Goal: Transaction & Acquisition: Purchase product/service

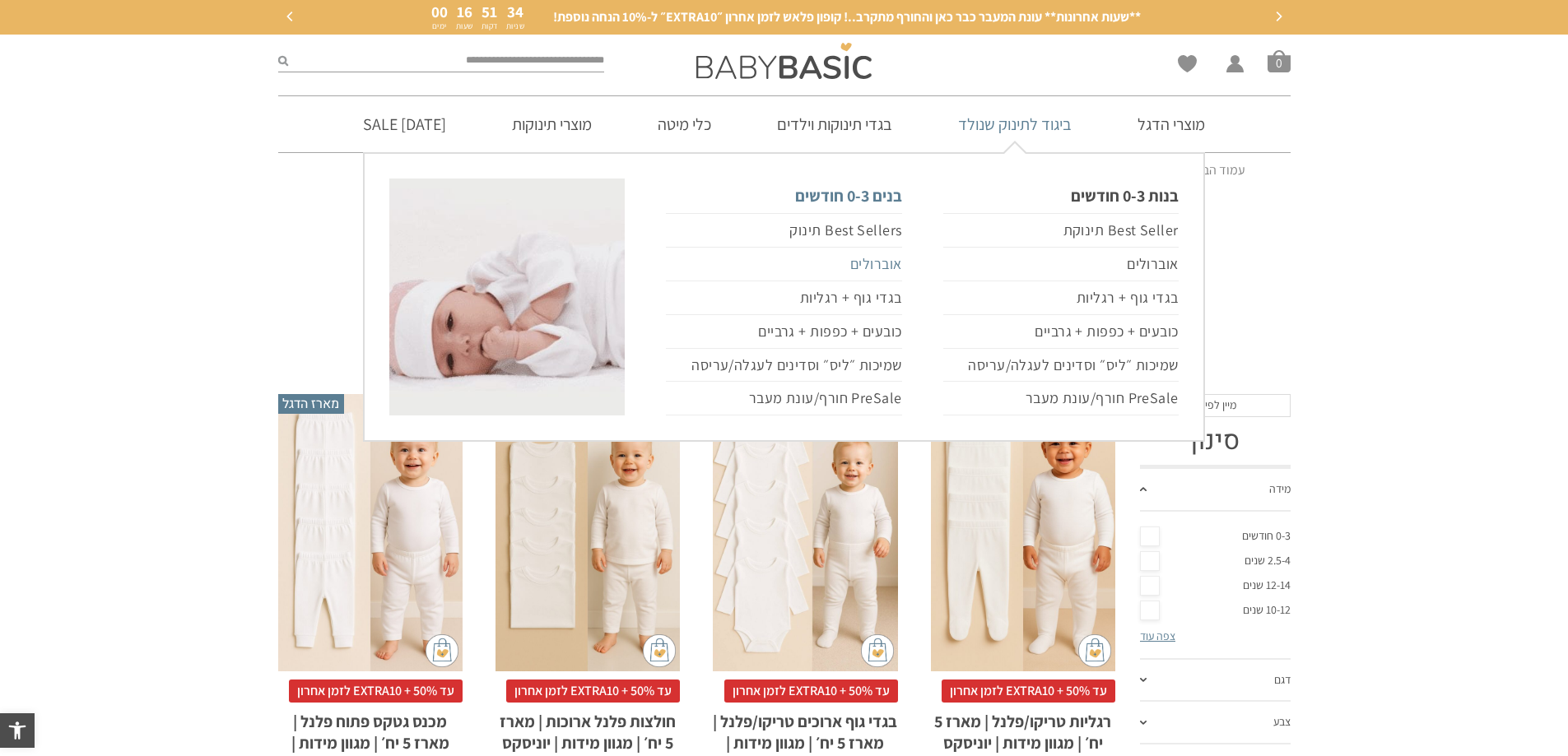
click at [874, 260] on link "אוברולים" at bounding box center [784, 264] width 235 height 33
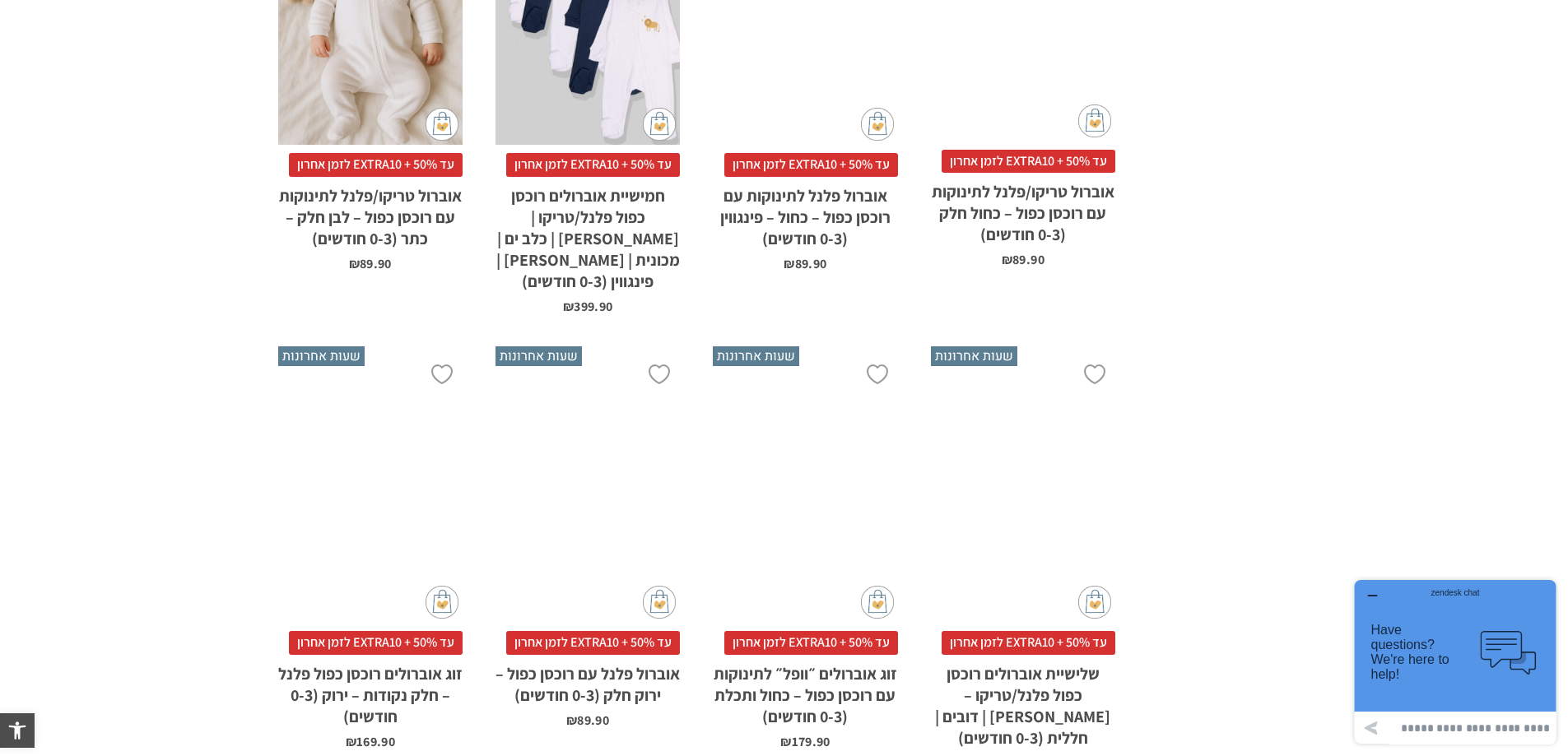
scroll to position [1954, 0]
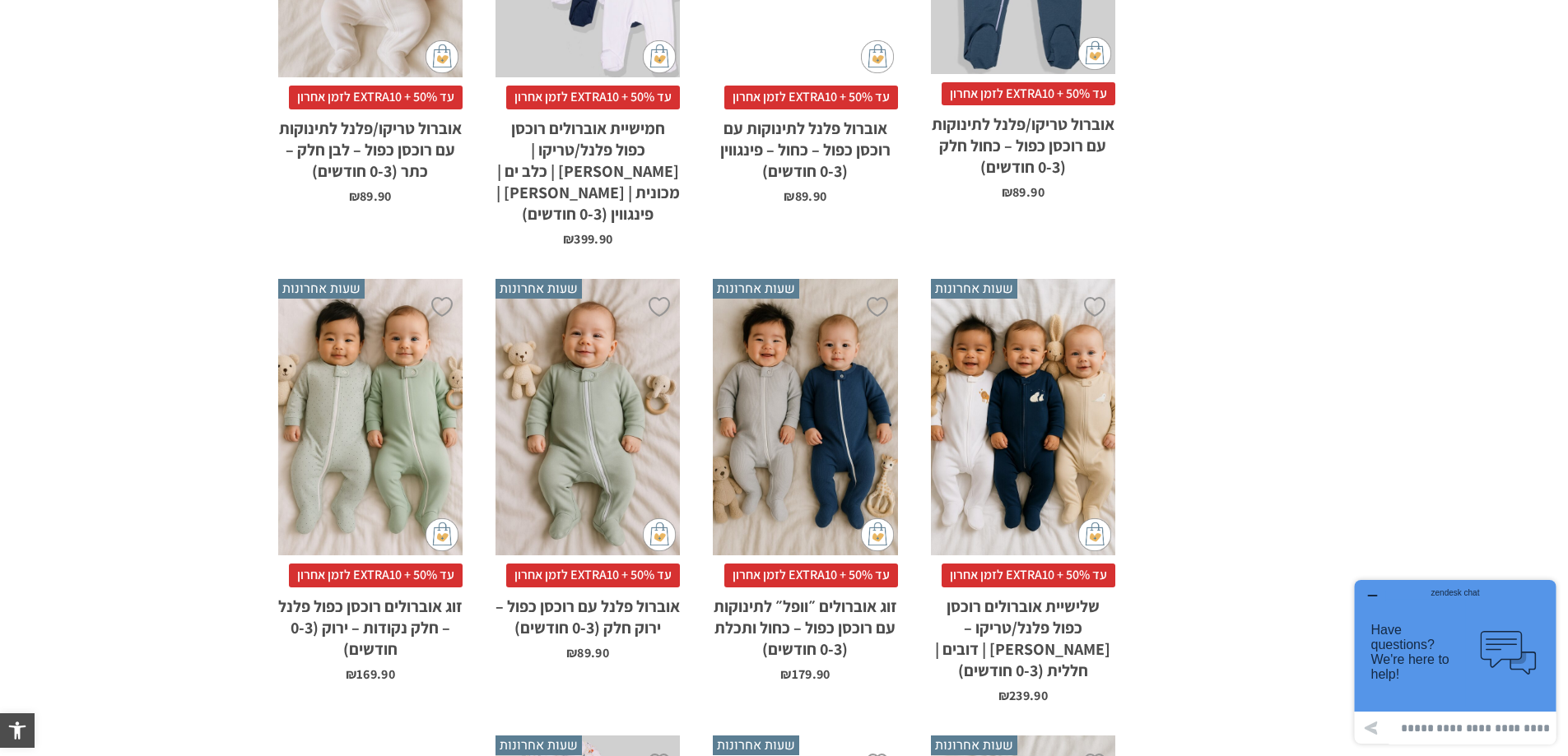
click at [1022, 400] on div "x בחירת סוג בד טריקו (עונת מעבר/קיץ) פלנל (חורף)" at bounding box center [1023, 418] width 184 height 277
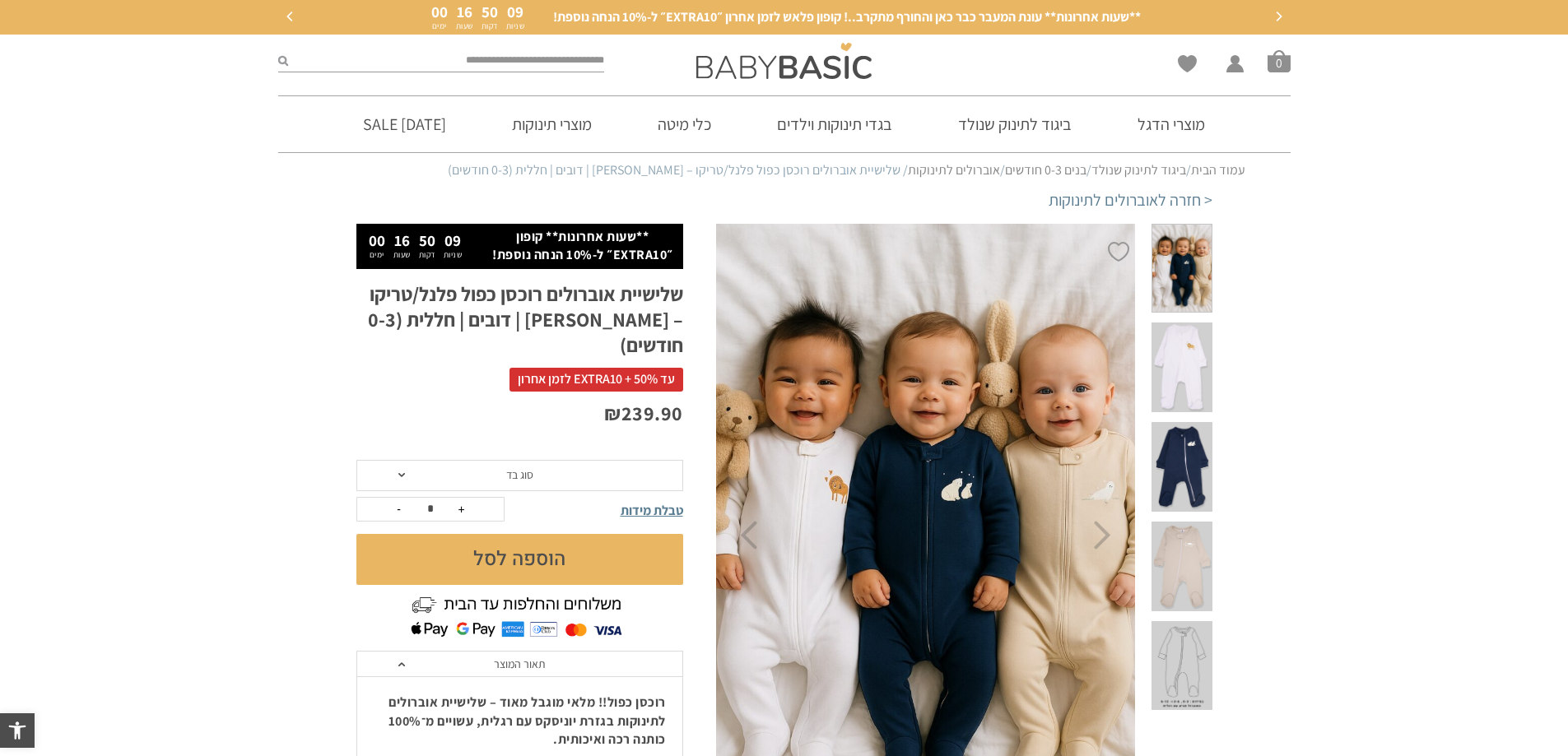
click at [543, 534] on button "הוספה לסל" at bounding box center [520, 559] width 327 height 51
click at [400, 473] on span at bounding box center [401, 475] width 6 height 4
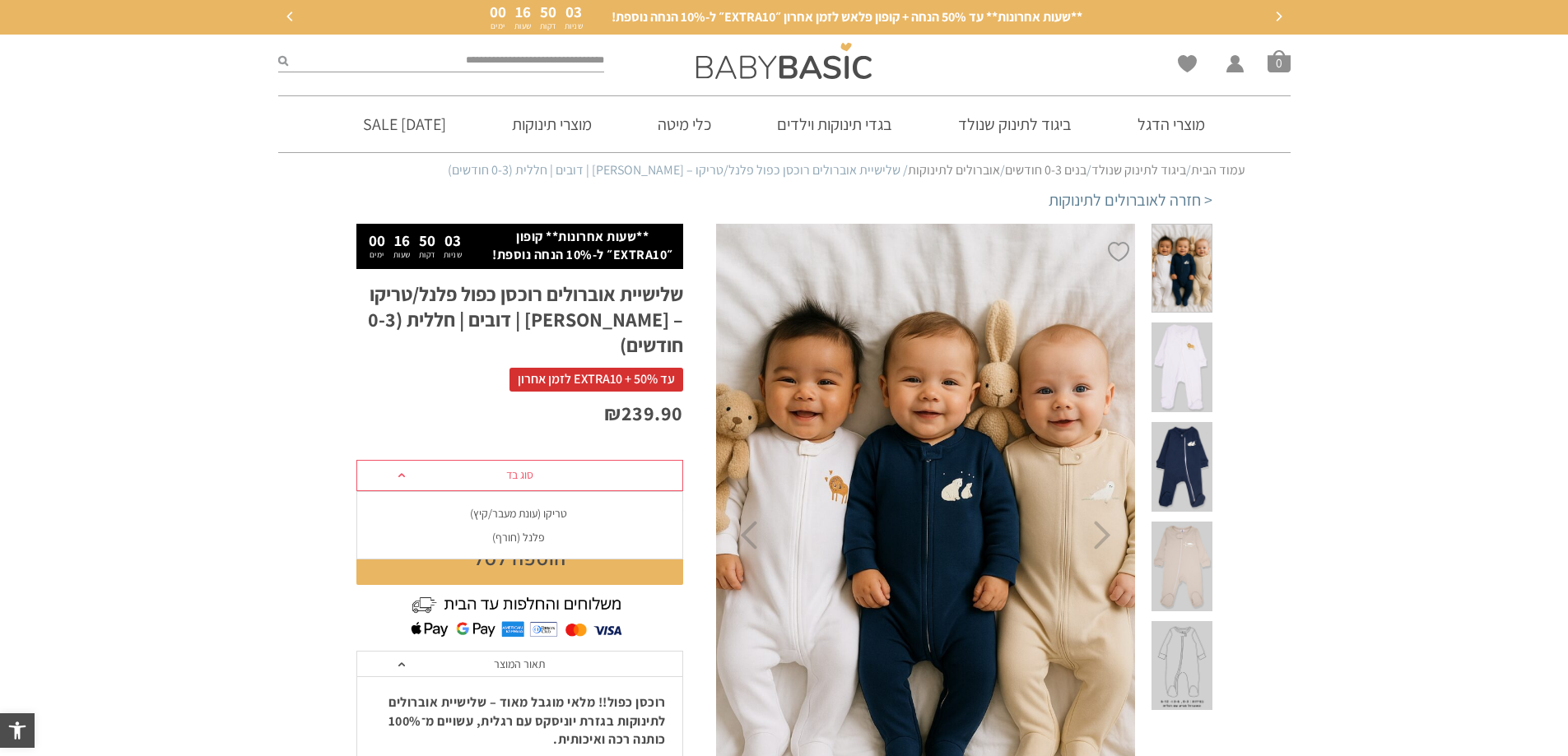
click at [518, 530] on div "פלנל (חורף)" at bounding box center [519, 537] width 327 height 14
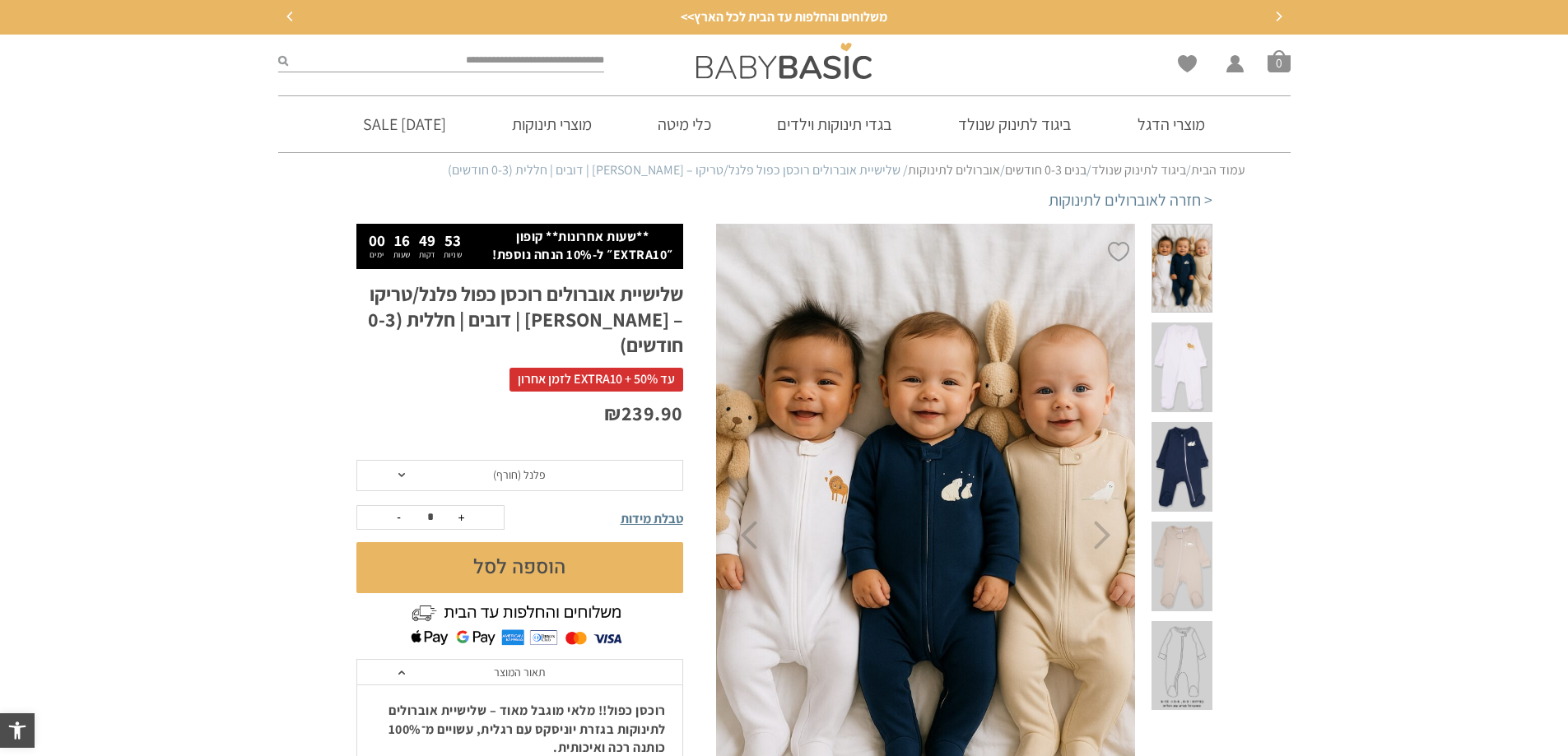
click at [546, 542] on button "הוספה לסל" at bounding box center [520, 567] width 327 height 51
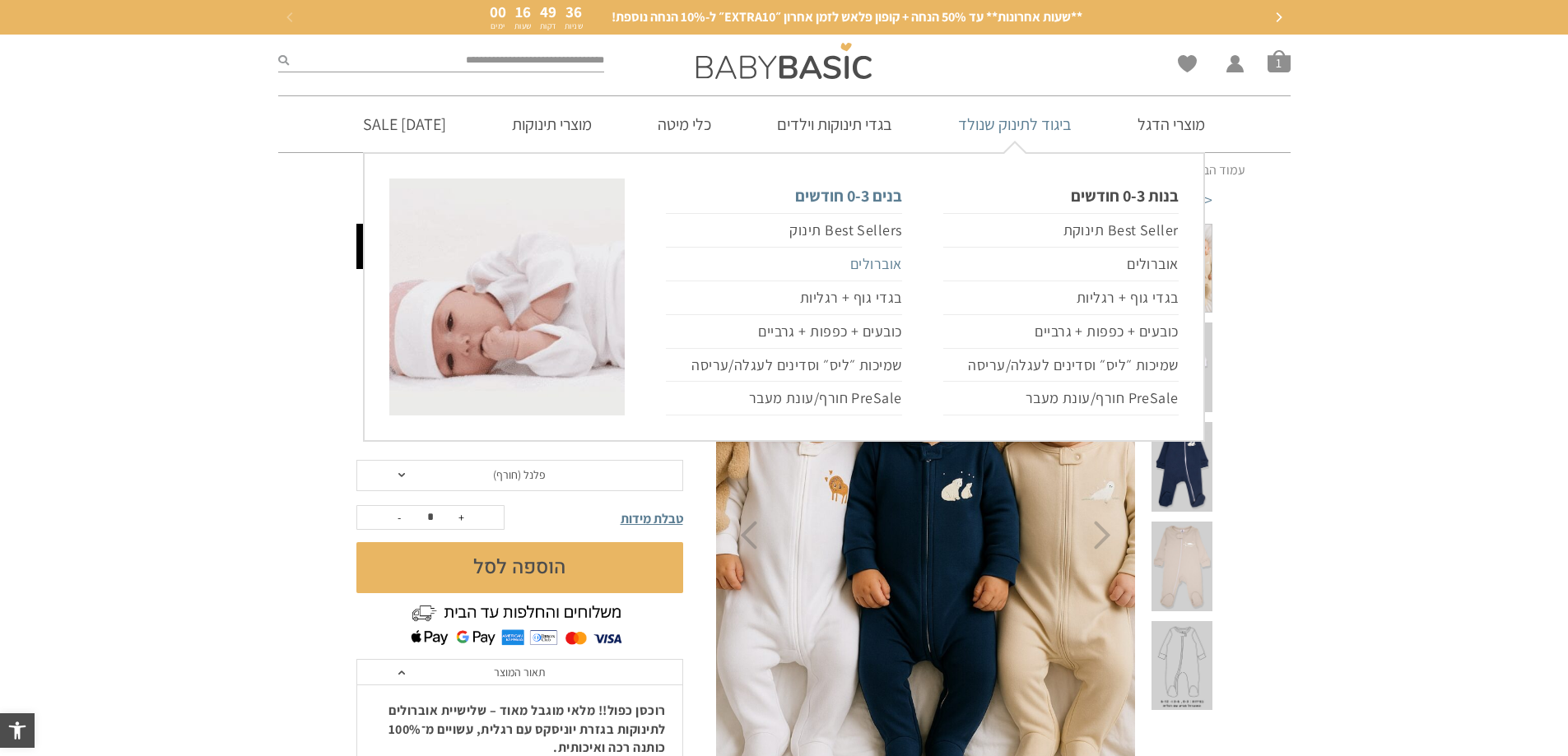
click at [879, 266] on link "אוברולים" at bounding box center [784, 264] width 235 height 33
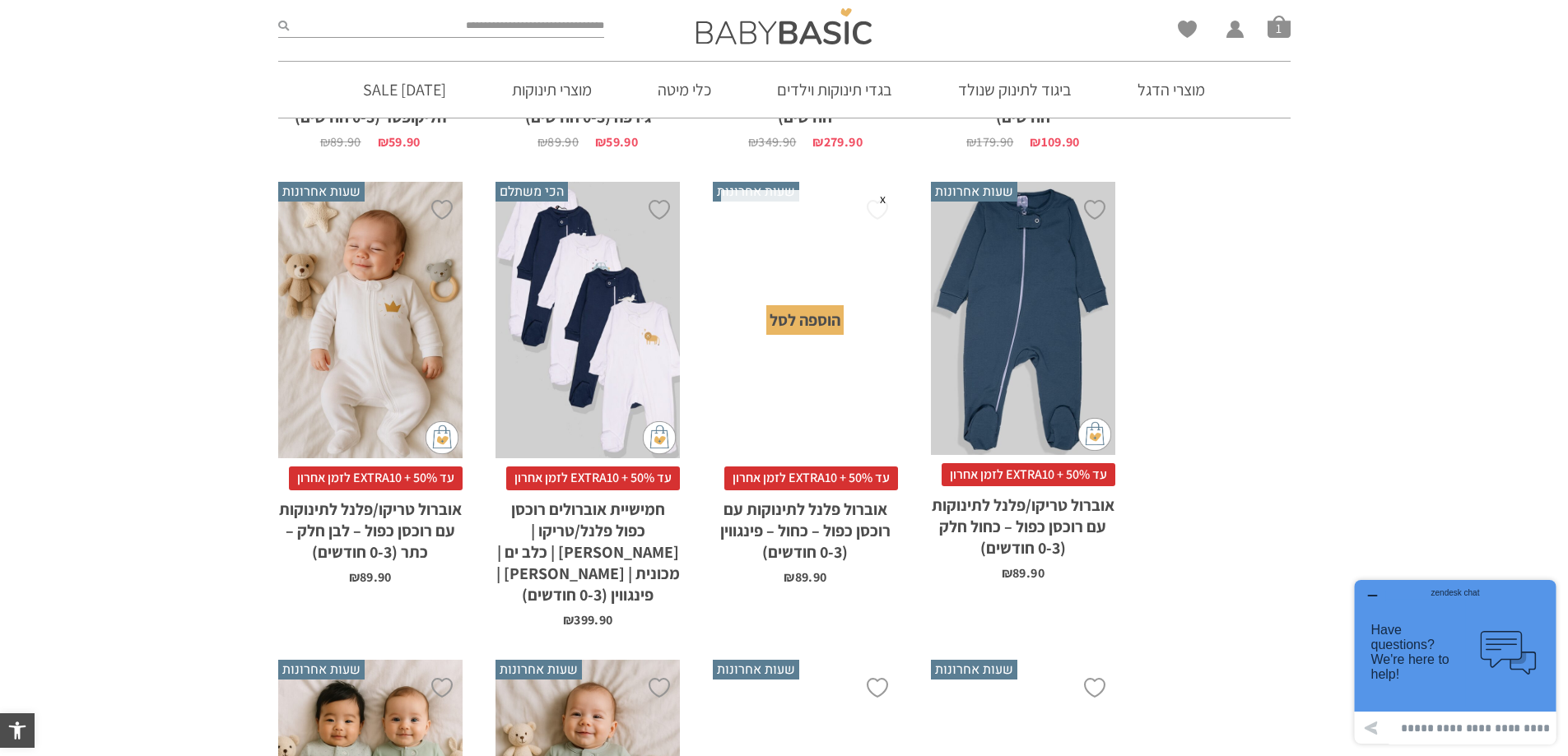
scroll to position [1343, 0]
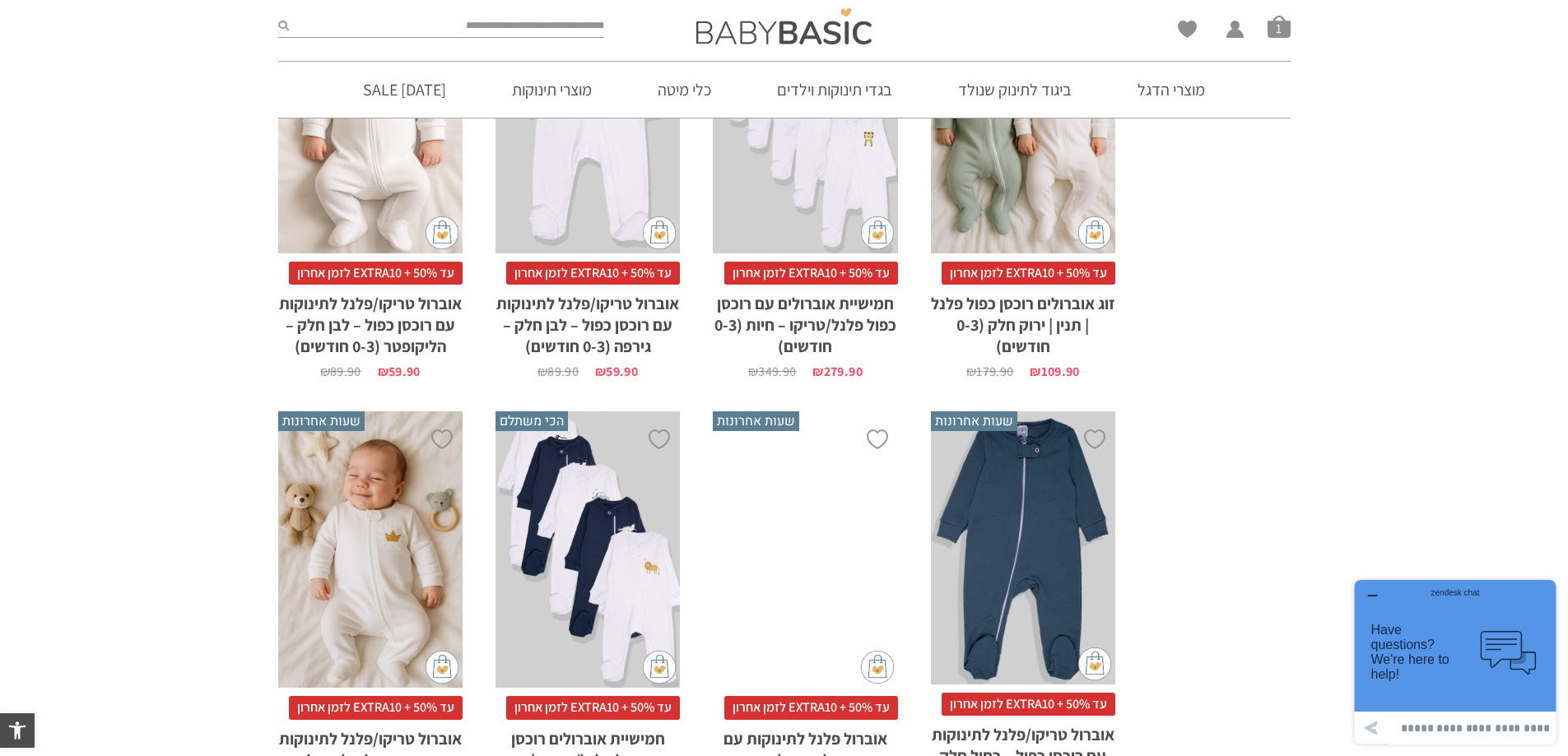
click at [595, 529] on div "x בחירת מידה 0-3m בחירת סוג בד טריקו (עונת מעבר/קיץ) פלנל (חורף)" at bounding box center [588, 550] width 184 height 277
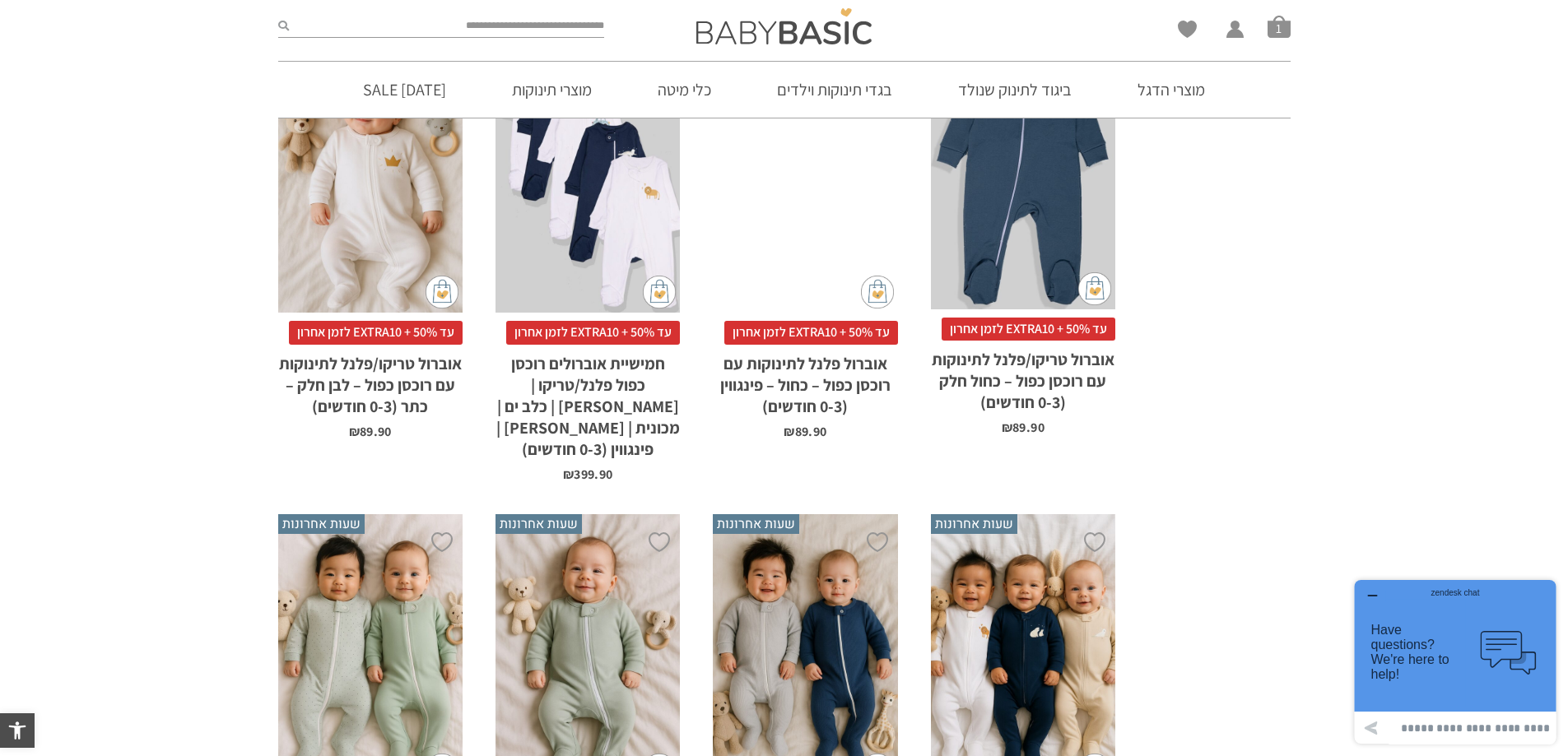
scroll to position [1727, 0]
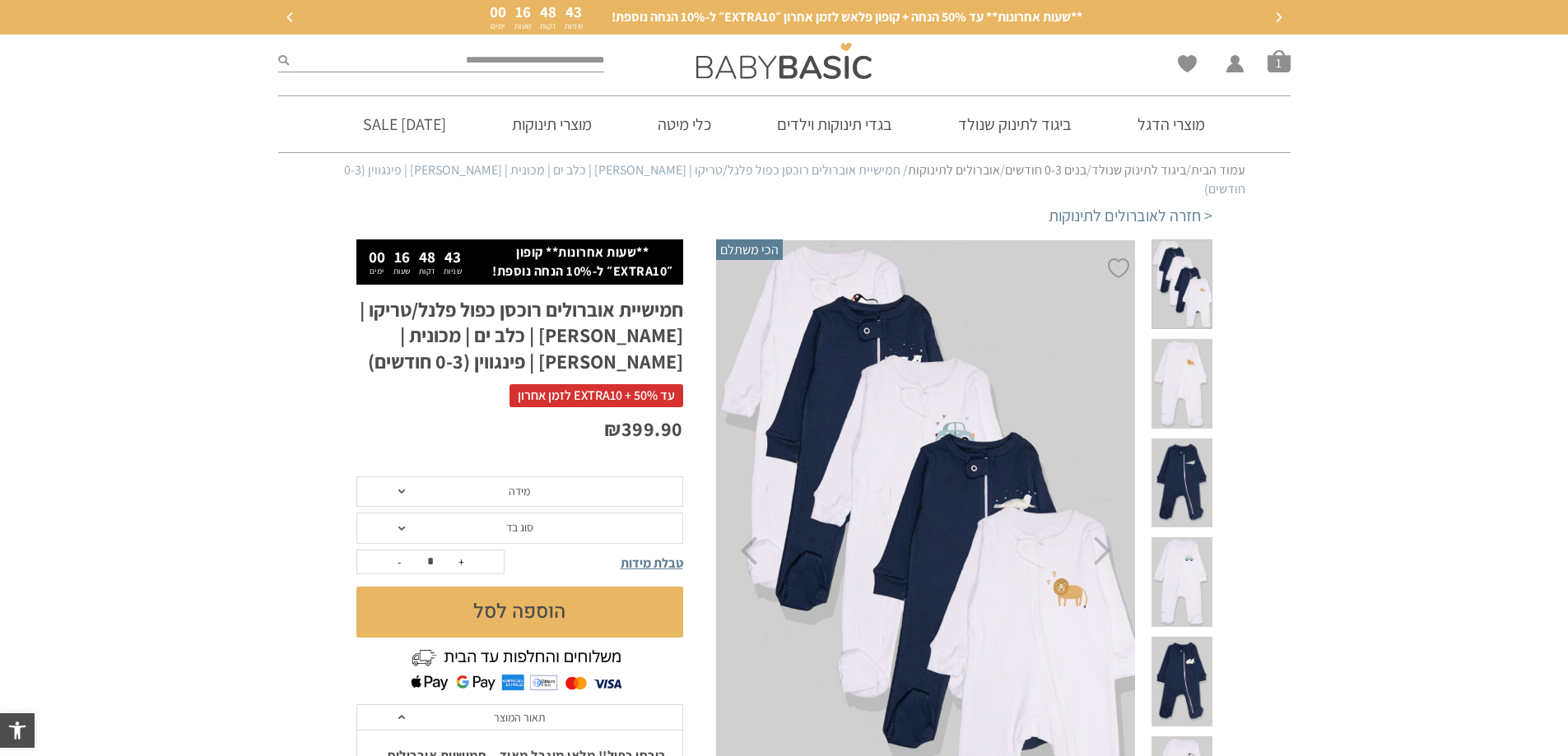
click at [403, 527] on span at bounding box center [401, 529] width 6 height 4
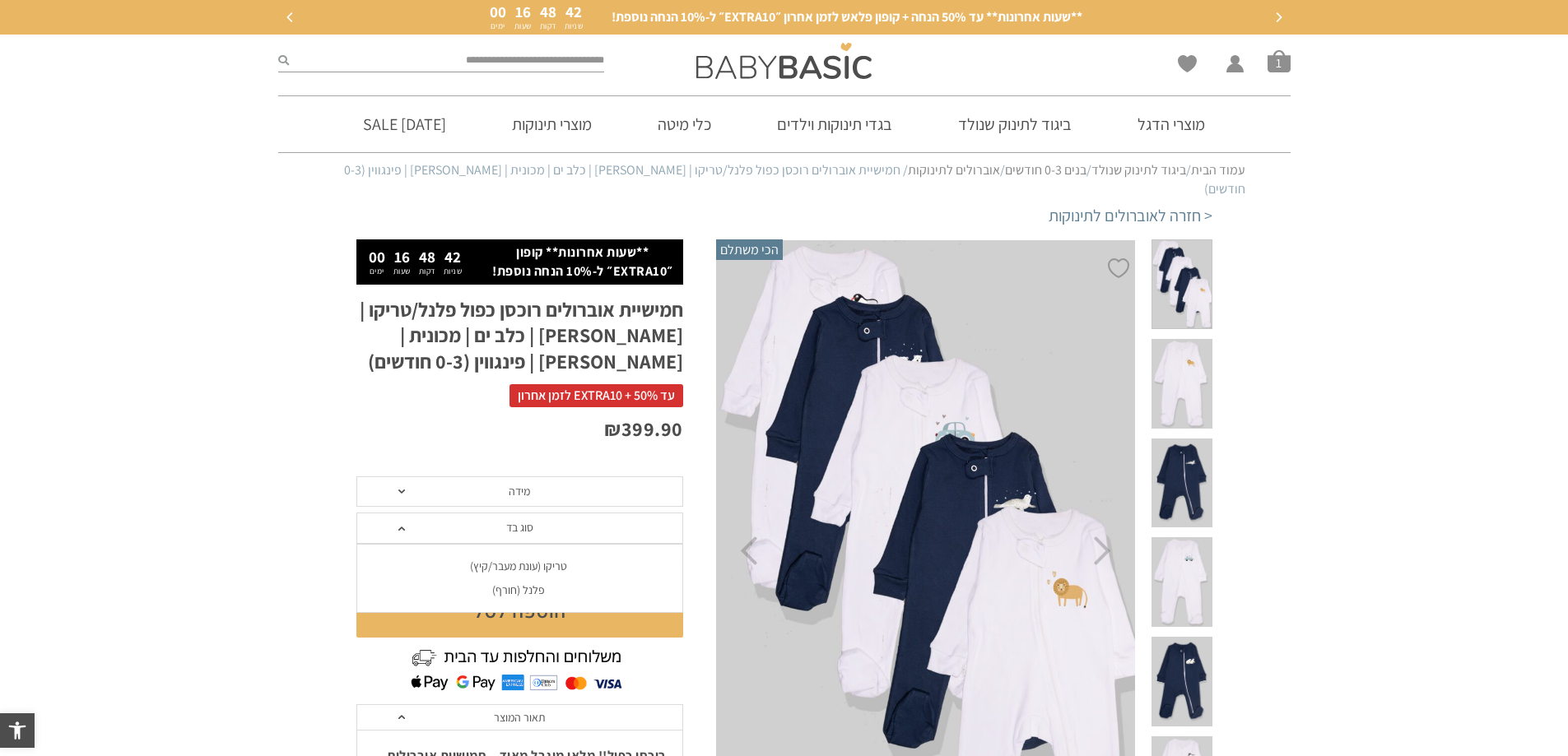
click at [524, 583] on div "פלנל (חורף)" at bounding box center [519, 590] width 327 height 14
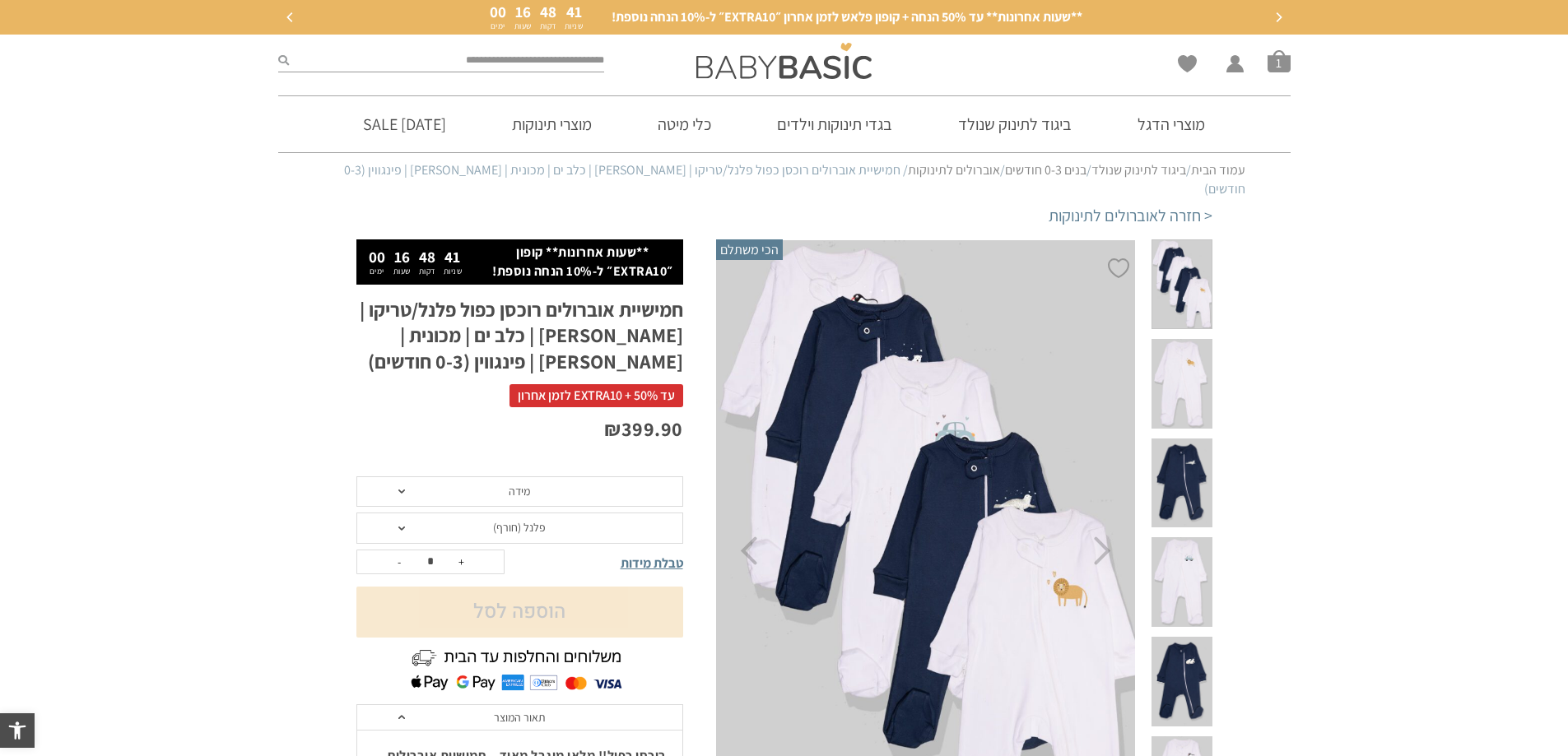
click at [406, 476] on span "מידה" at bounding box center [520, 492] width 327 height 32
click at [515, 522] on div "0-3 חודשים" at bounding box center [519, 529] width 327 height 14
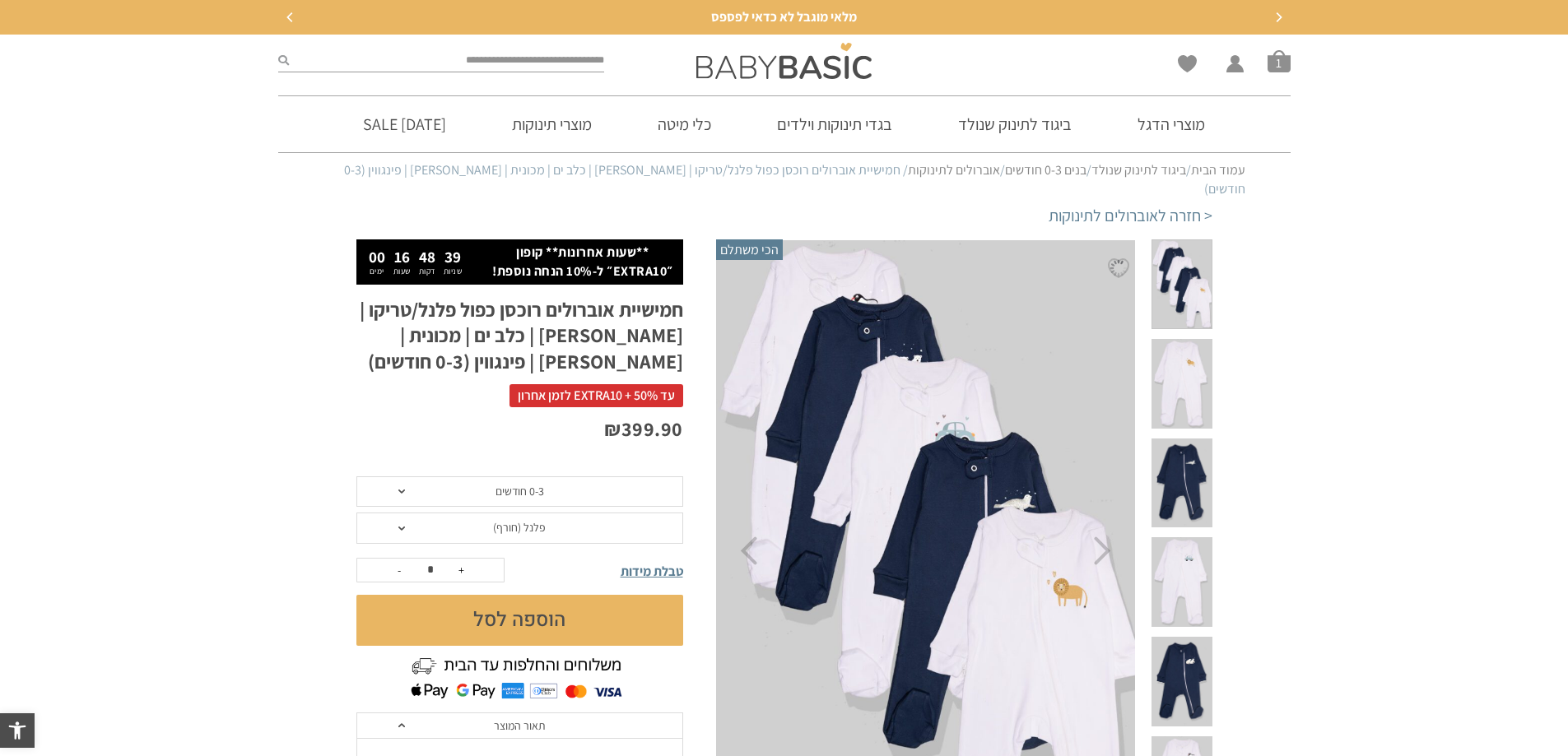
click at [527, 599] on button "הוספה לסל" at bounding box center [520, 620] width 327 height 51
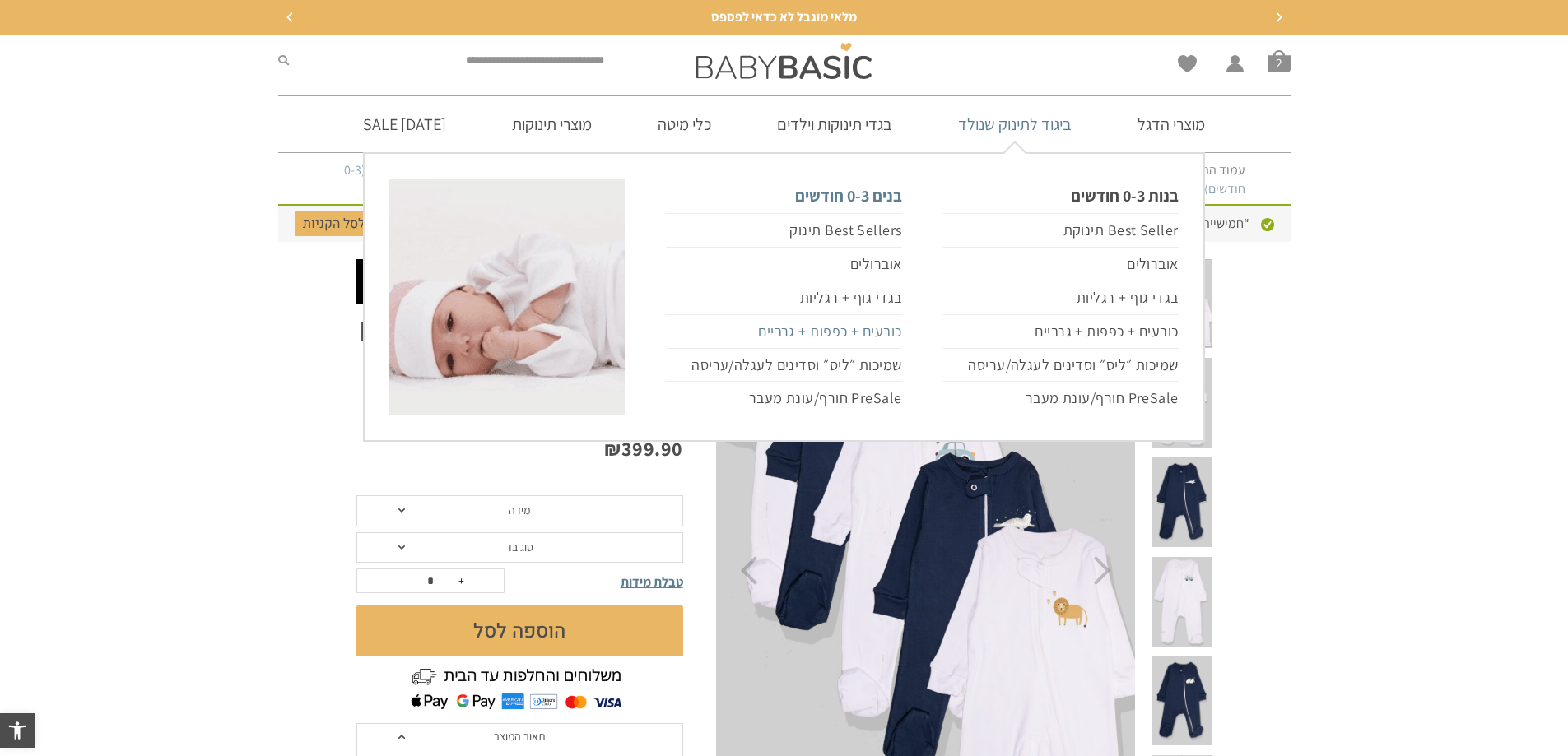
click at [813, 332] on link "כובעים + כפפות + גרביים" at bounding box center [784, 332] width 235 height 33
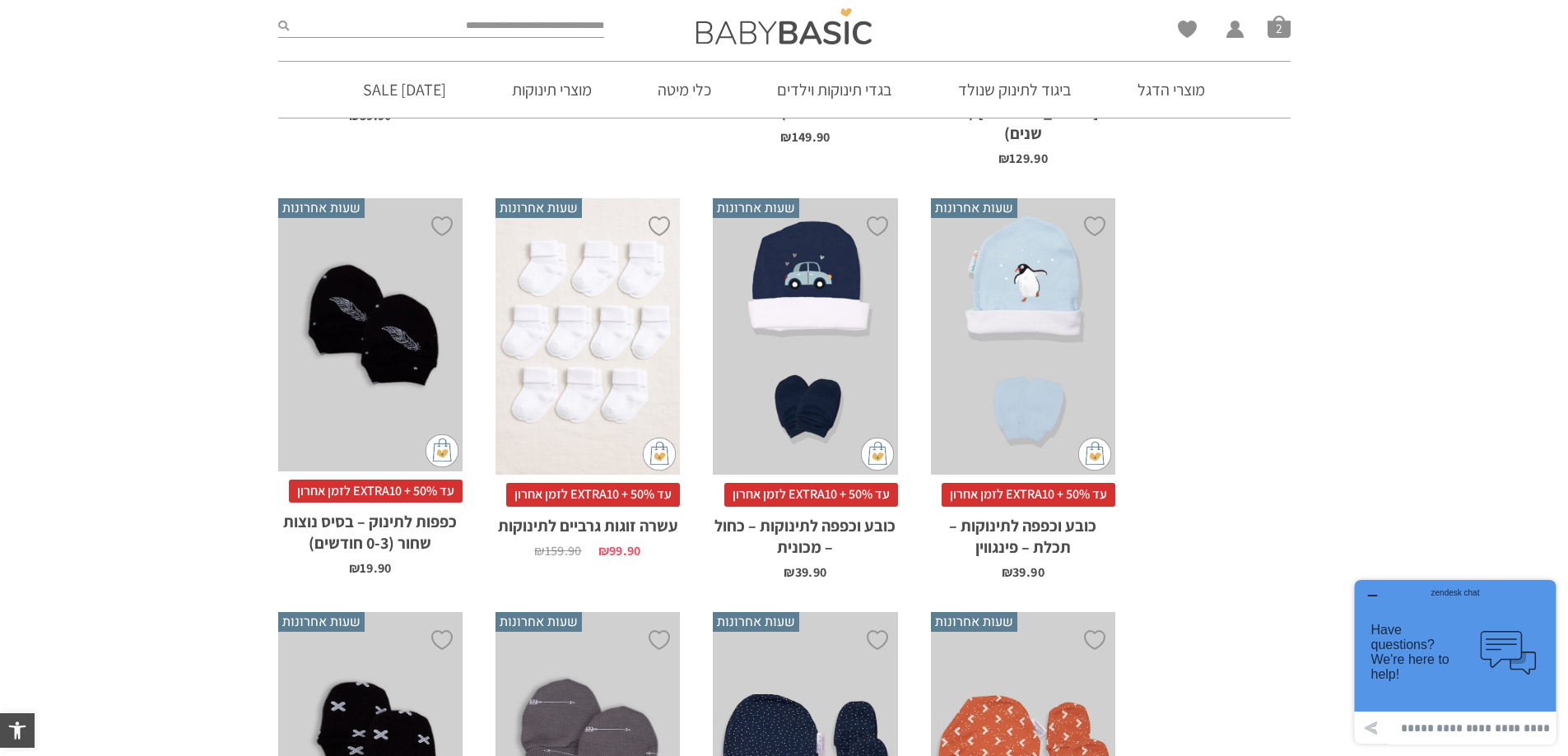
scroll to position [1343, 0]
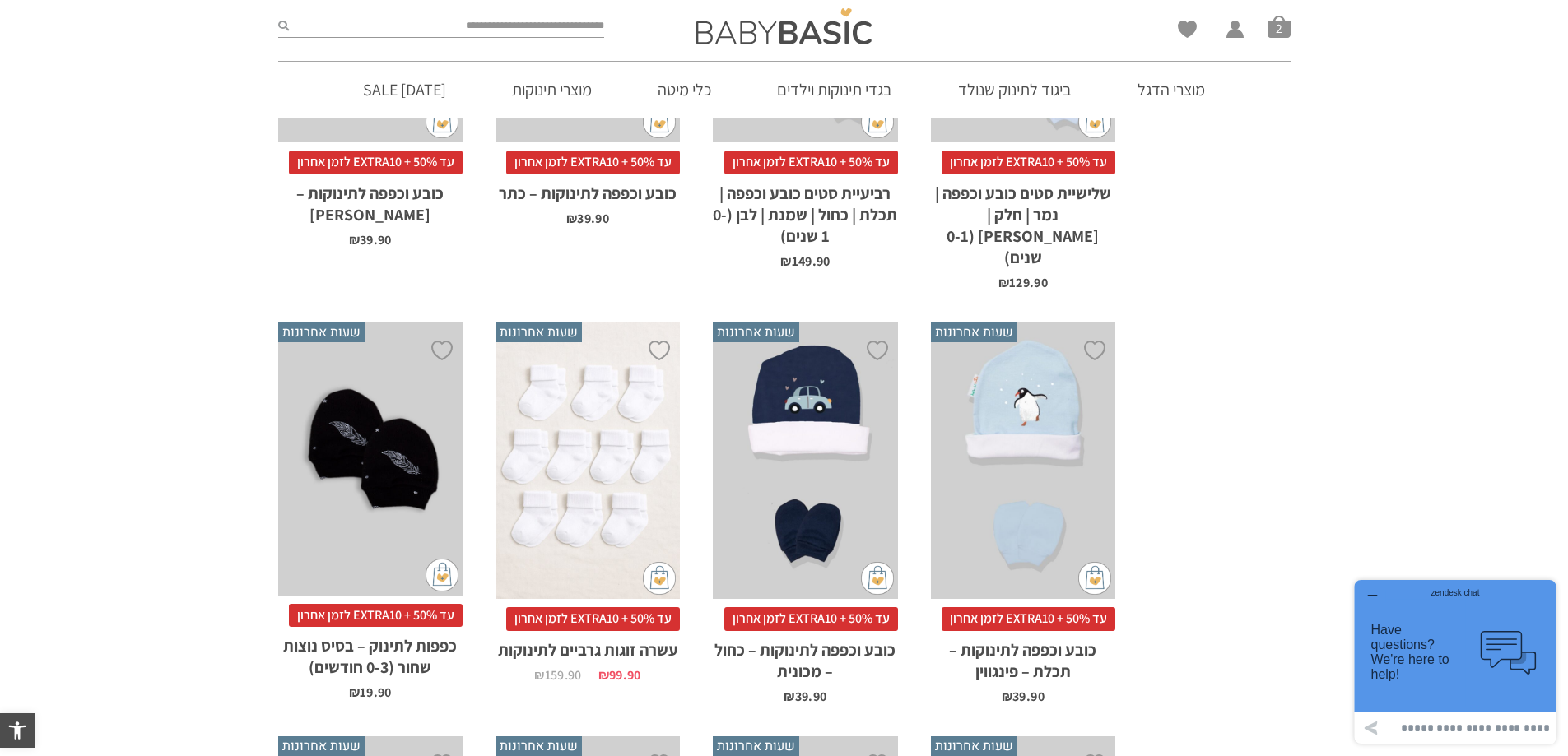
click at [590, 374] on div "x הוספה לסל" at bounding box center [588, 461] width 184 height 277
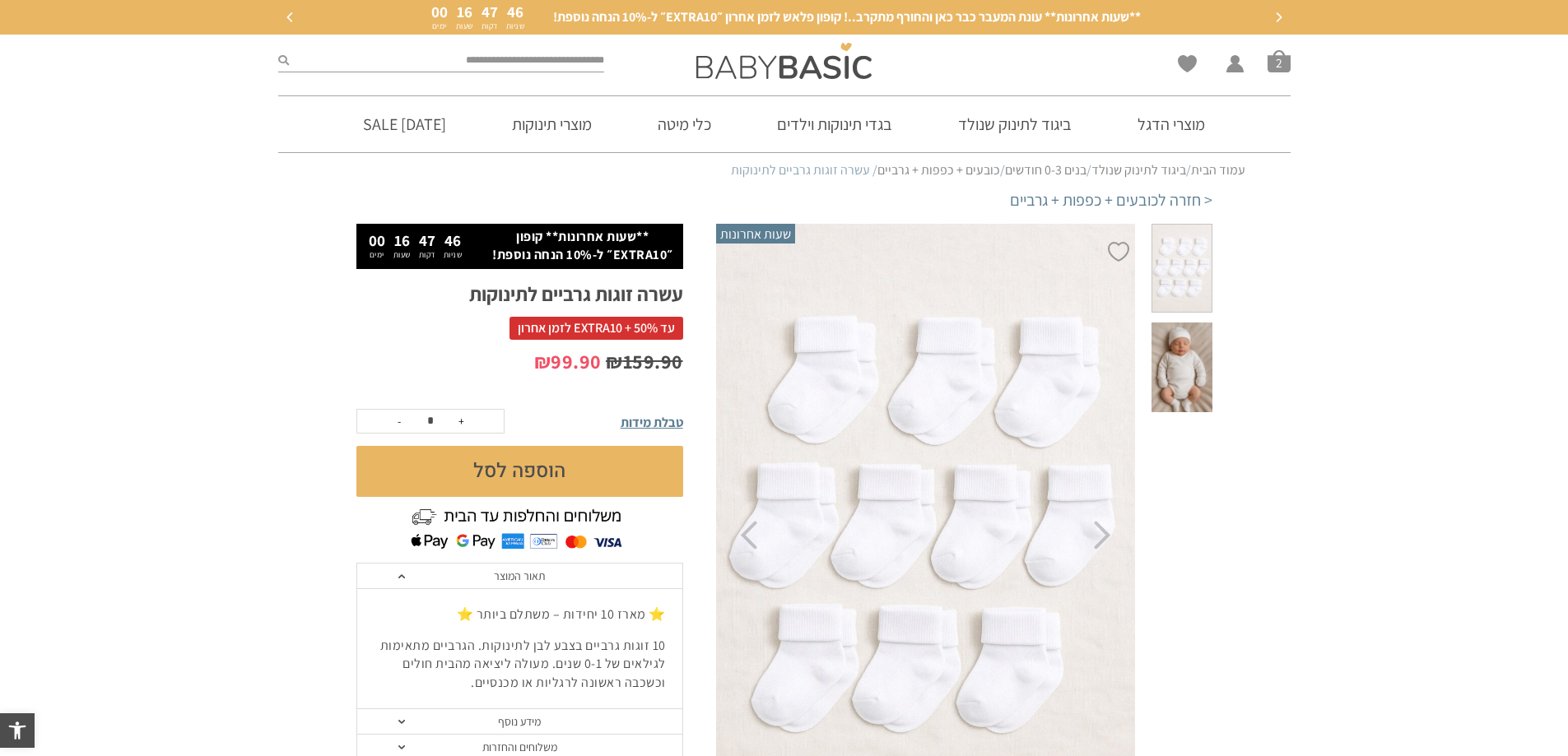
click at [514, 475] on button "הוספה לסל" at bounding box center [520, 472] width 327 height 51
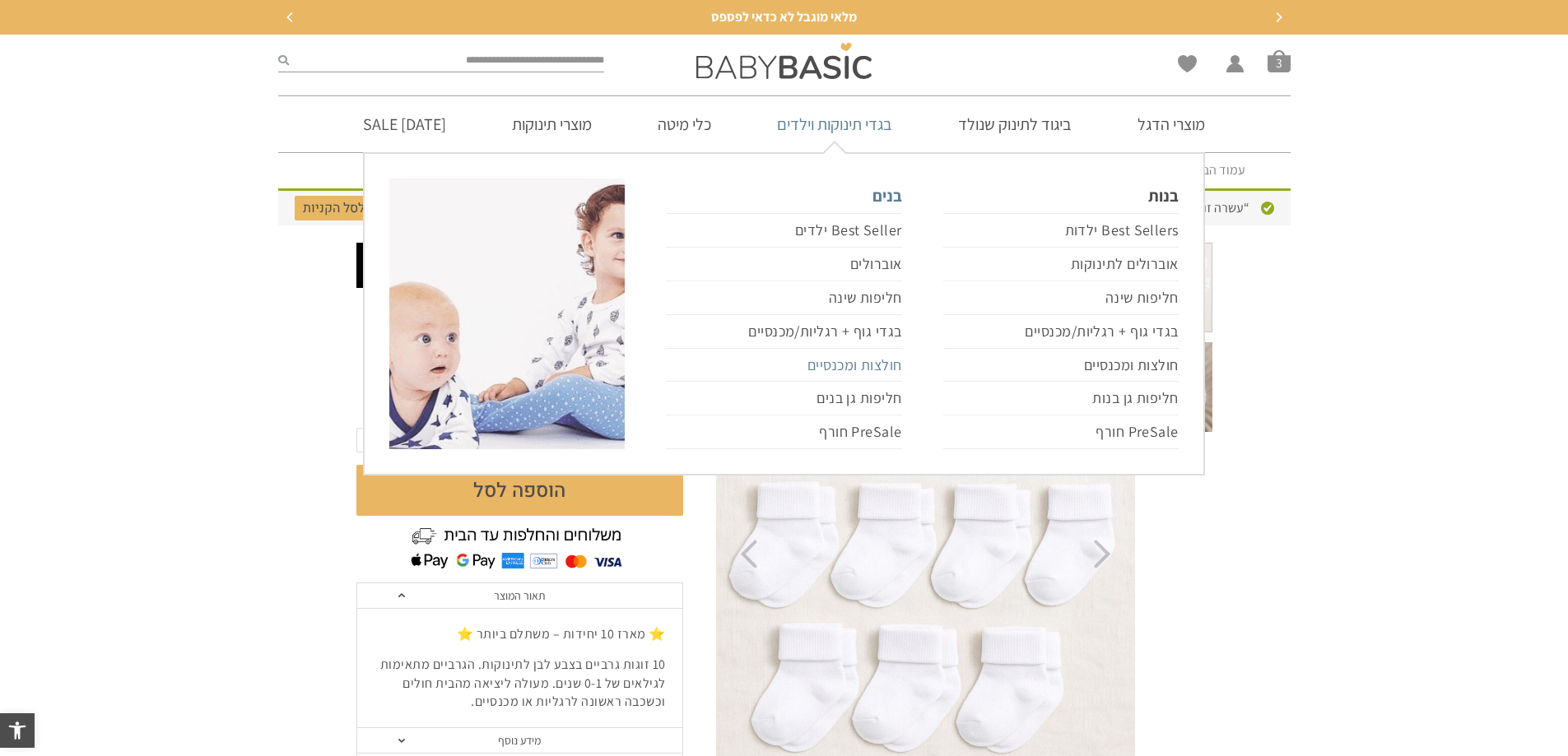
click at [835, 364] on link "חולצות ומכנסיים" at bounding box center [784, 365] width 235 height 33
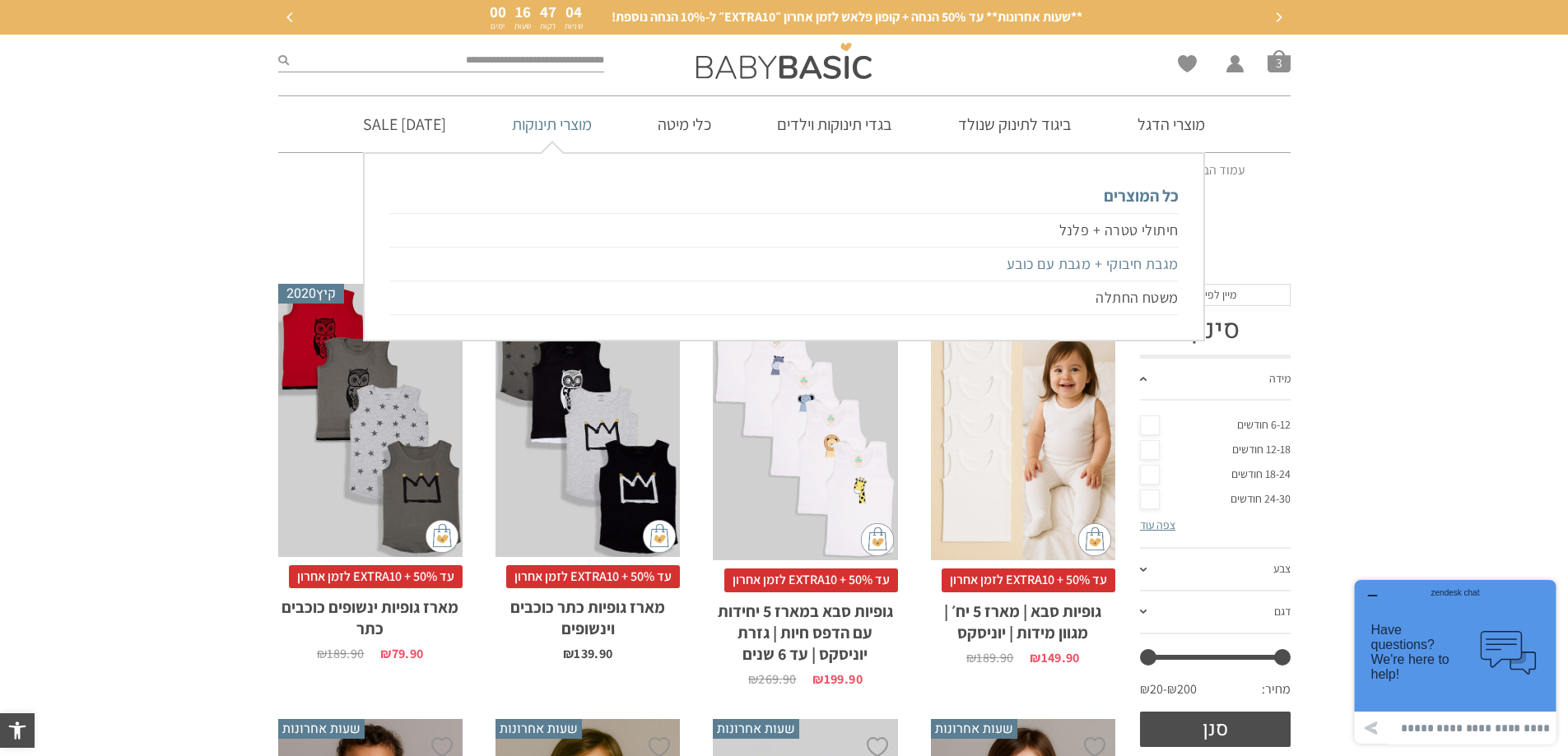
click at [1047, 269] on link "מגבת חיבוקי + מגבת עם כובע" at bounding box center [783, 264] width 788 height 33
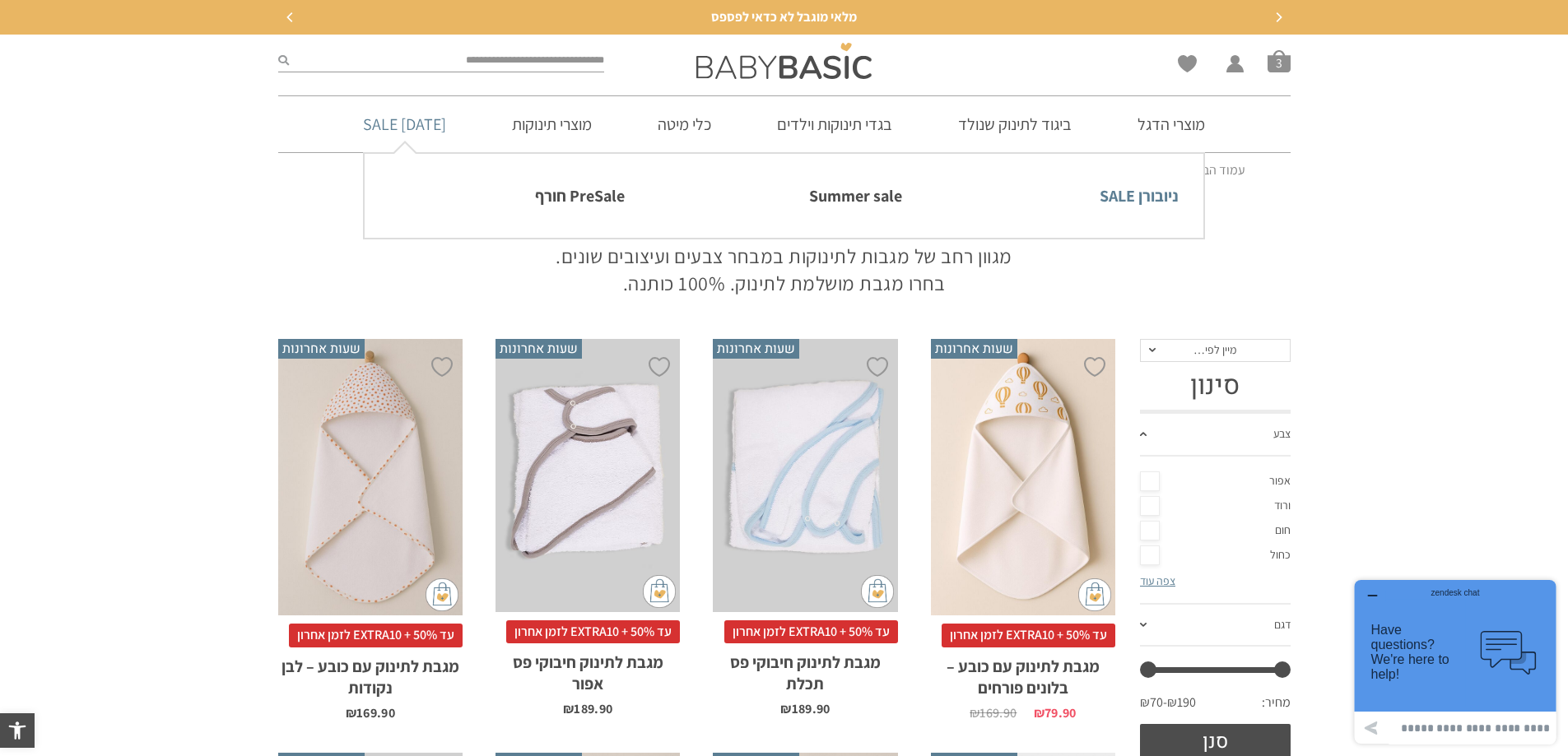
click at [1121, 197] on link "ניובורן SALE" at bounding box center [1061, 195] width 235 height 34
click at [1145, 195] on link "ניובורן SALE" at bounding box center [1061, 195] width 235 height 34
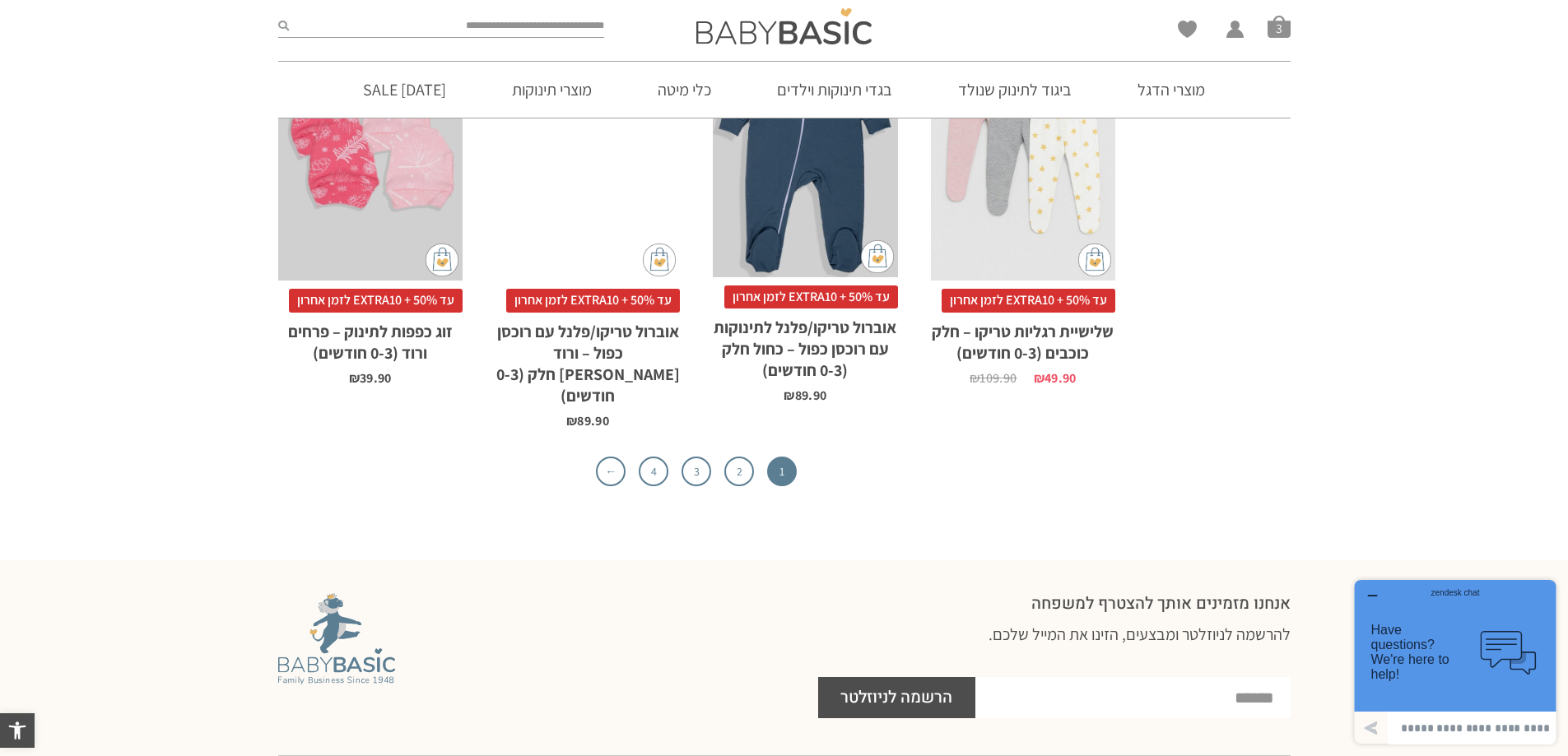
scroll to position [5374, 0]
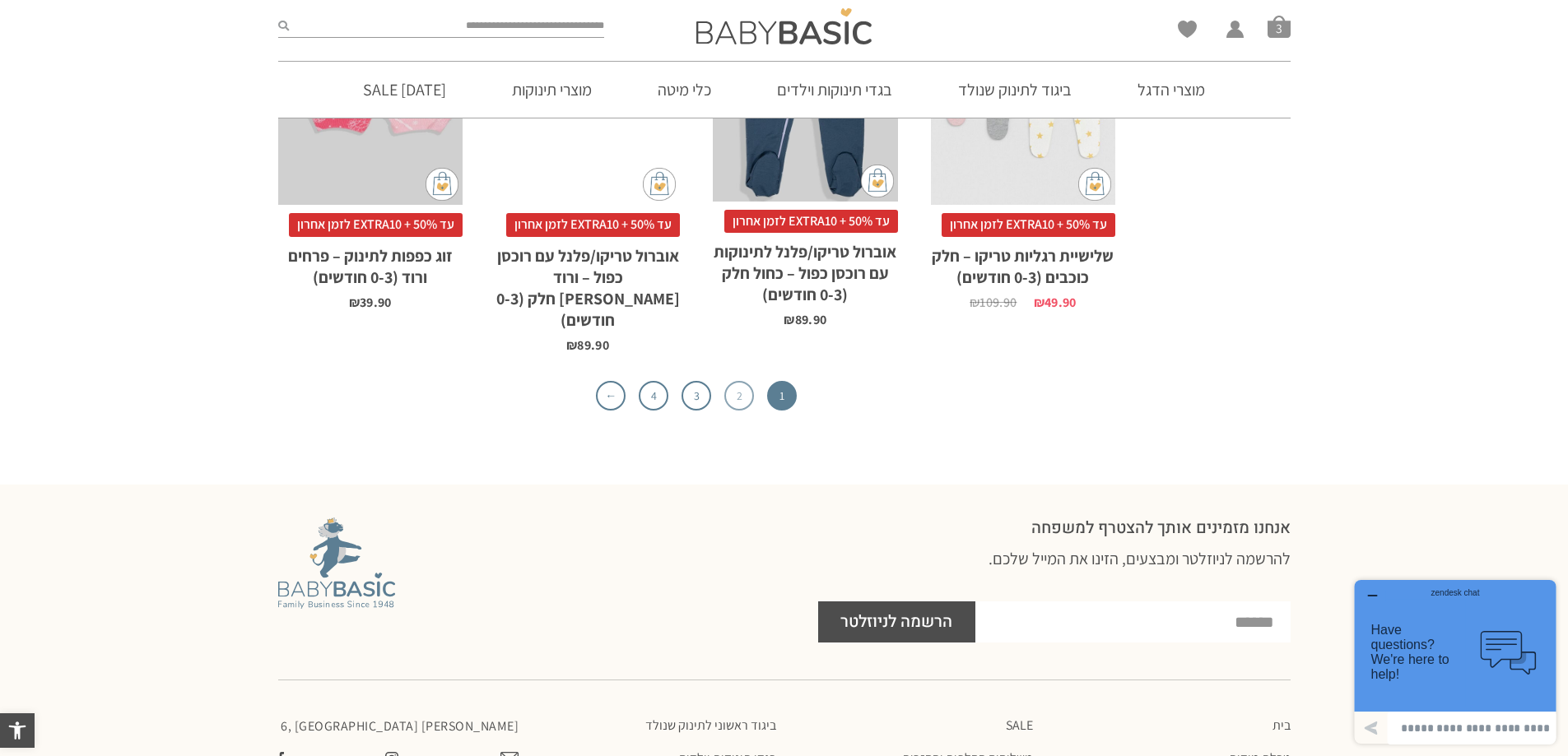
click at [739, 381] on link "2" at bounding box center [739, 396] width 30 height 30
click at [736, 381] on link "2" at bounding box center [739, 396] width 30 height 30
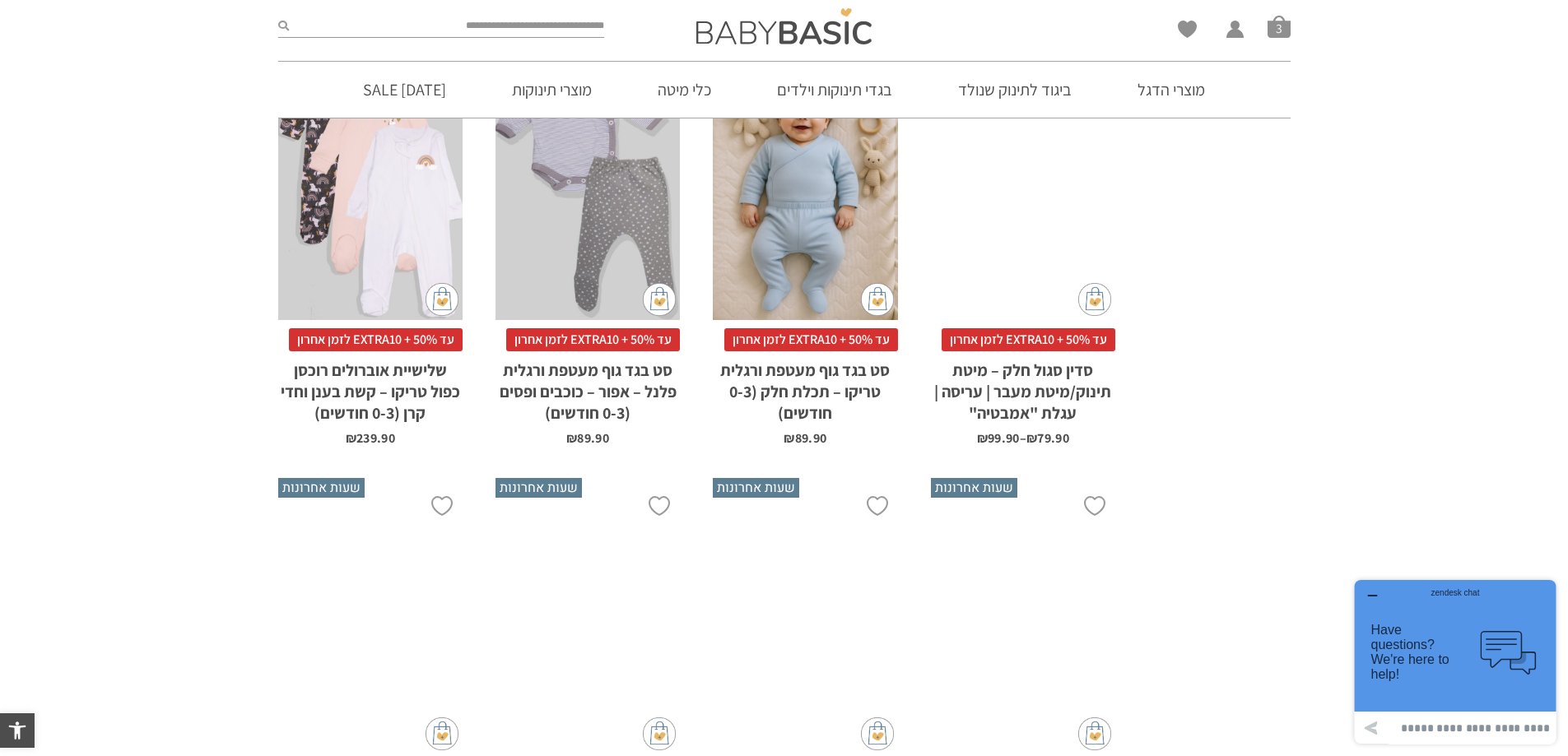
scroll to position [4990, 0]
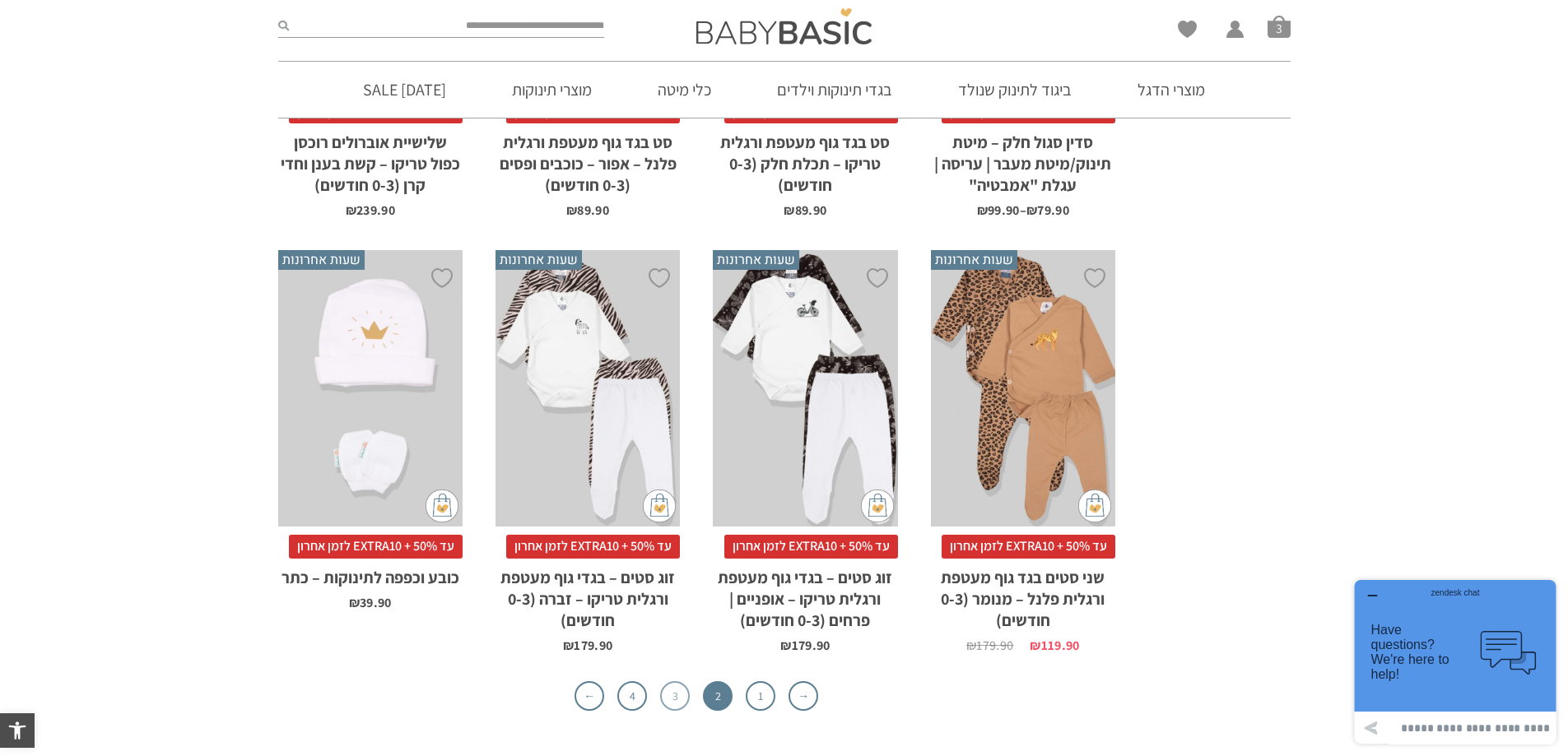
click at [676, 681] on link "3" at bounding box center [675, 696] width 30 height 30
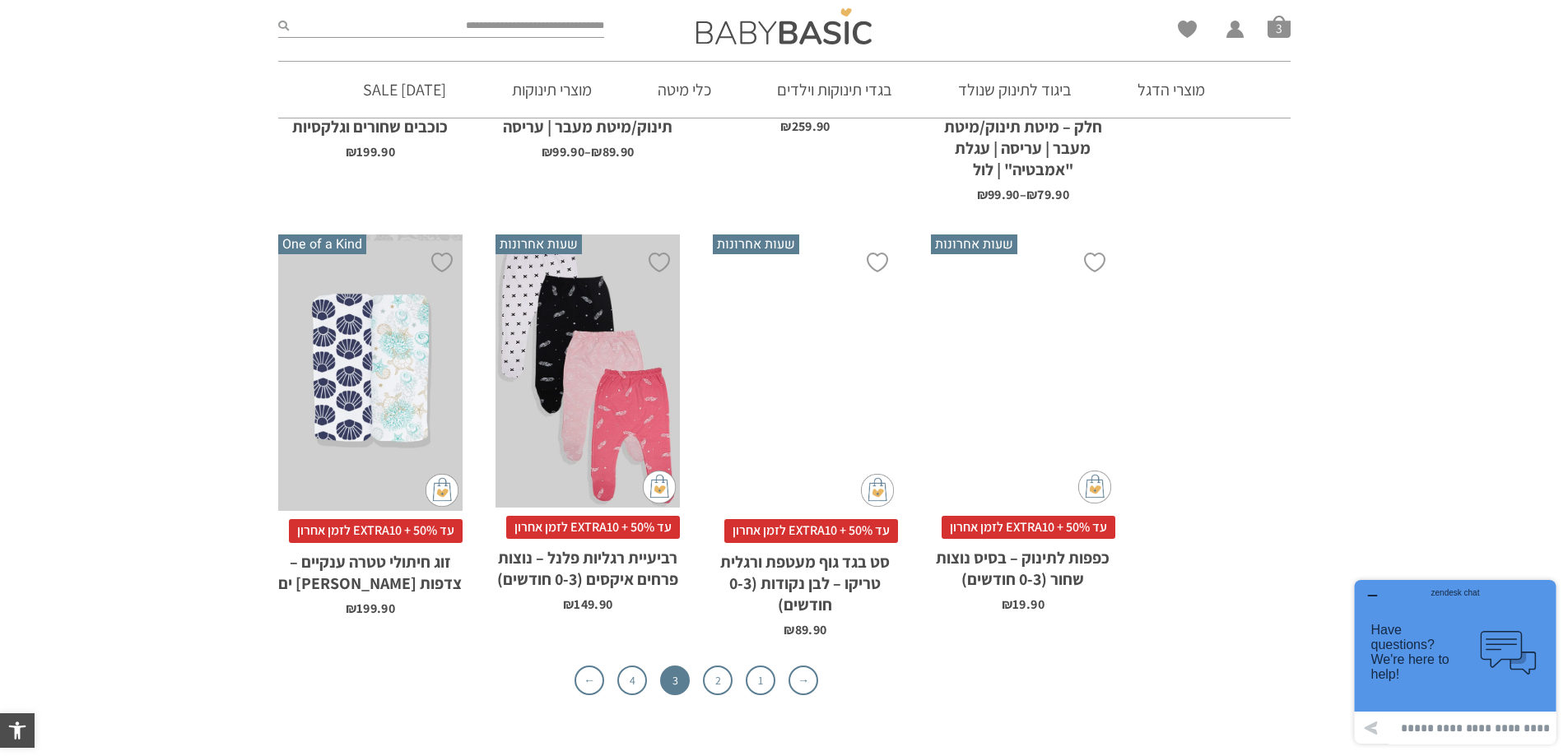
scroll to position [5025, 0]
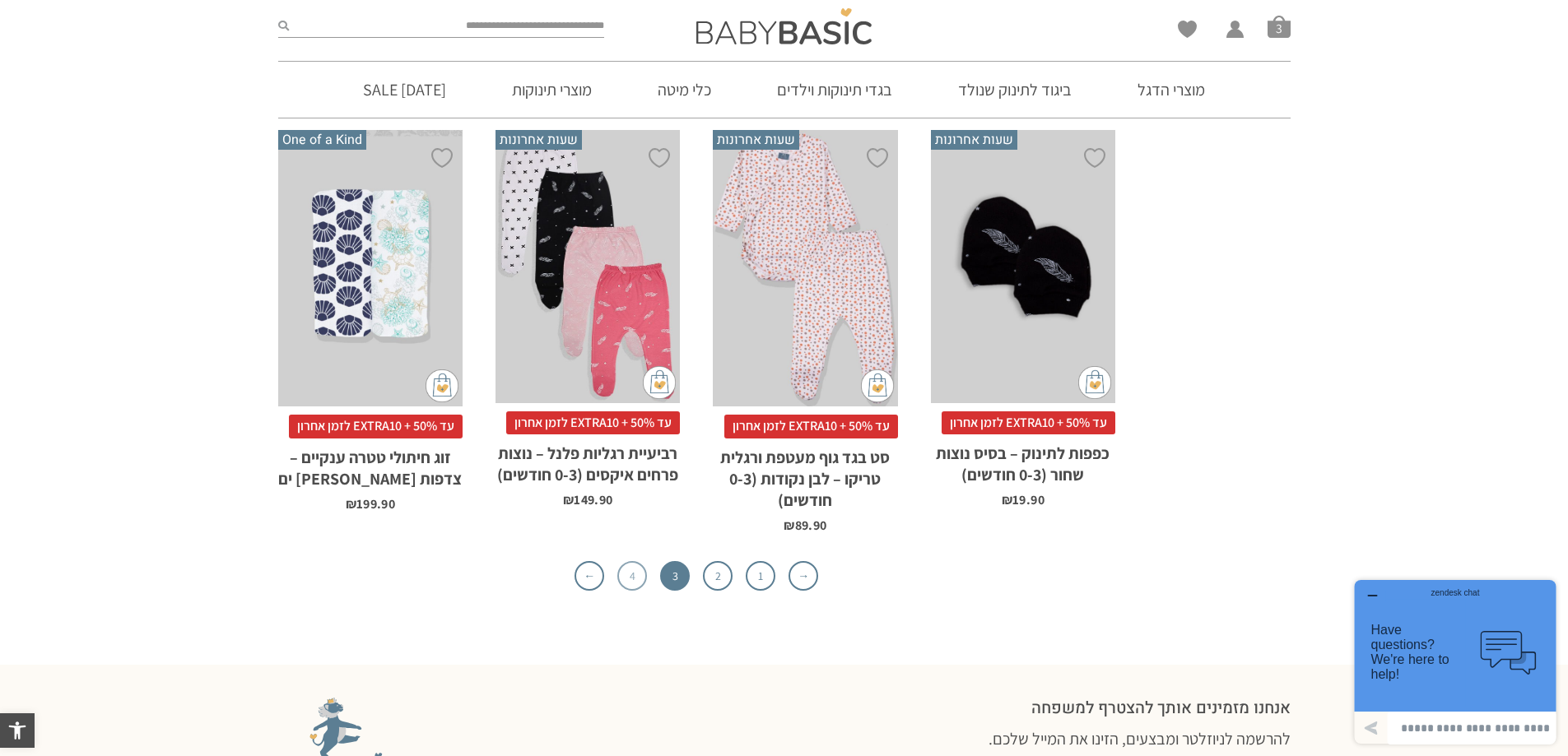
click at [632, 561] on link "4" at bounding box center [632, 576] width 30 height 30
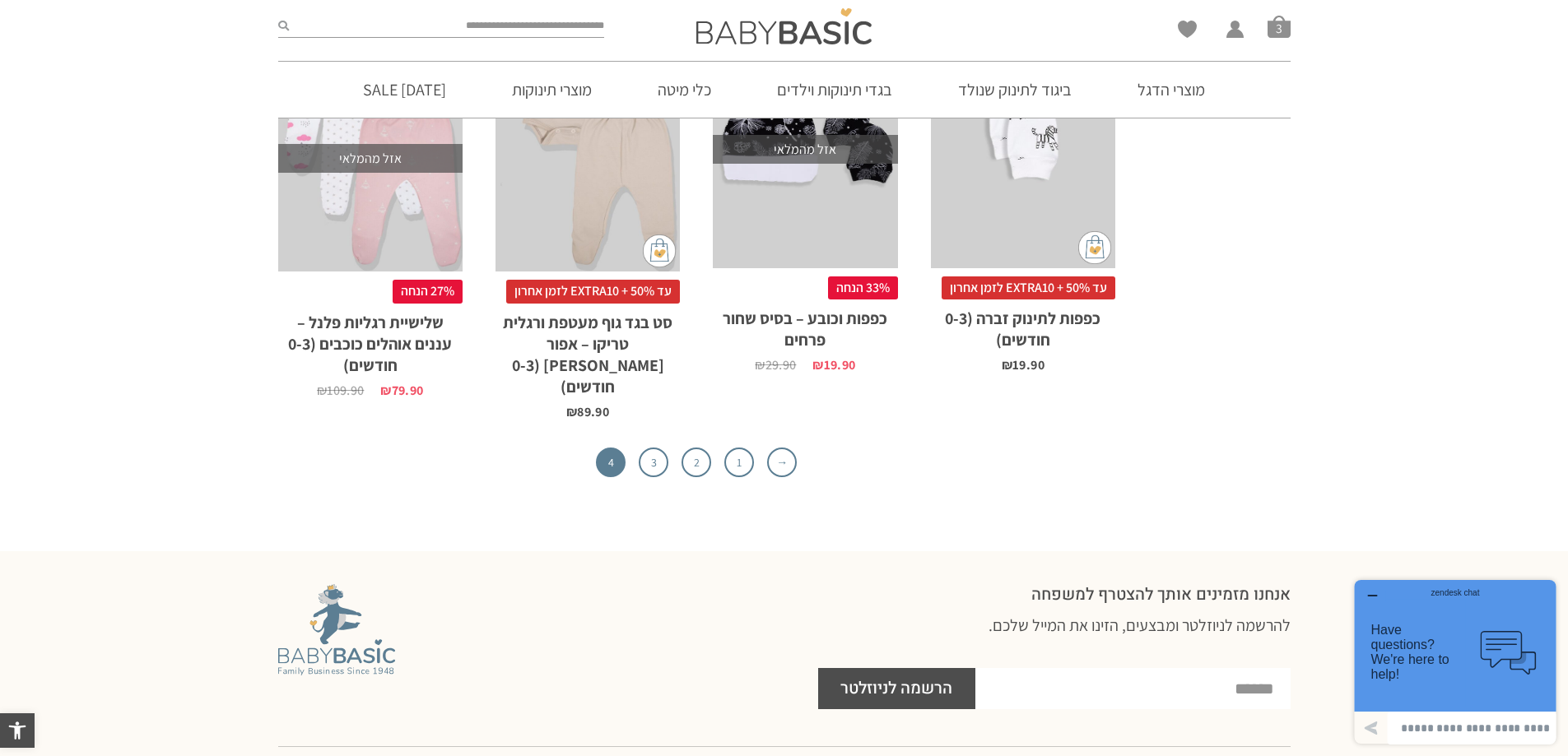
scroll to position [2495, 0]
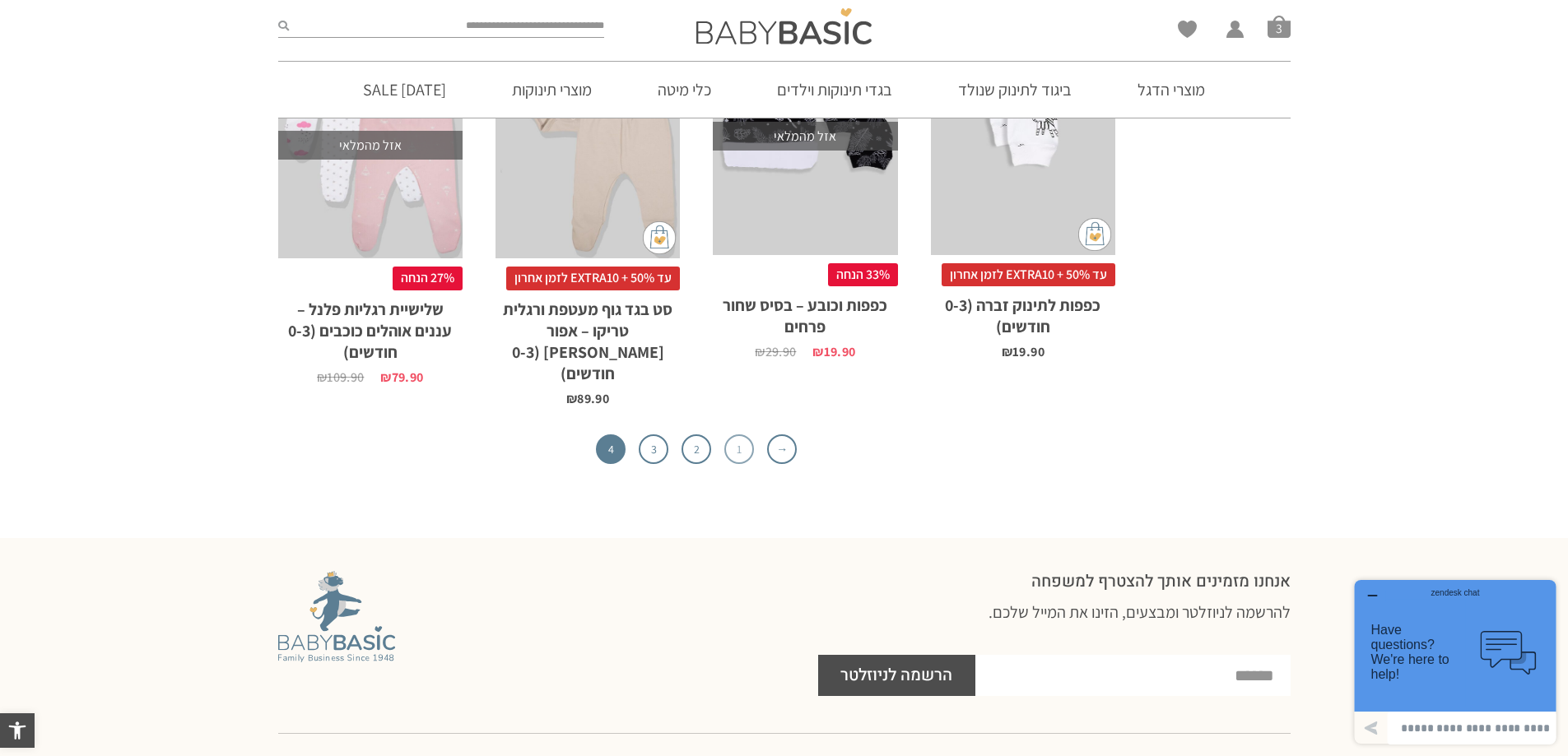
click at [745, 435] on link "1" at bounding box center [739, 450] width 30 height 30
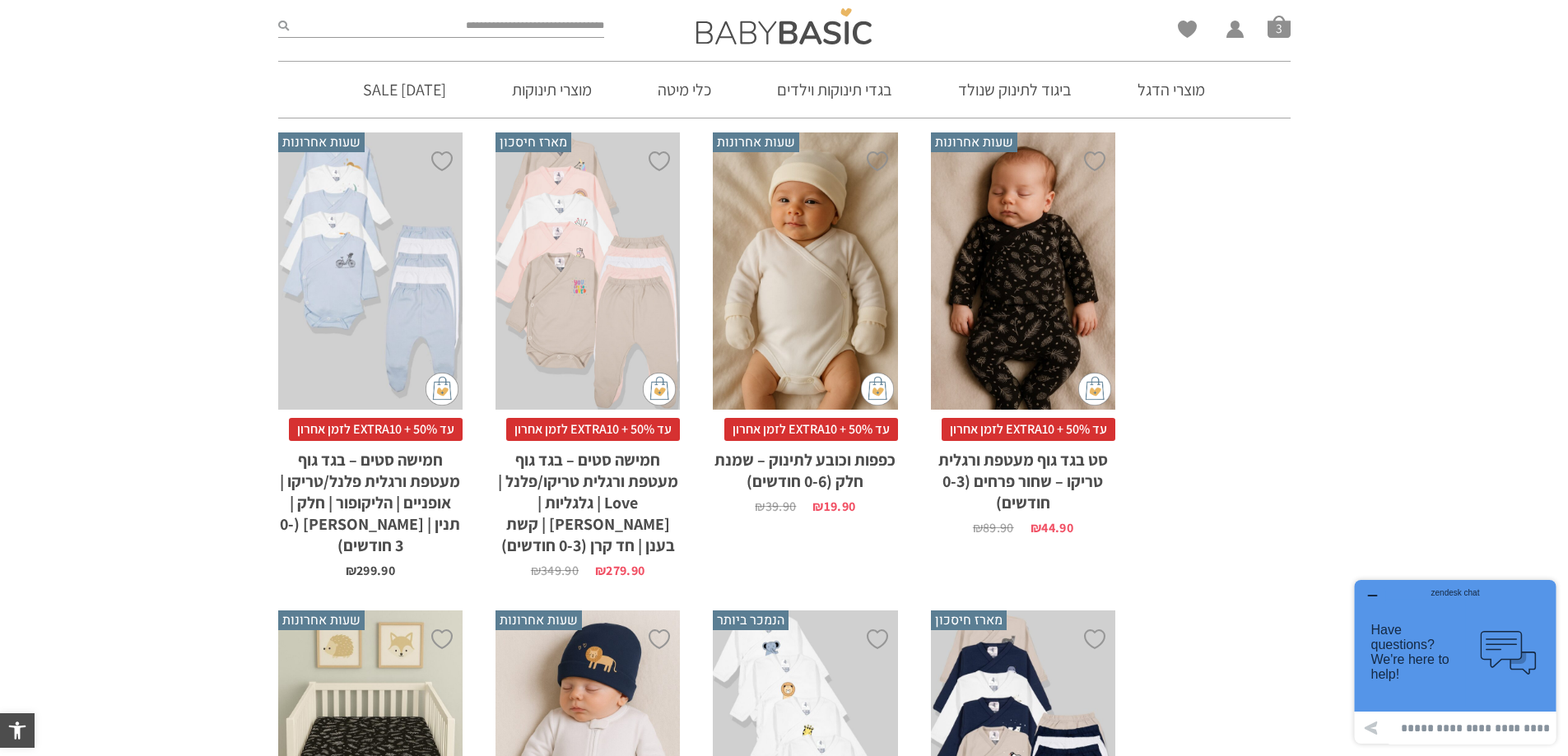
scroll to position [2879, 0]
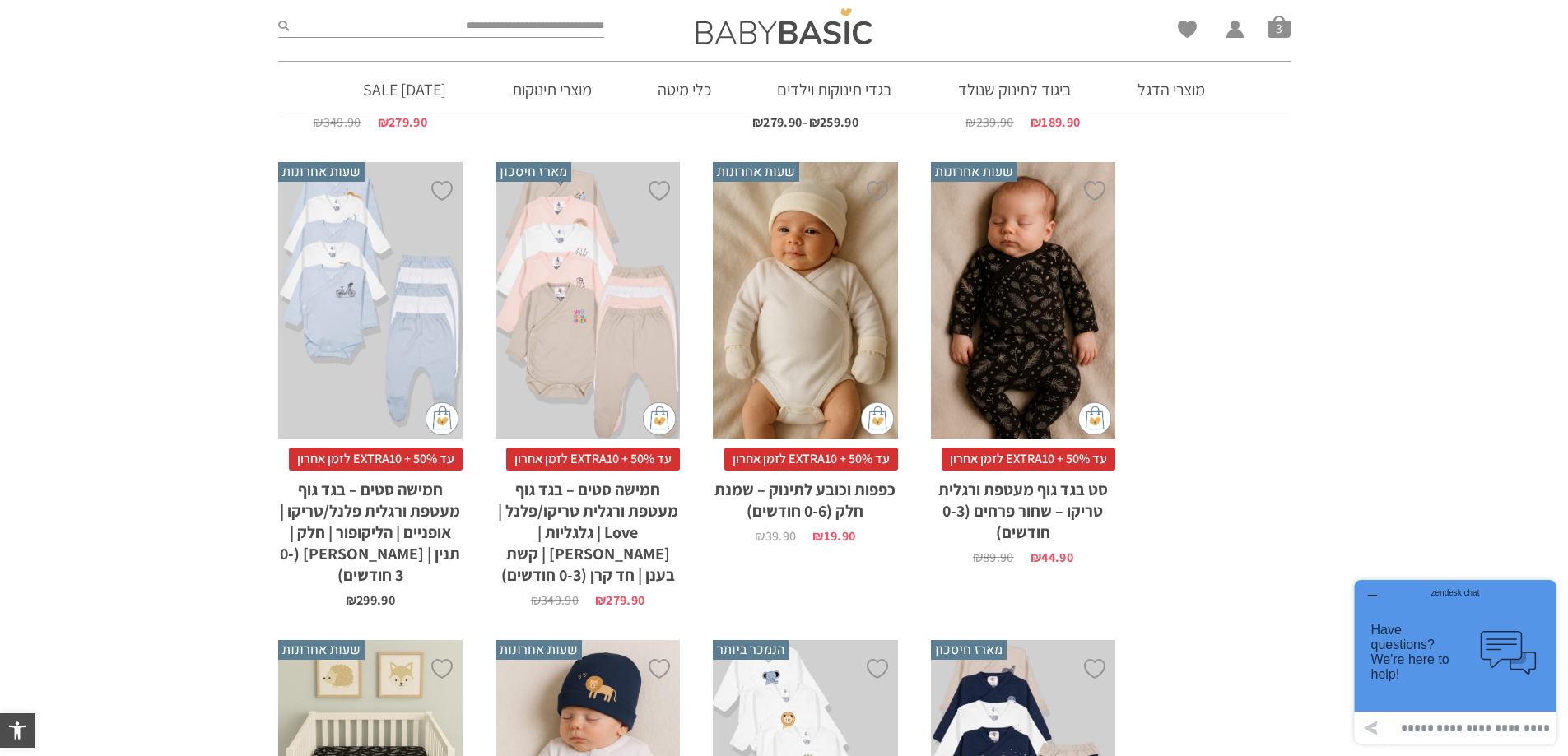
click at [410, 314] on div "x בחירת סוג בד טריקו (עונת מעבר/קיץ) פלנל (חורף)" at bounding box center [371, 301] width 184 height 277
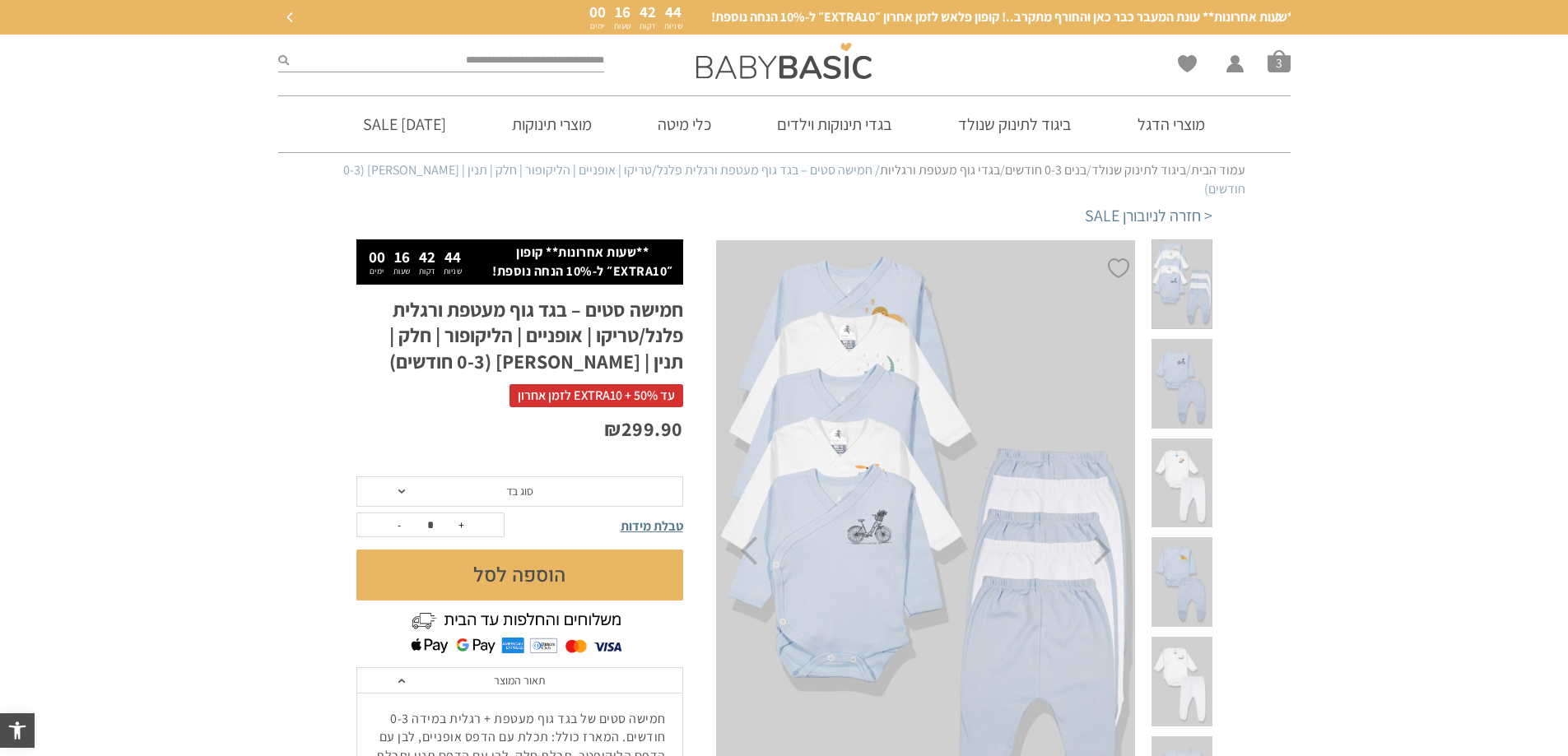
click at [1188, 342] on span at bounding box center [1181, 384] width 60 height 90
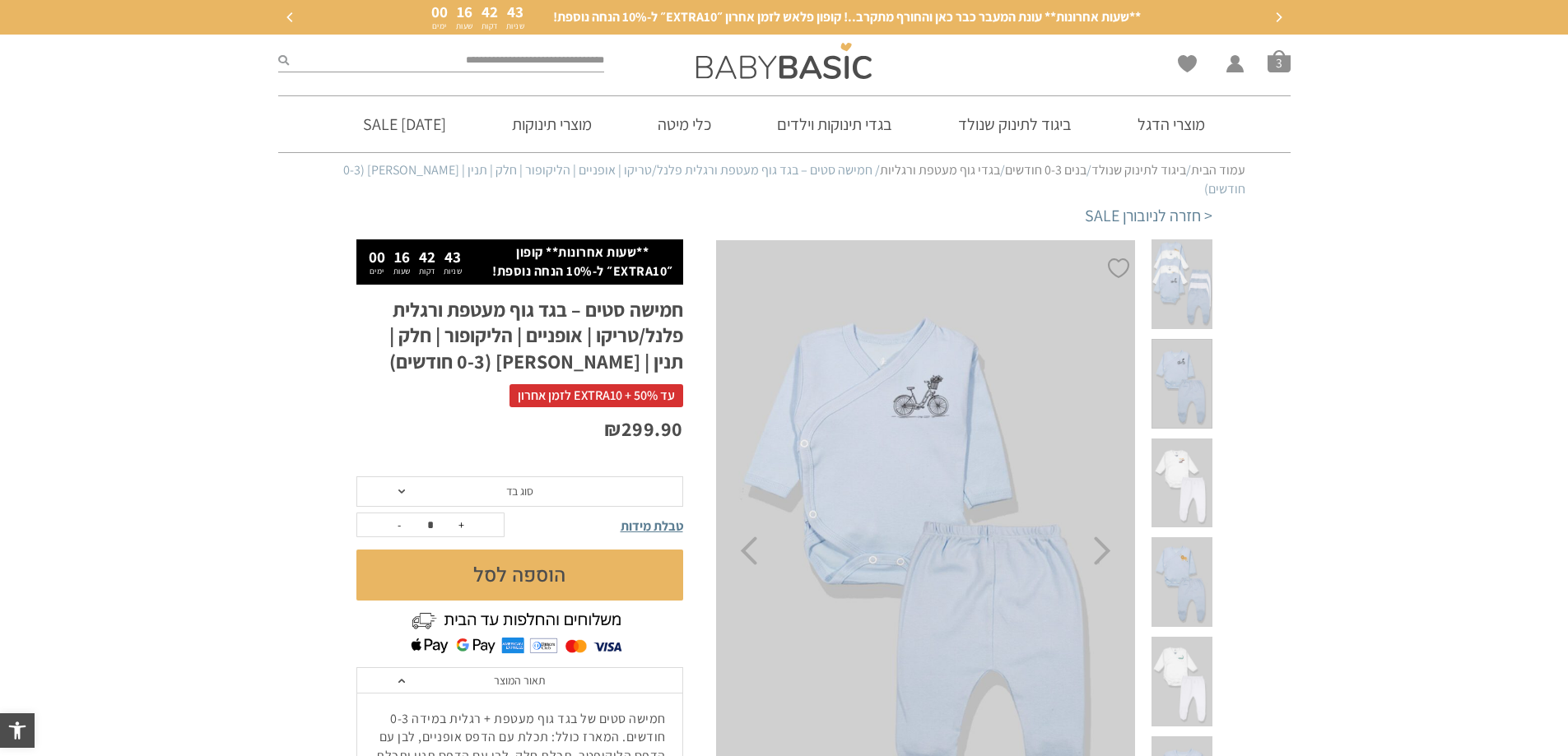
click at [1189, 438] on span at bounding box center [1181, 483] width 60 height 90
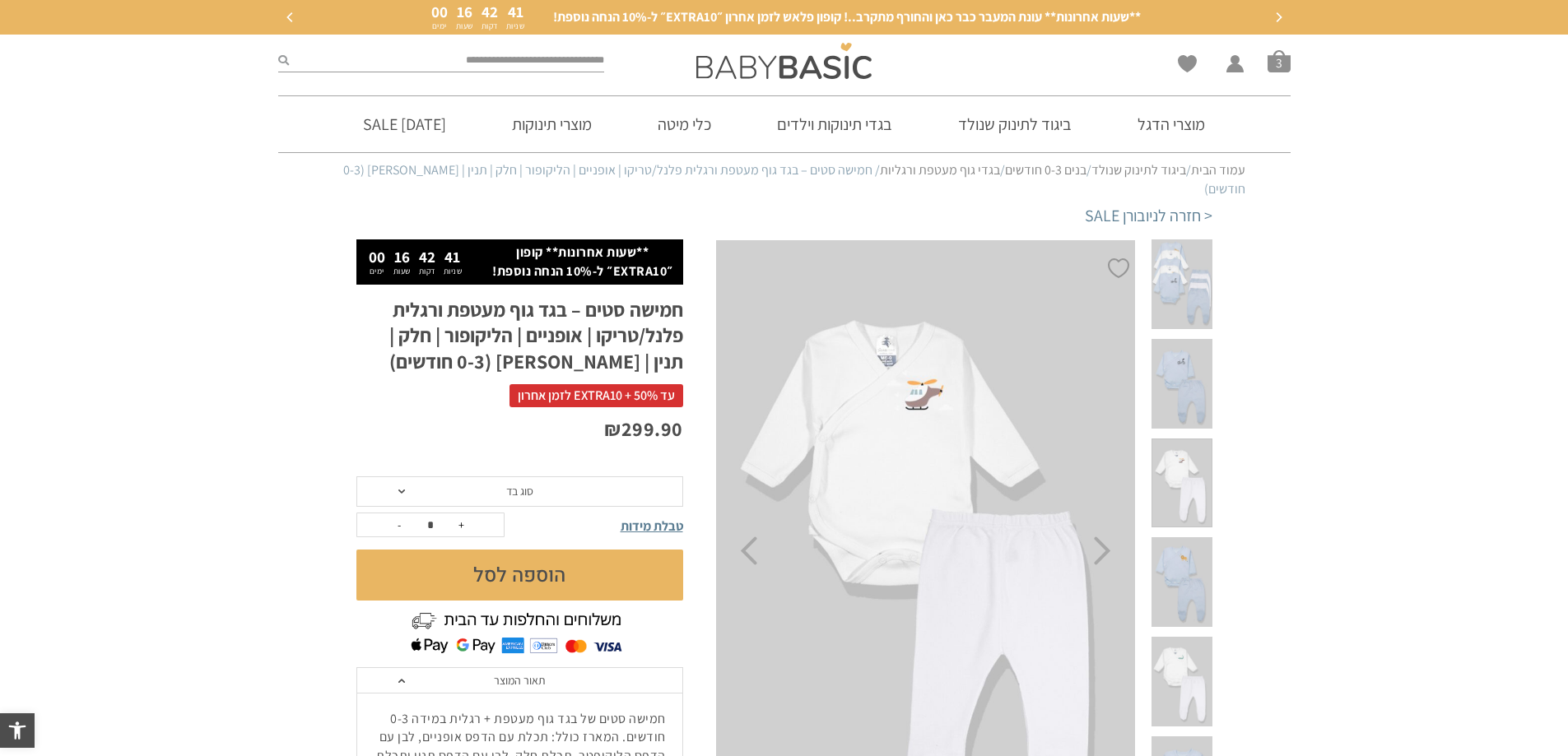
click at [1181, 537] on span at bounding box center [1181, 582] width 60 height 90
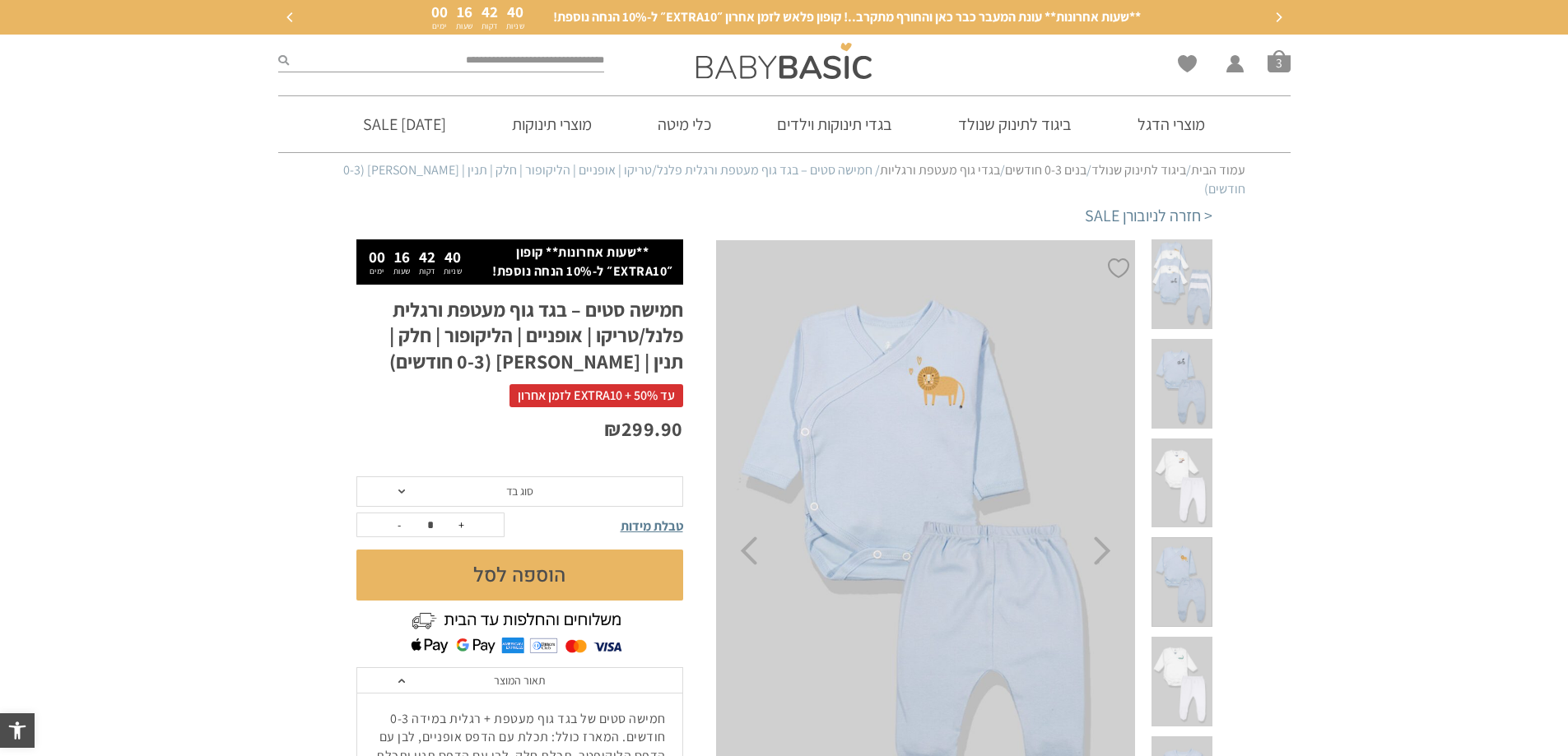
click at [1178, 637] on span at bounding box center [1181, 681] width 60 height 90
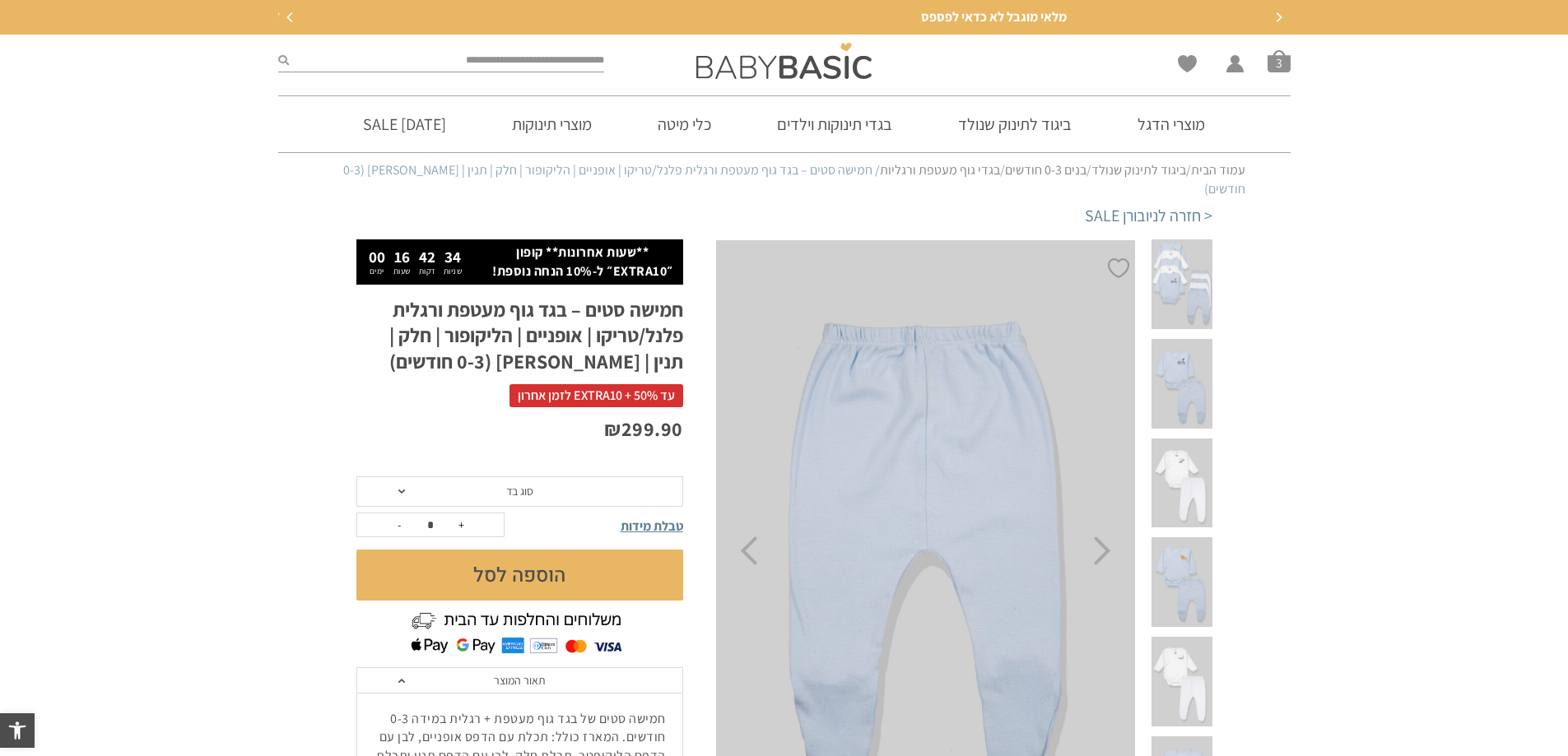
click at [402, 489] on span at bounding box center [401, 491] width 6 height 4
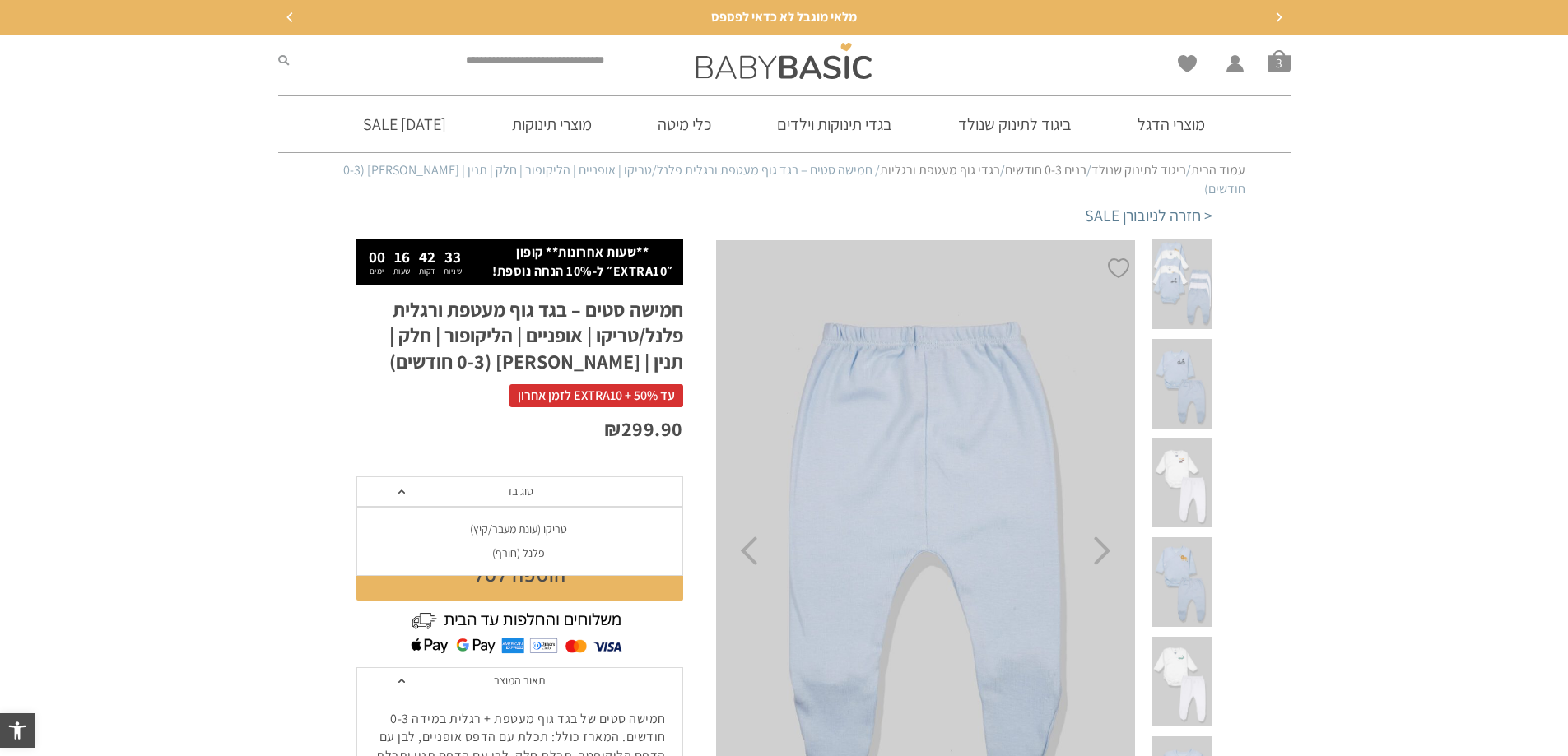
click at [511, 546] on div "פלנל (חורף)" at bounding box center [519, 553] width 327 height 14
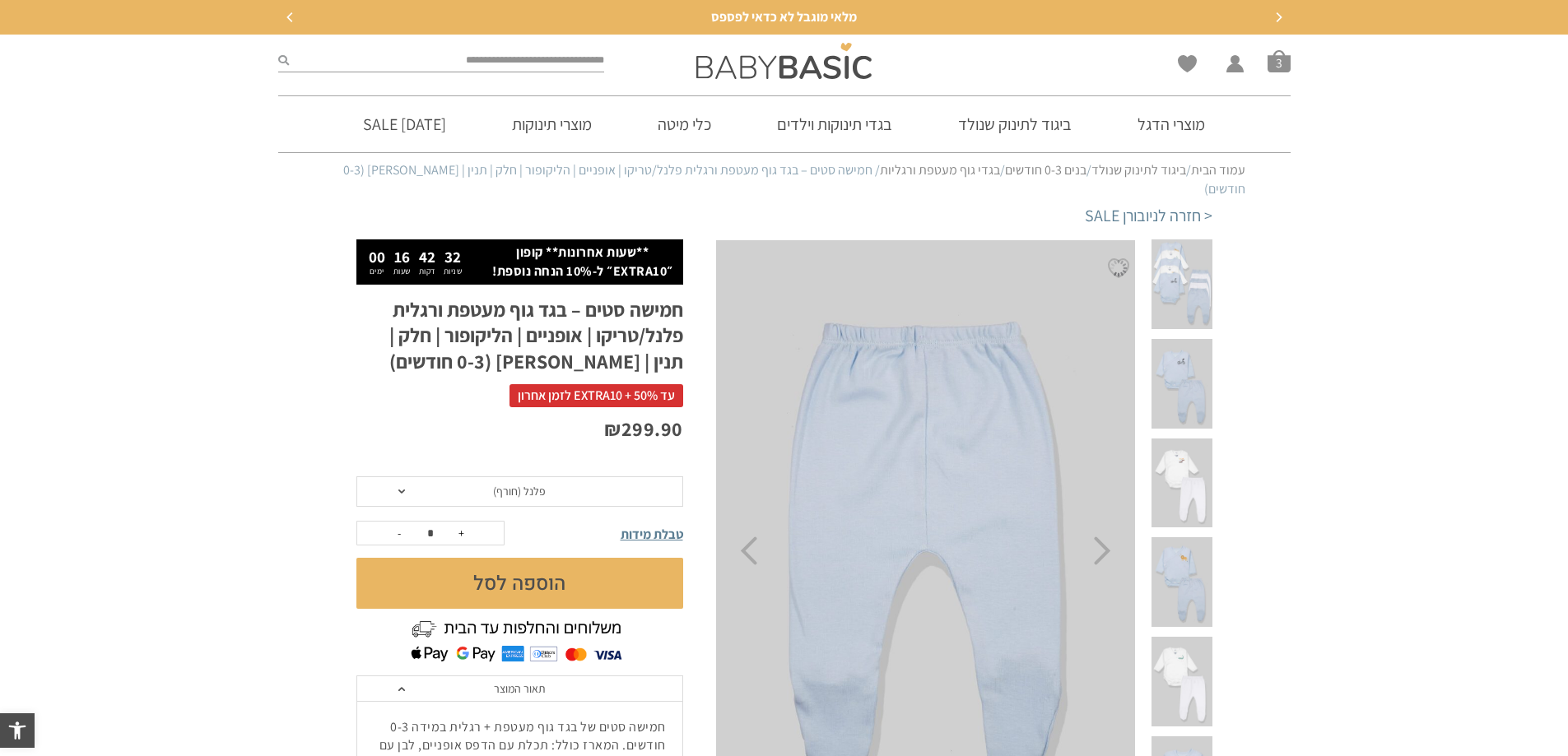
click at [515, 566] on button "הוספה לסל" at bounding box center [520, 583] width 327 height 51
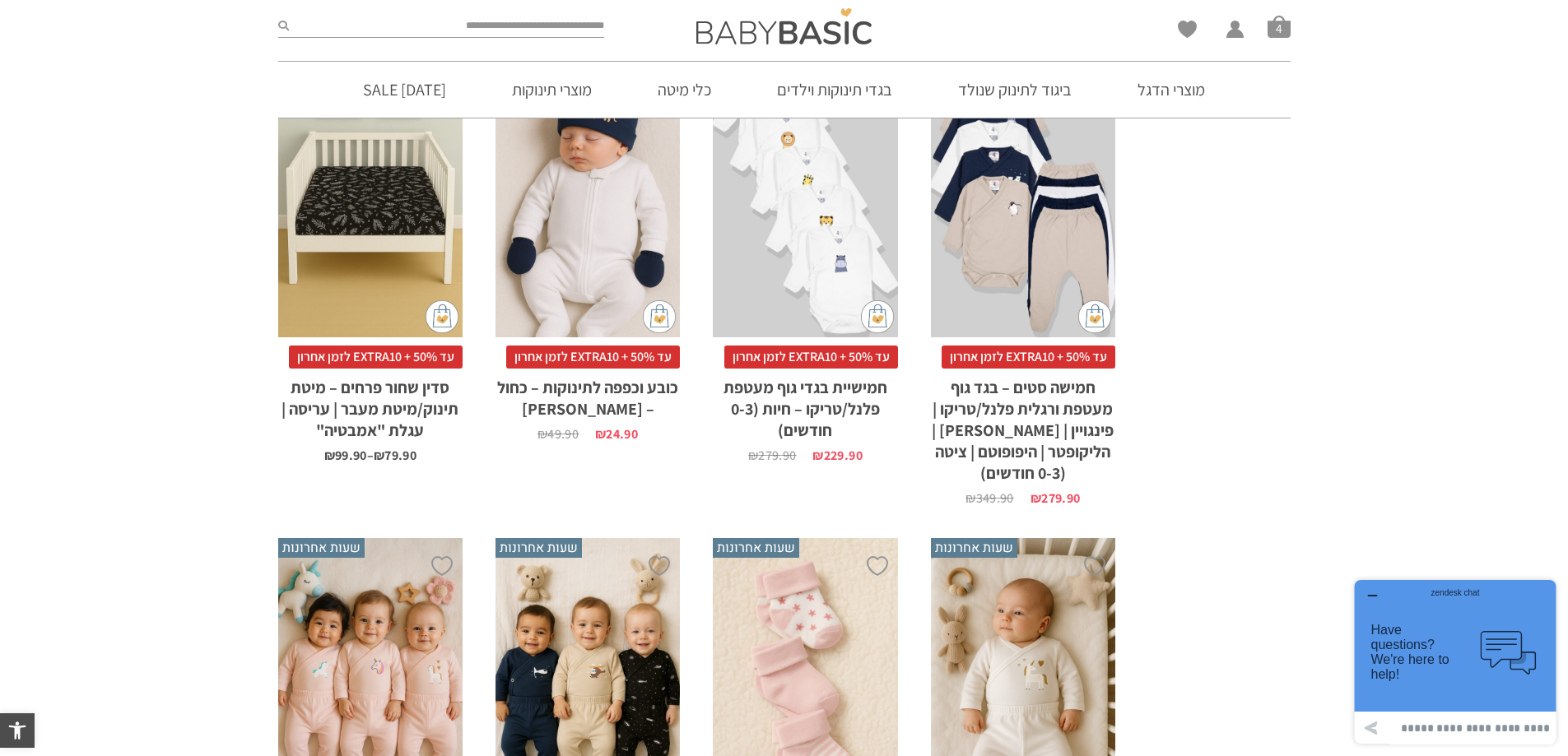
scroll to position [3454, 0]
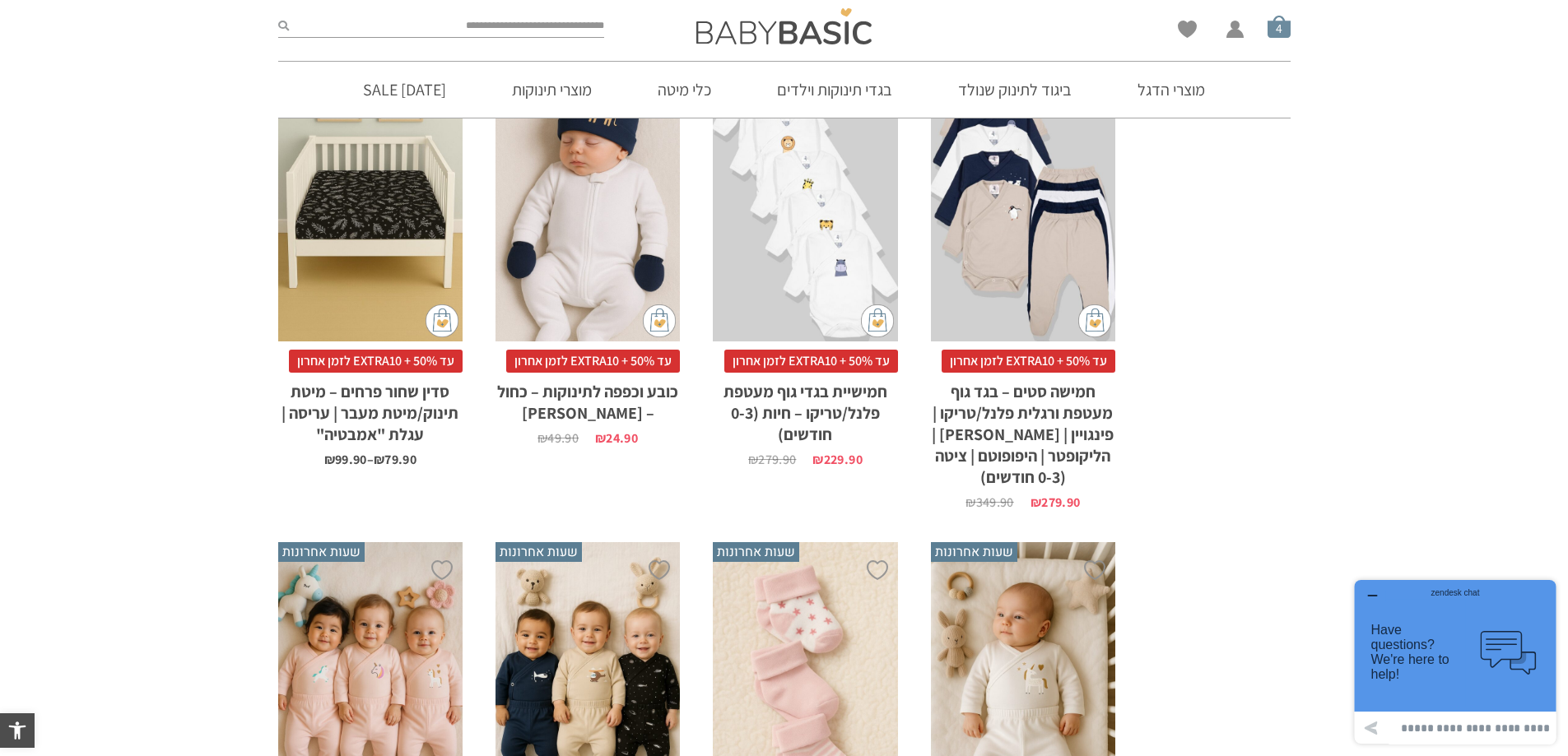
click at [1274, 24] on span "סל קניות" at bounding box center [1279, 26] width 23 height 23
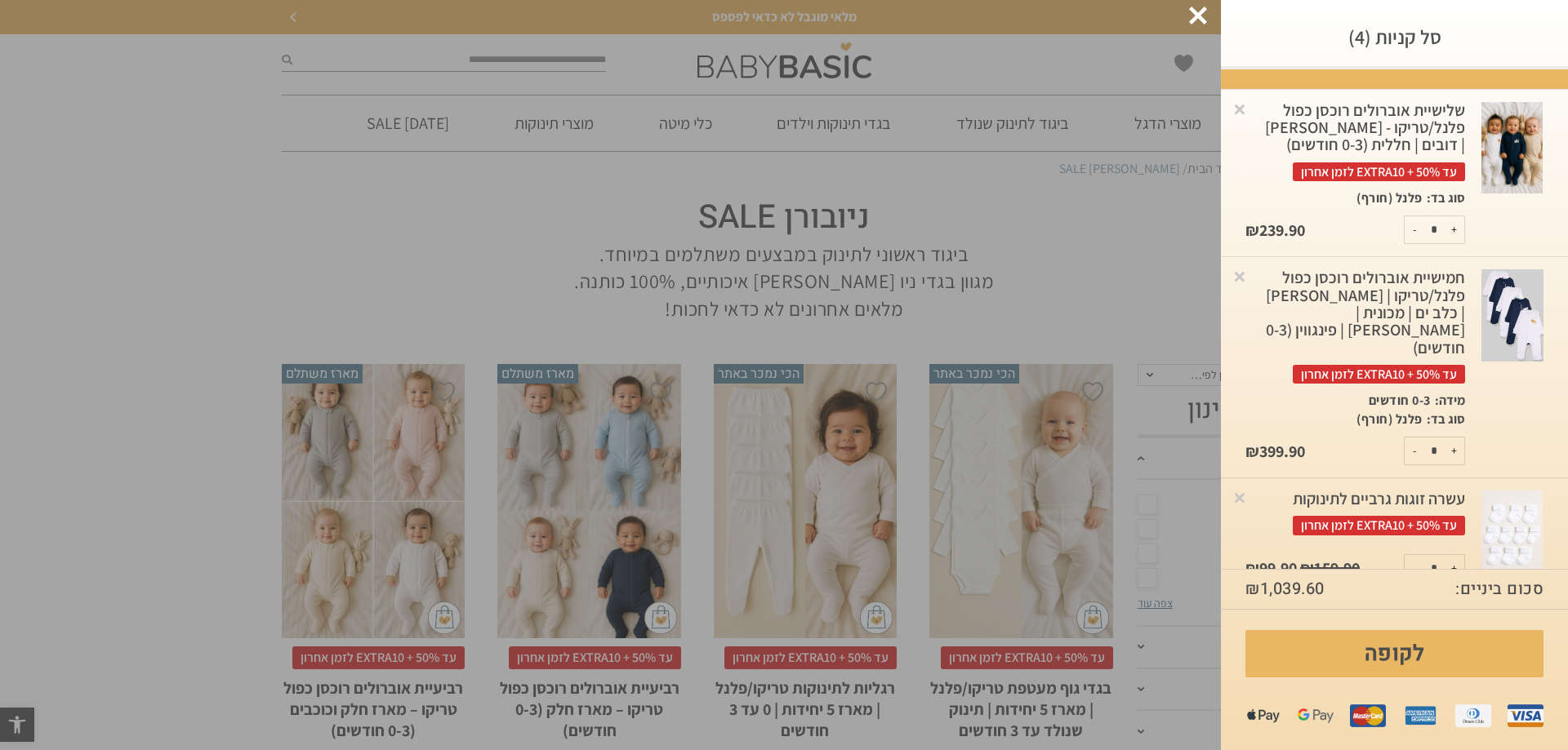
scroll to position [0, 0]
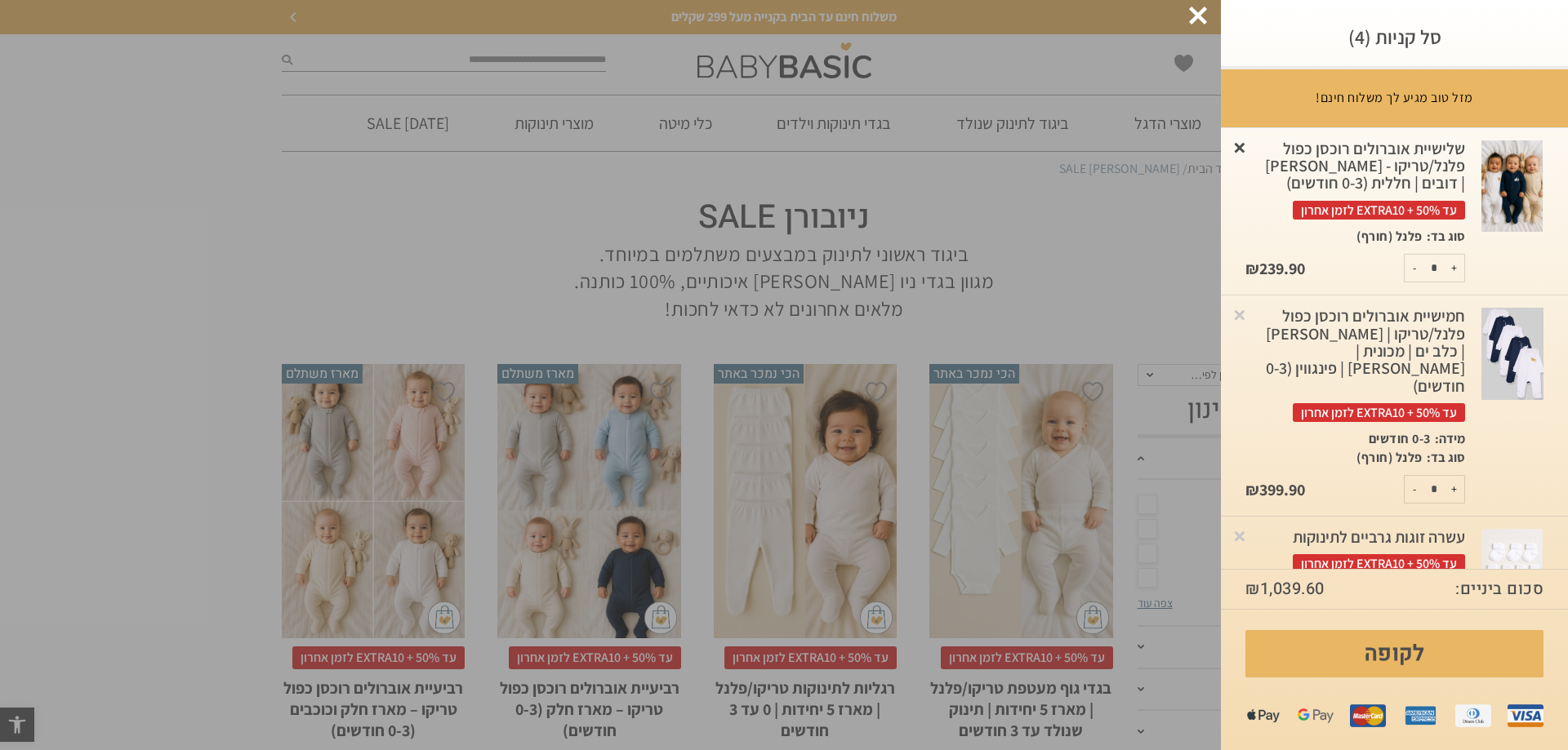
click at [1247, 145] on link "×" at bounding box center [1239, 146] width 17 height 17
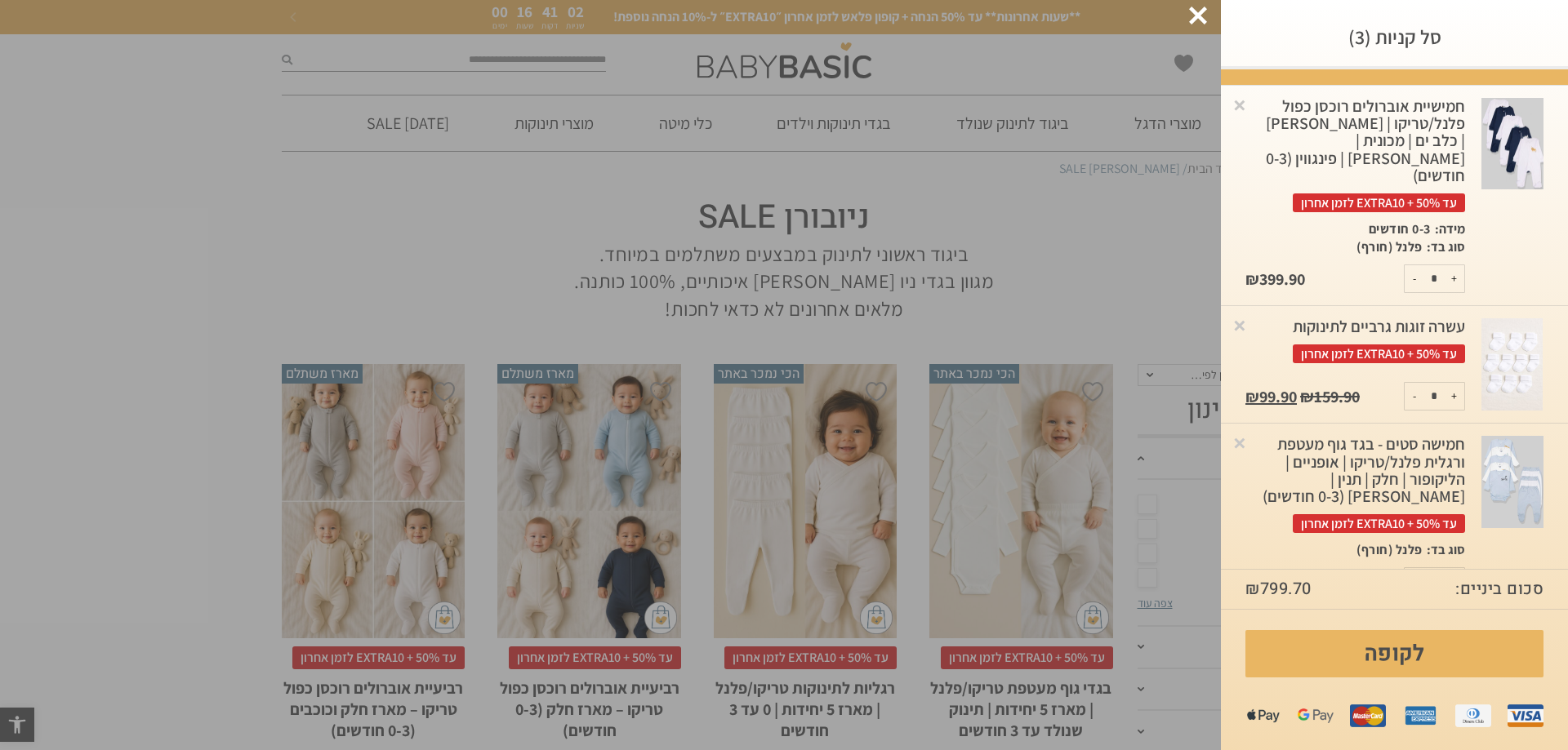
scroll to position [60, 0]
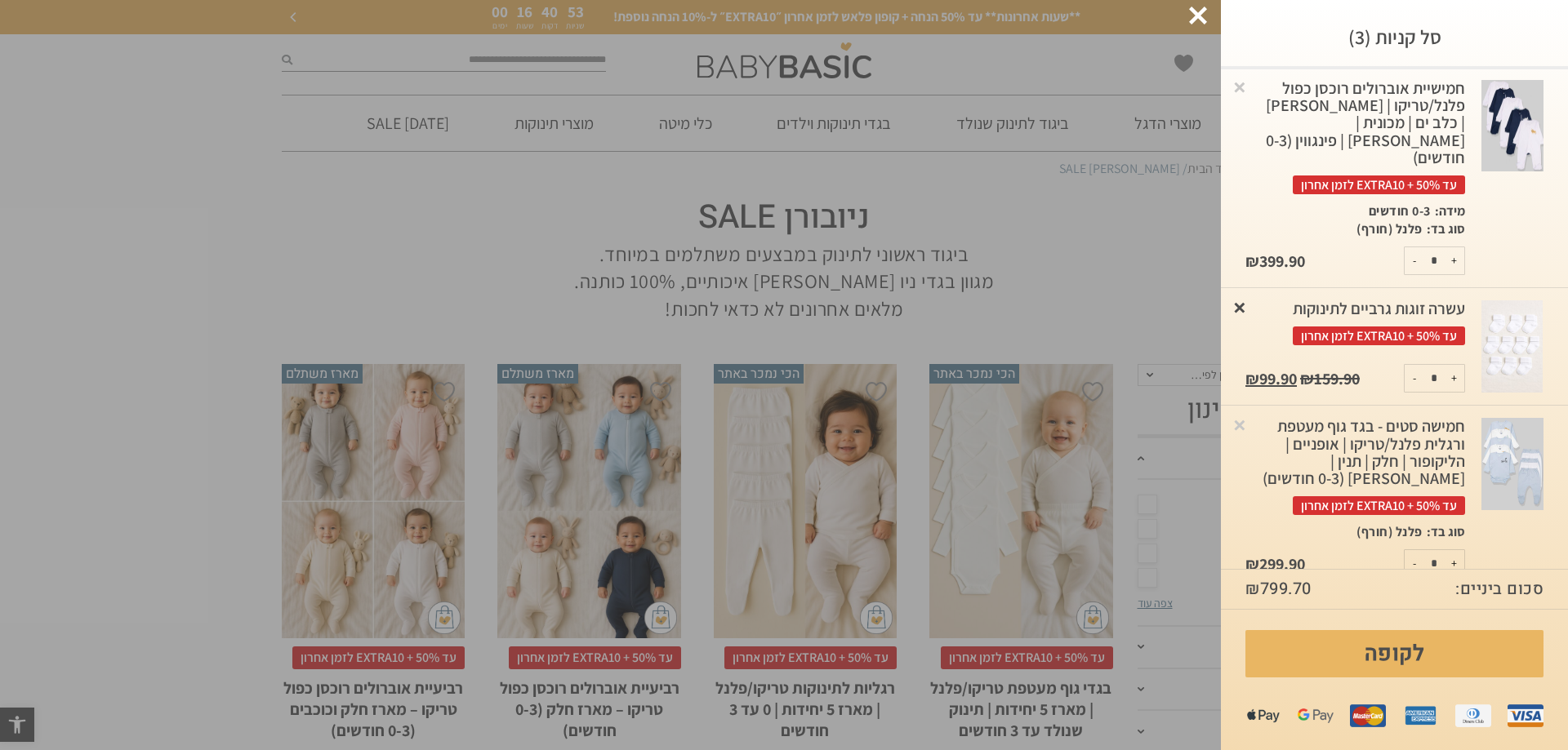
click at [1245, 299] on link "×" at bounding box center [1239, 307] width 17 height 17
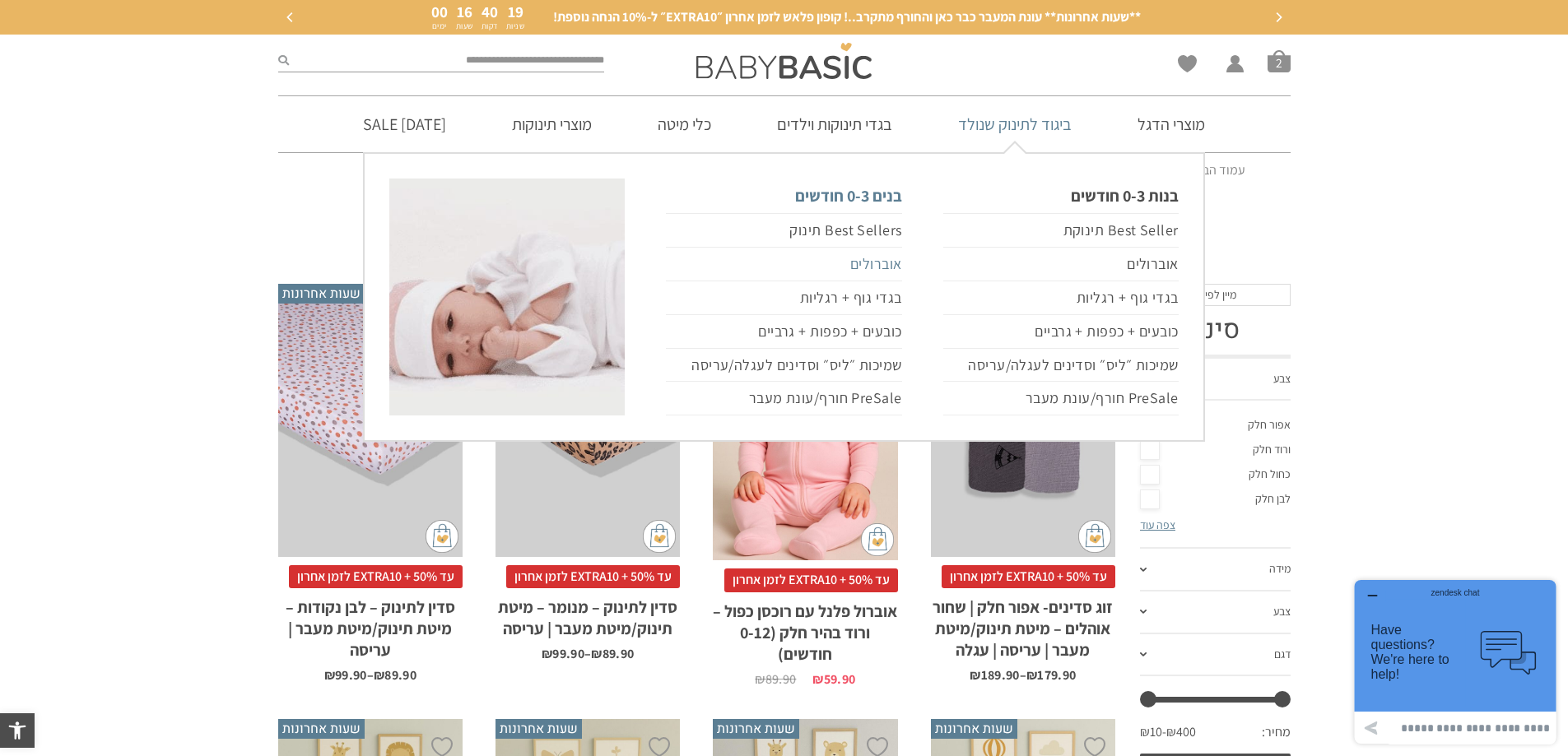
click at [878, 267] on link "אוברולים" at bounding box center [784, 264] width 235 height 33
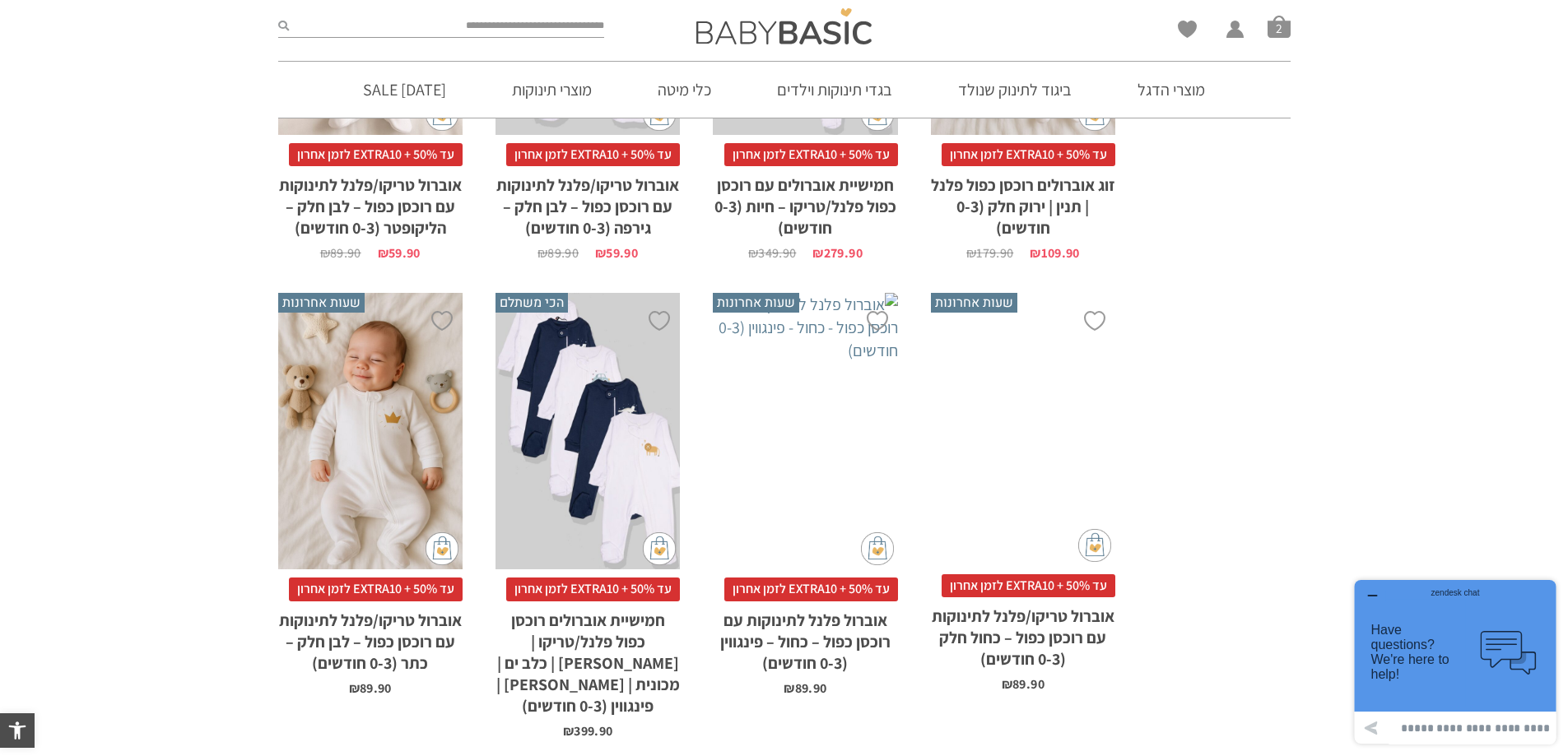
scroll to position [1569, 0]
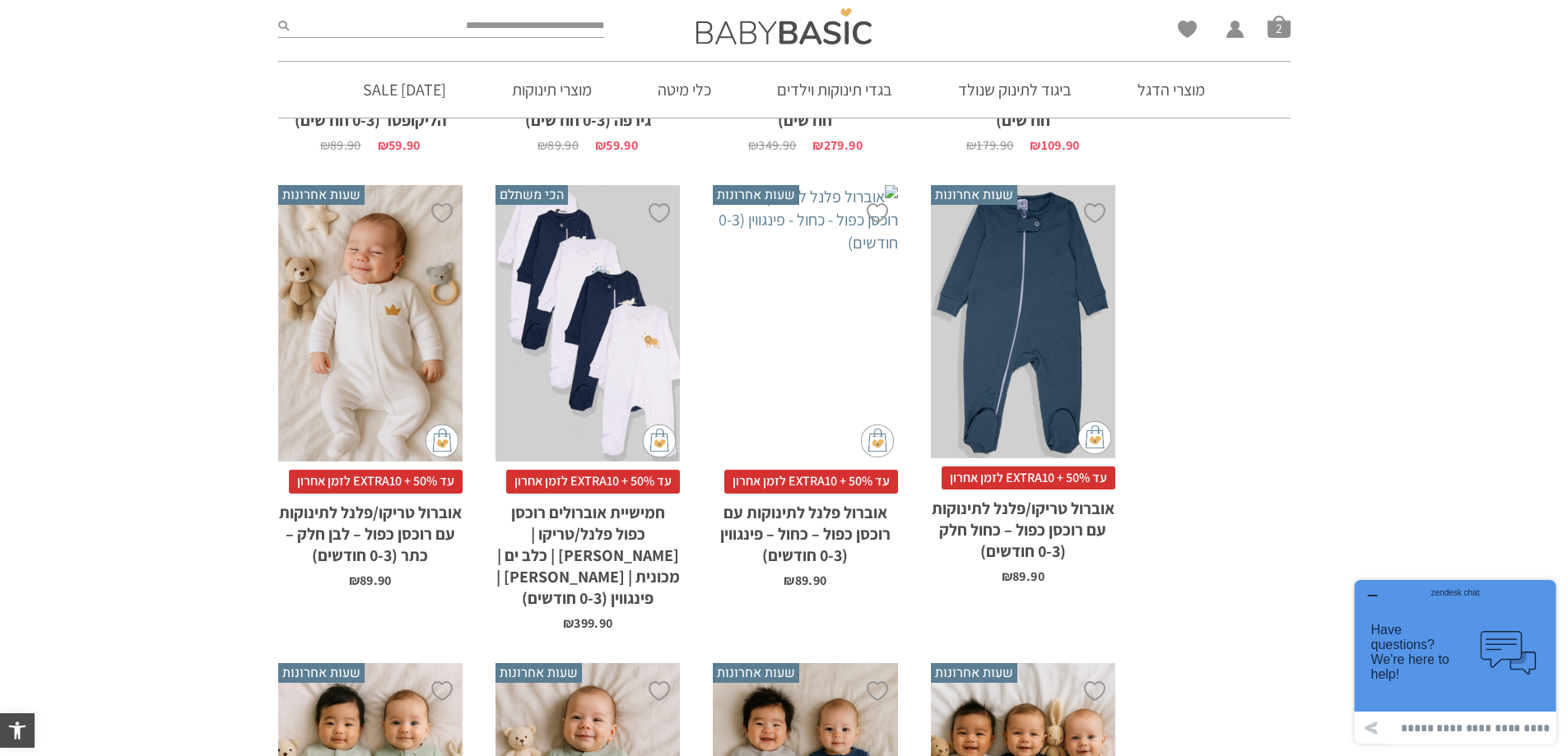
click at [589, 281] on div "x בחירת מידה 0-3m בחירת סוג בד טריקו (עונת מעבר/קיץ) פלנל (חורף)" at bounding box center [588, 324] width 184 height 277
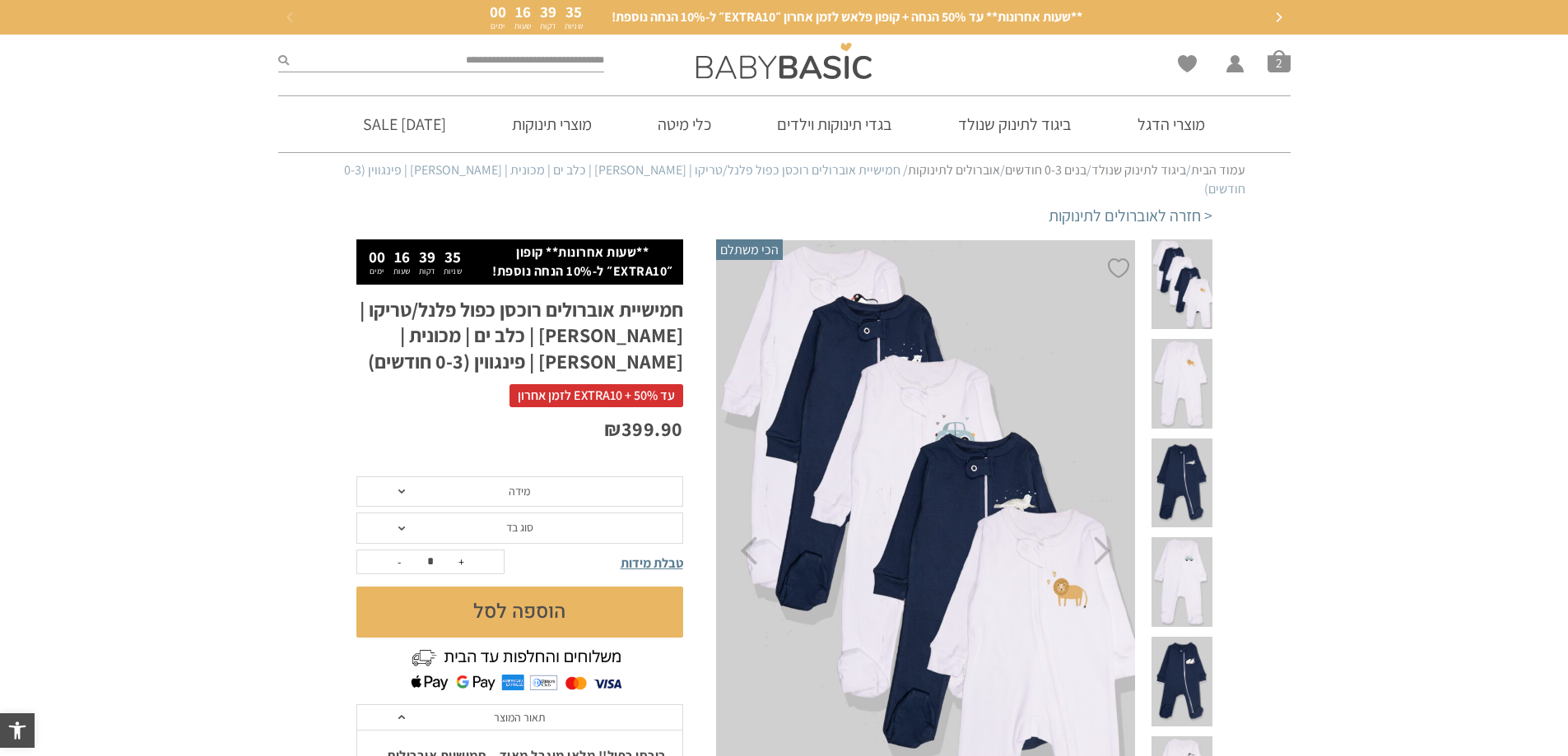
click at [1192, 339] on span at bounding box center [1181, 384] width 60 height 90
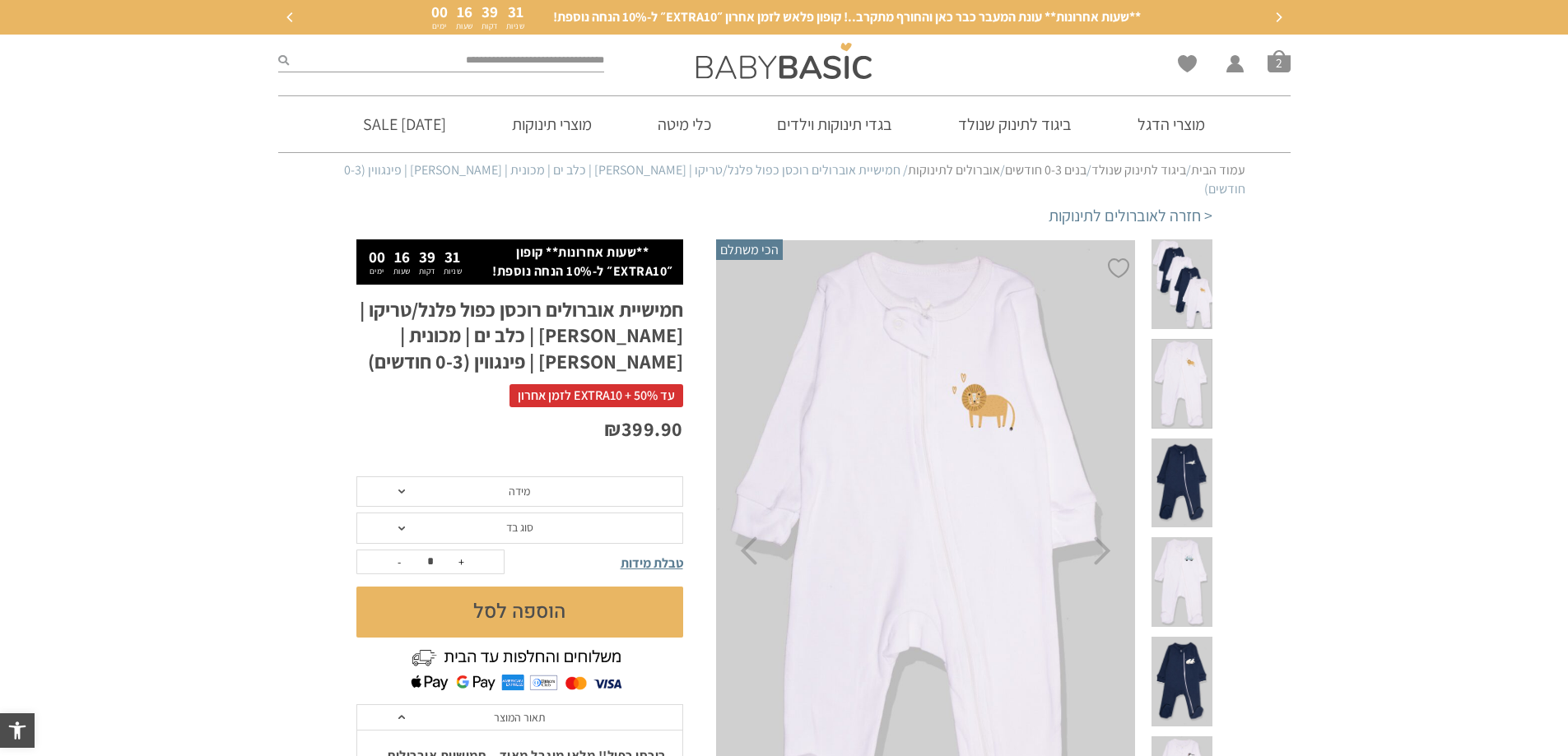
click at [1181, 438] on span at bounding box center [1181, 483] width 60 height 90
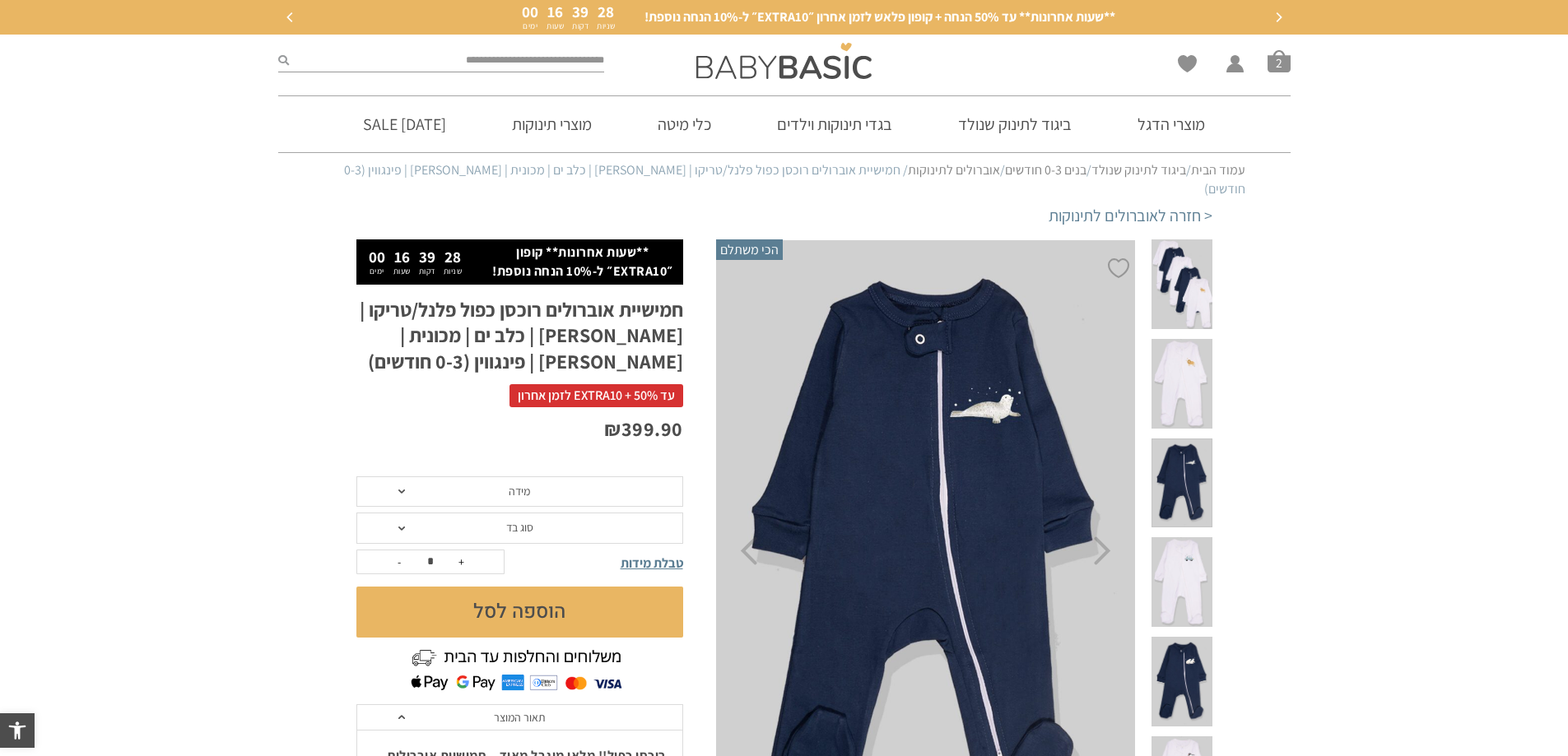
click at [1191, 537] on span at bounding box center [1181, 582] width 60 height 90
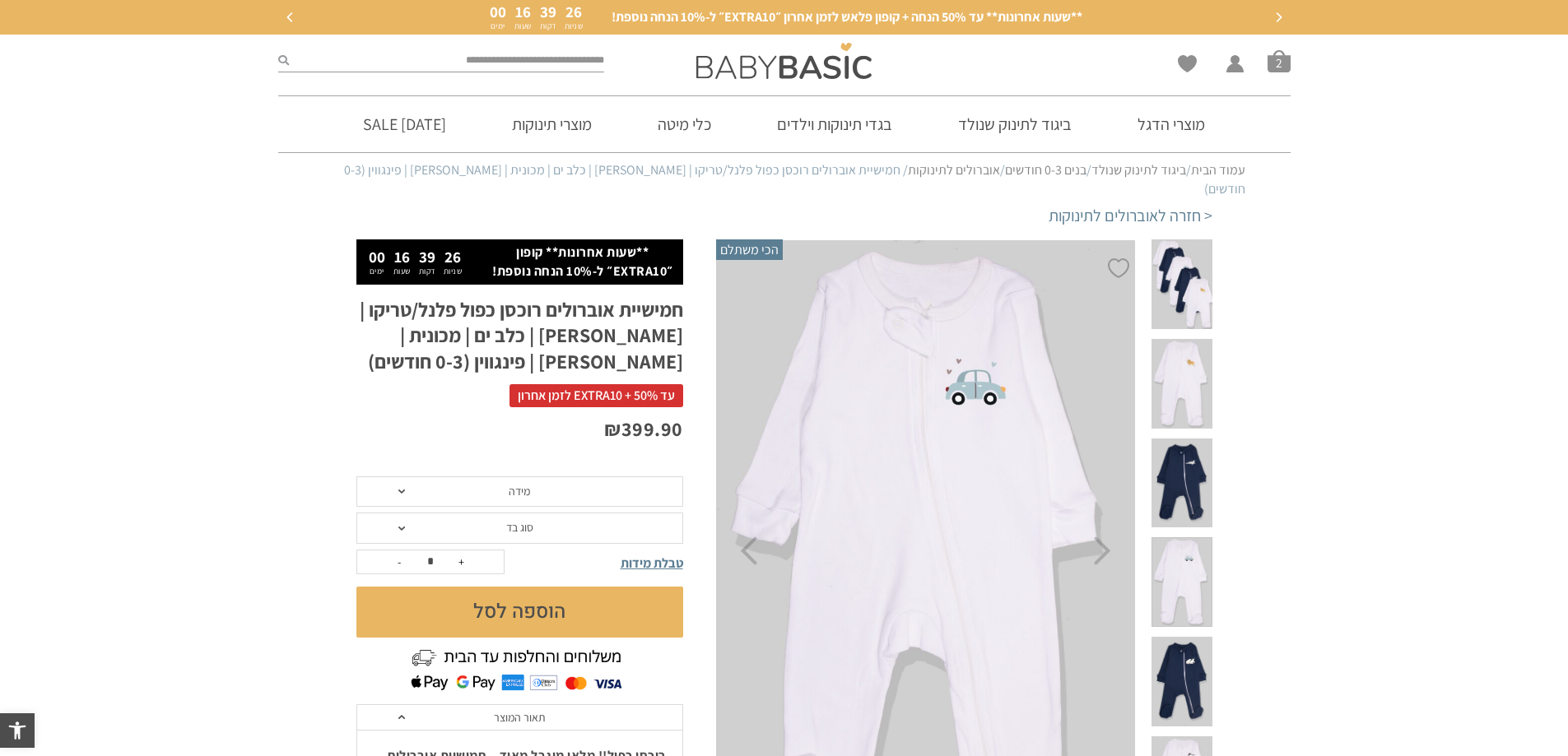
click at [1198, 637] on span at bounding box center [1181, 681] width 60 height 90
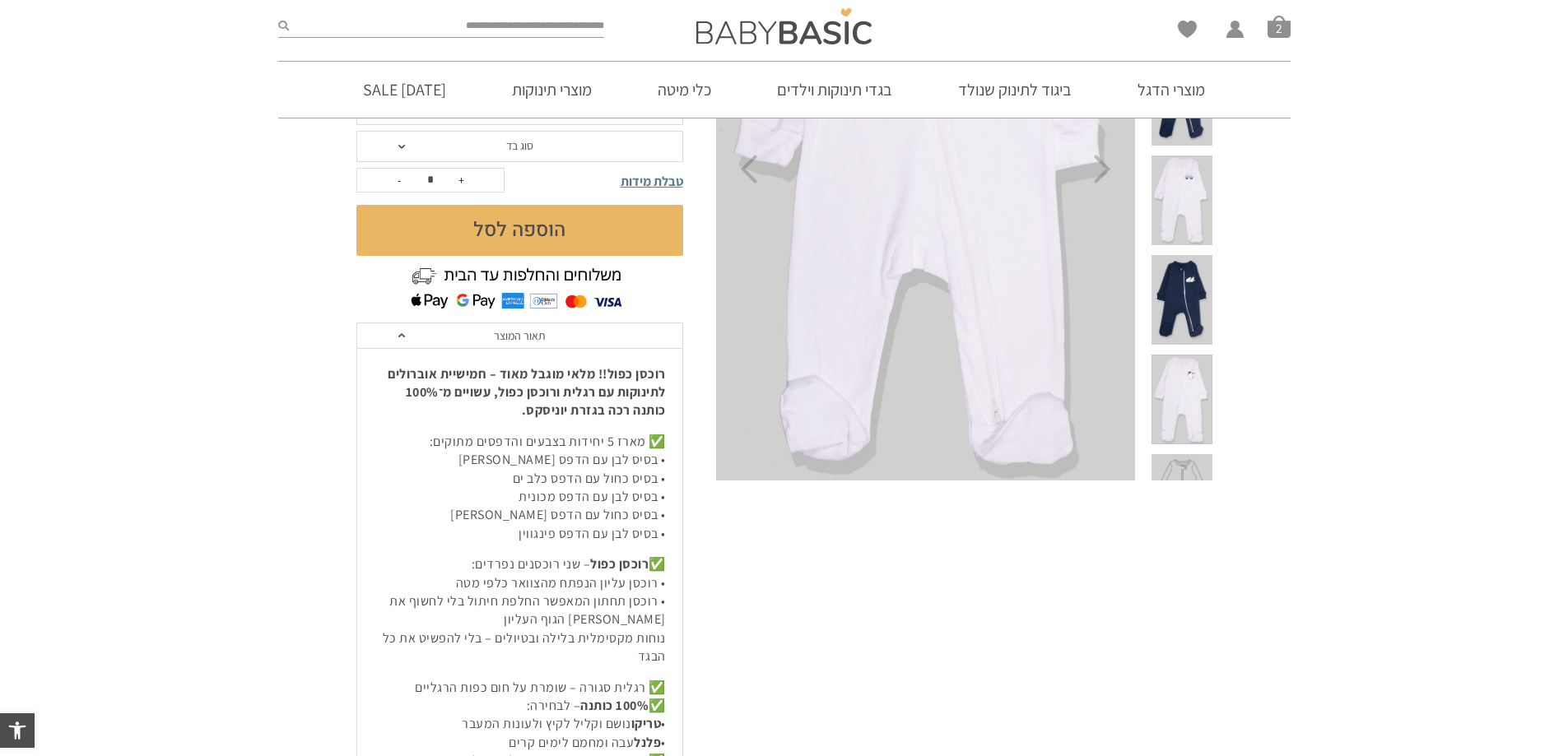
scroll to position [384, 0]
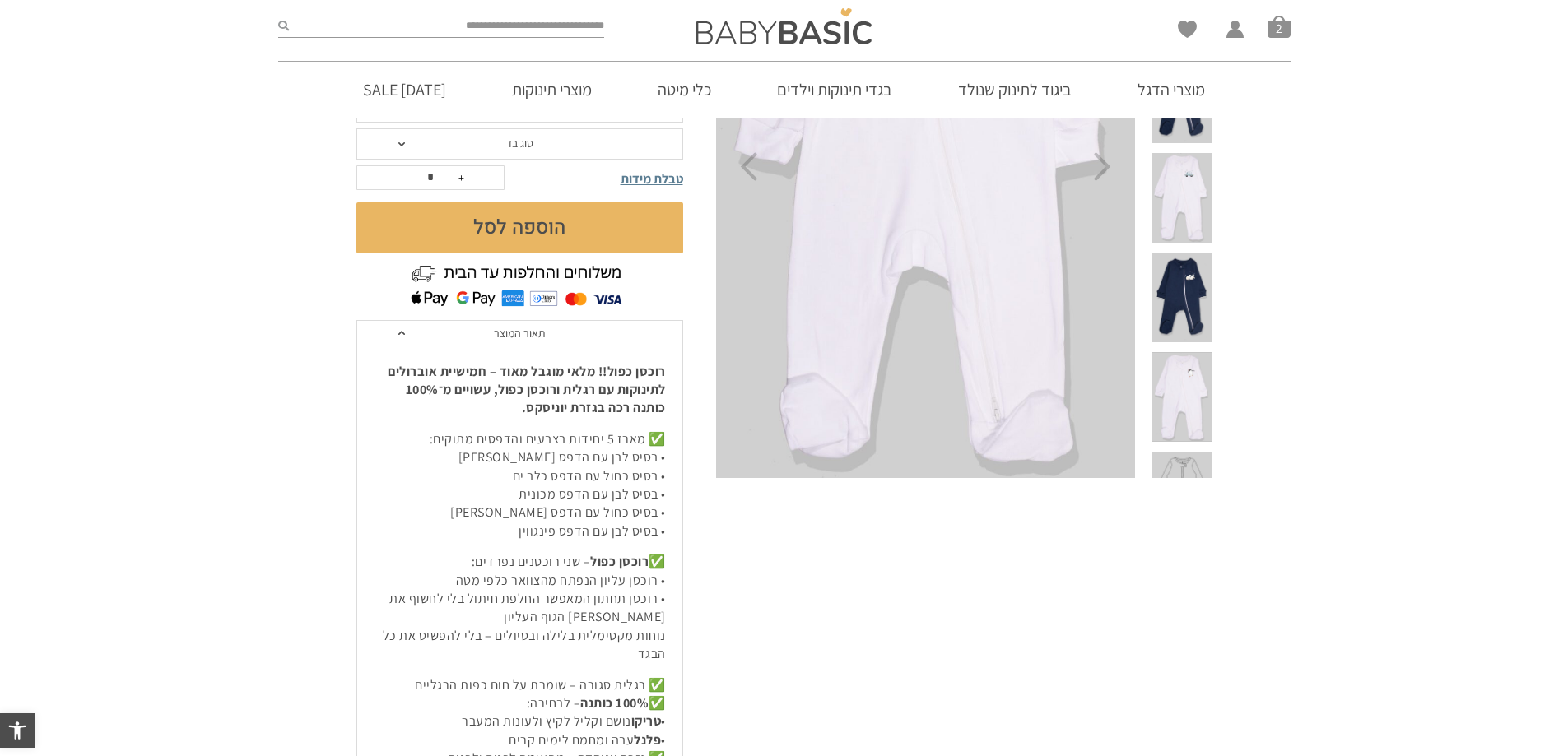
click at [1188, 451] on span at bounding box center [1181, 496] width 60 height 90
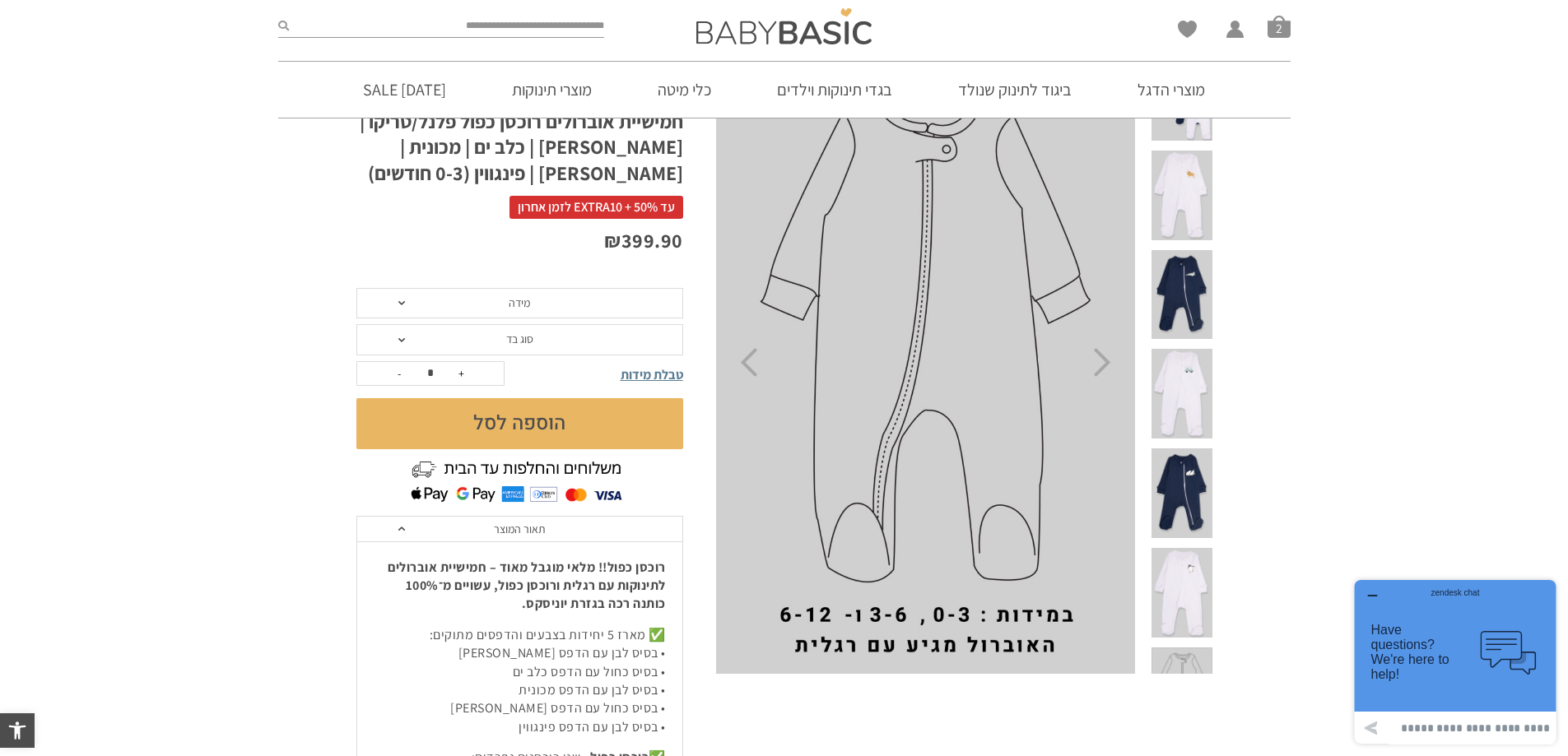
scroll to position [0, 0]
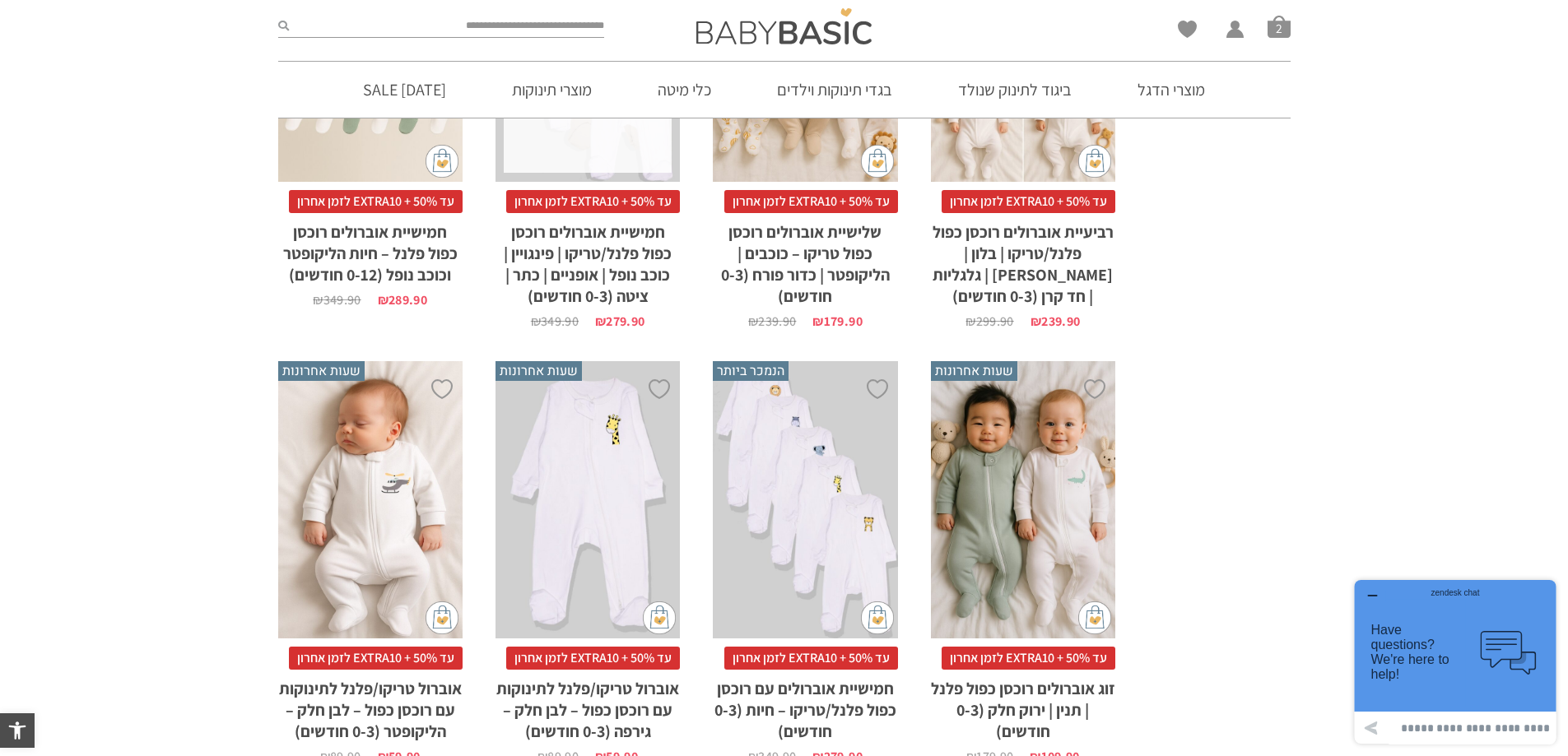
scroll to position [994, 0]
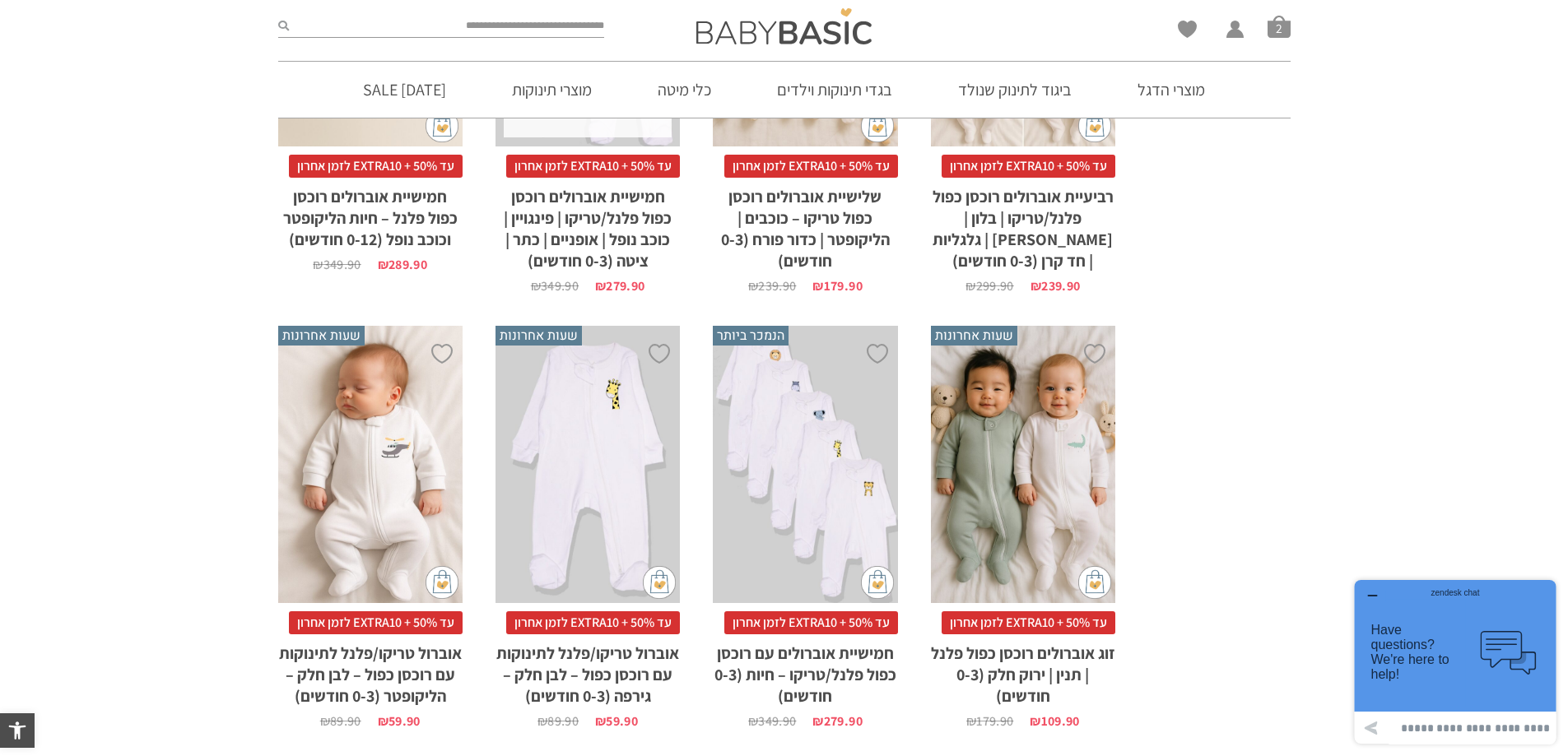
click at [837, 455] on div "x בחירת סוג בד טריקו (עונת מעבר/קיץ) פלנל (חורף)" at bounding box center [805, 464] width 184 height 277
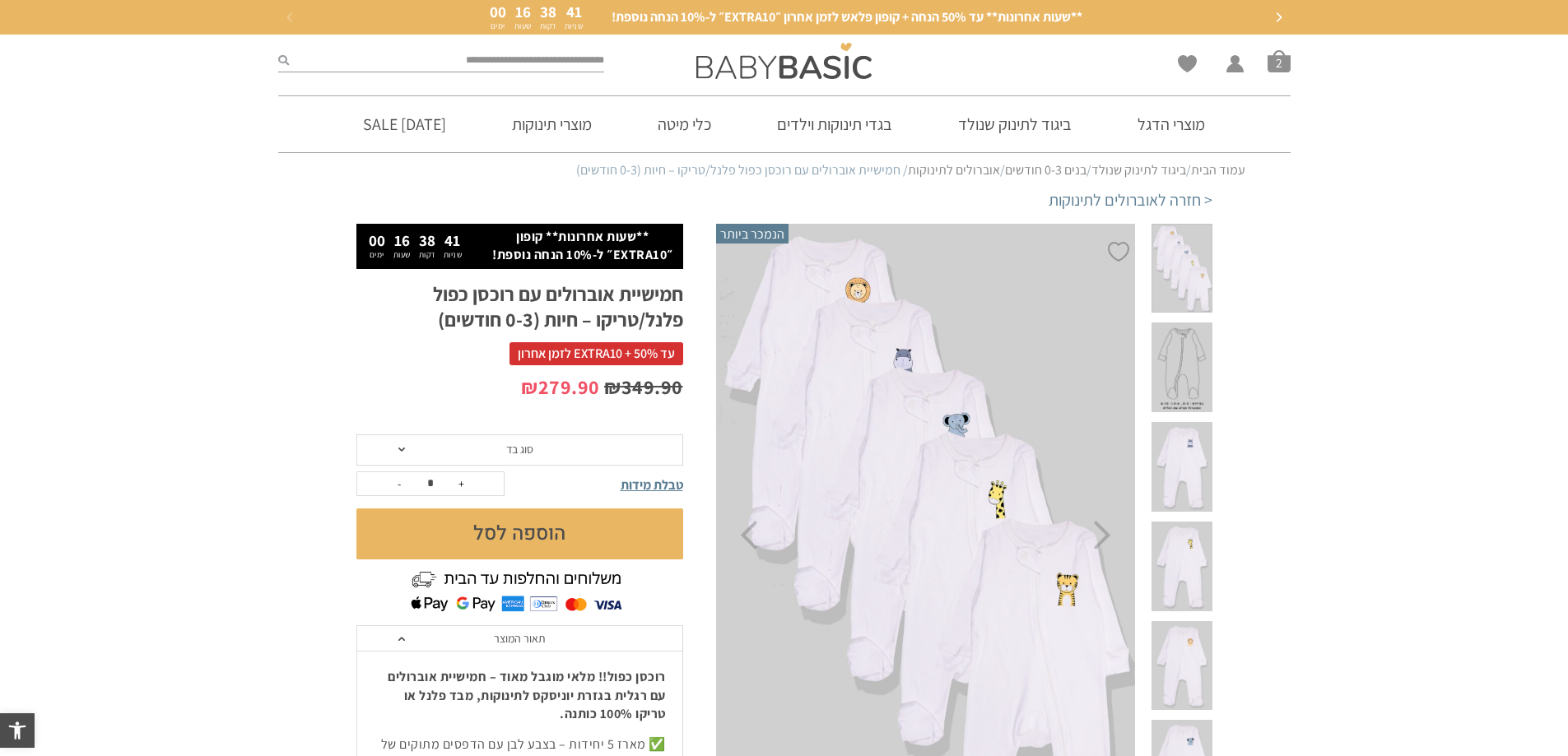
click at [1189, 422] on span at bounding box center [1181, 467] width 60 height 90
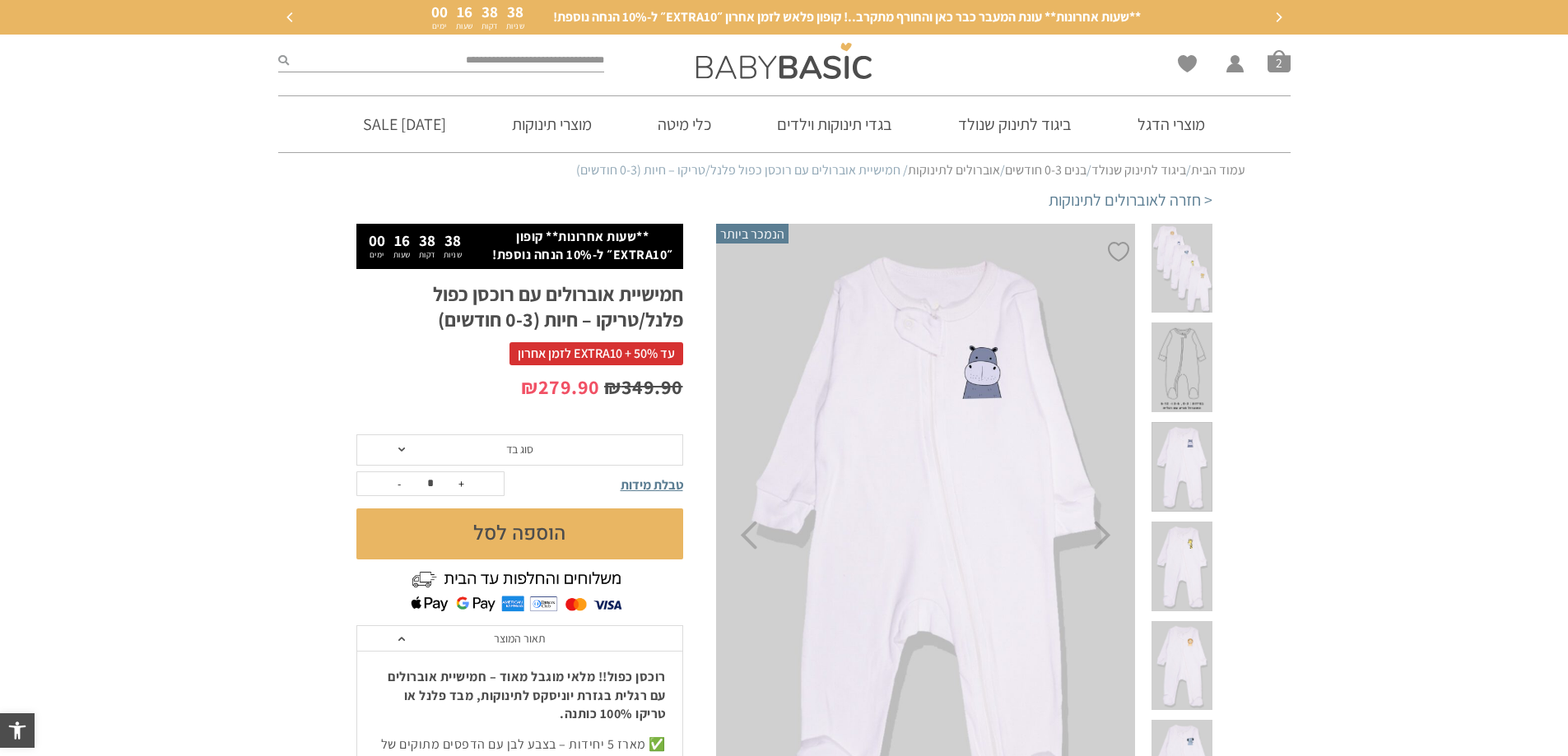
click at [1191, 522] on span at bounding box center [1181, 566] width 60 height 90
click at [1197, 621] on span at bounding box center [1181, 666] width 60 height 90
click at [1196, 720] on span at bounding box center [1181, 765] width 60 height 90
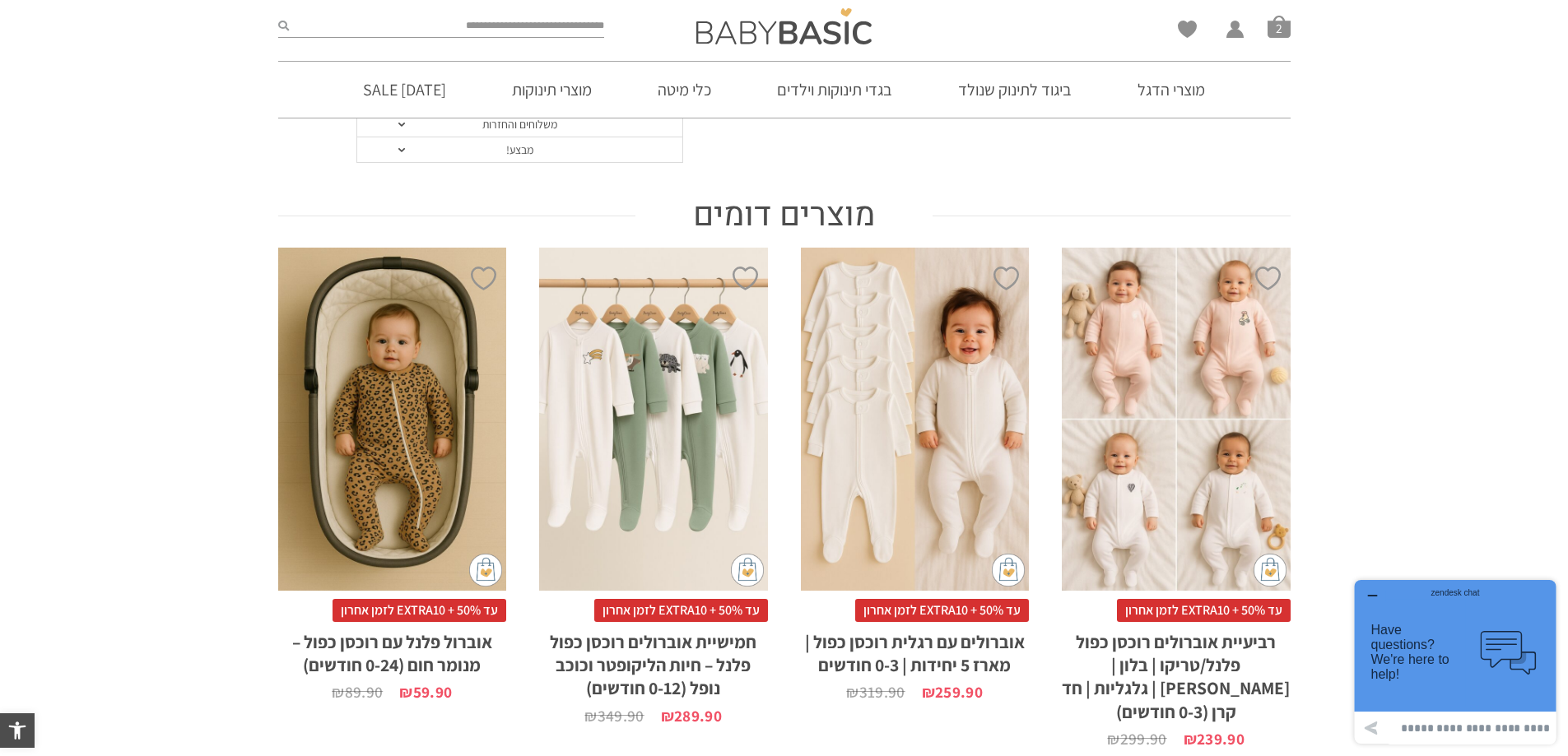
click at [596, 400] on div "x בחירת מידה 0-3m 3-6m 6-12m" at bounding box center [654, 419] width 228 height 342
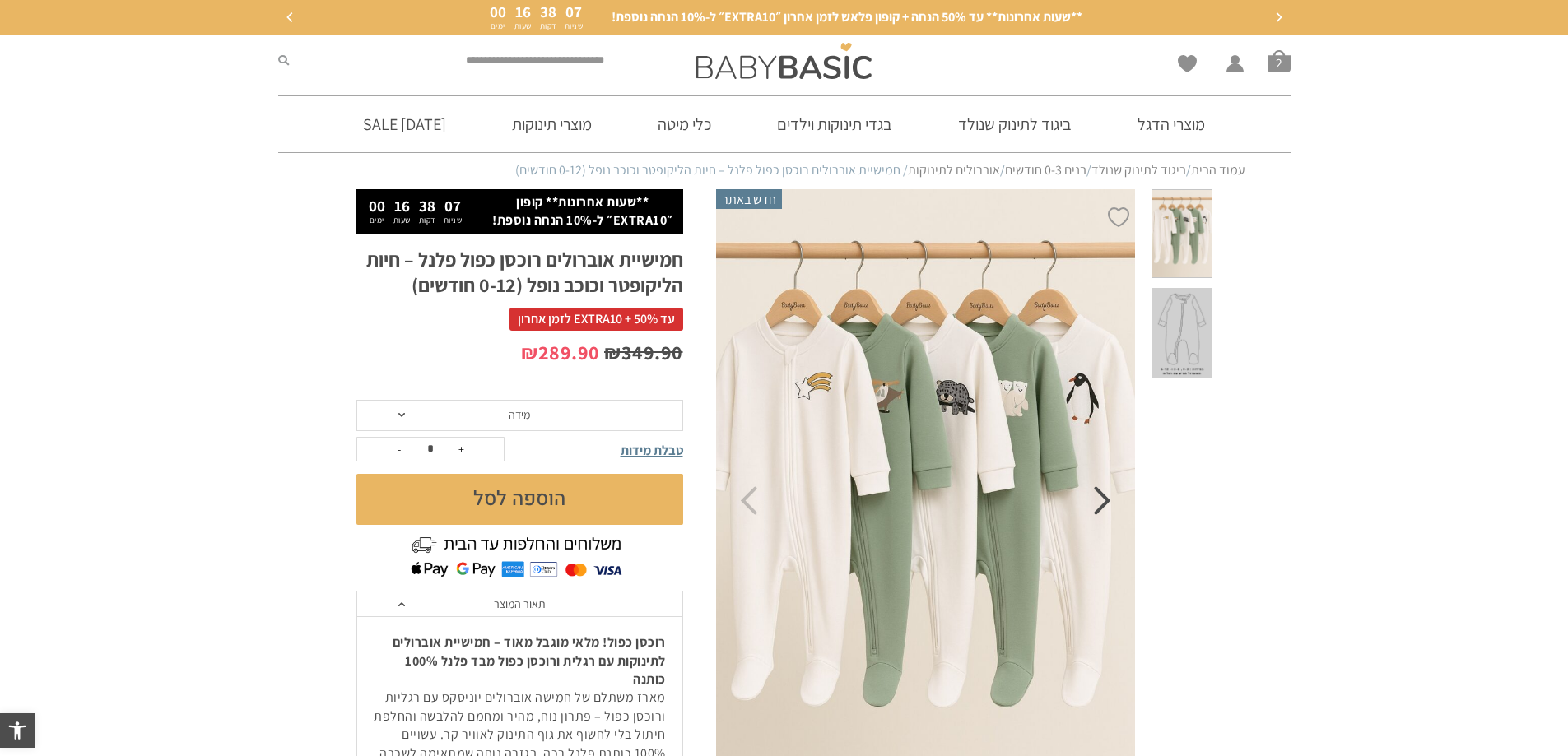
click at [1109, 500] on icon "Next" at bounding box center [1102, 500] width 18 height 29
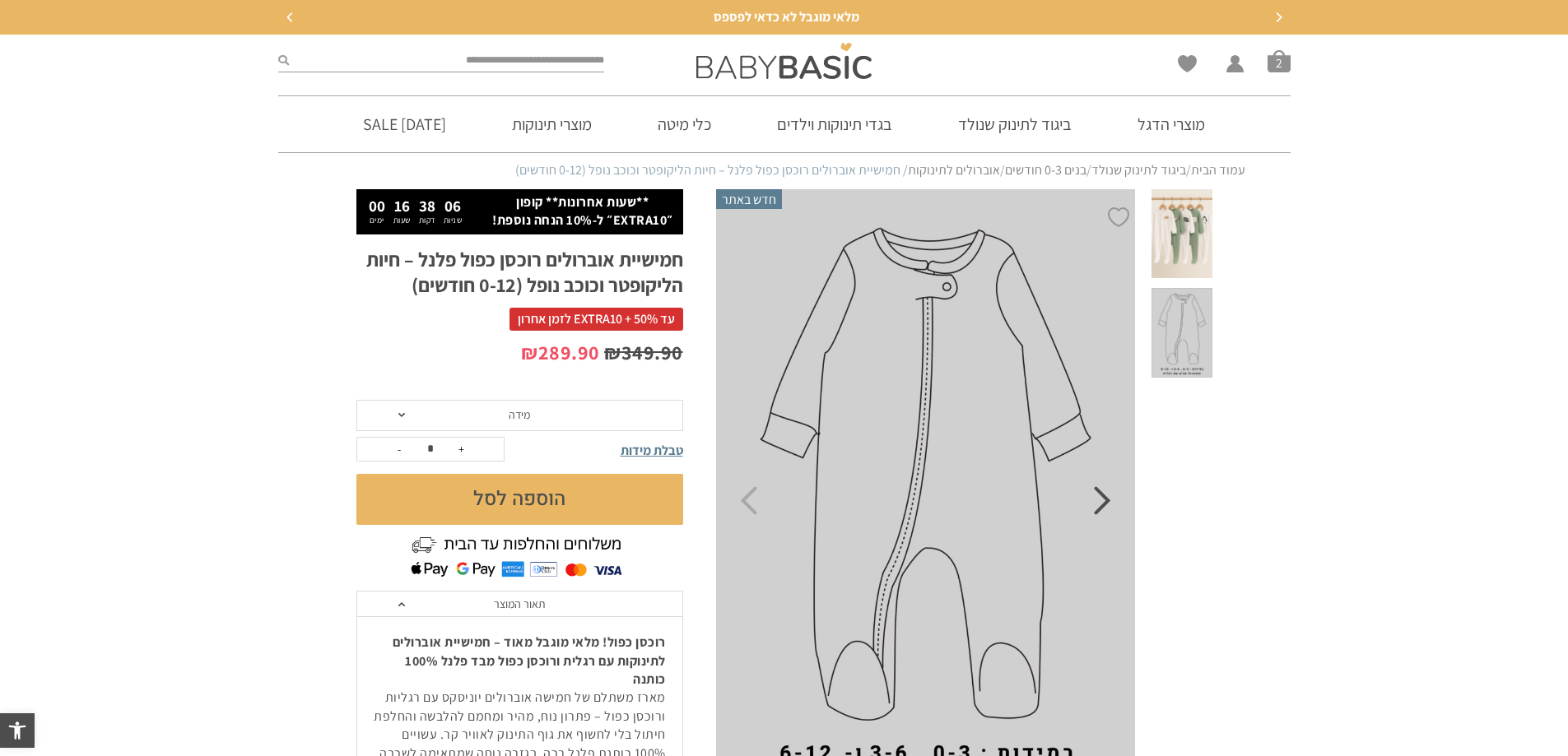
click at [1109, 500] on icon "Next" at bounding box center [1102, 500] width 18 height 29
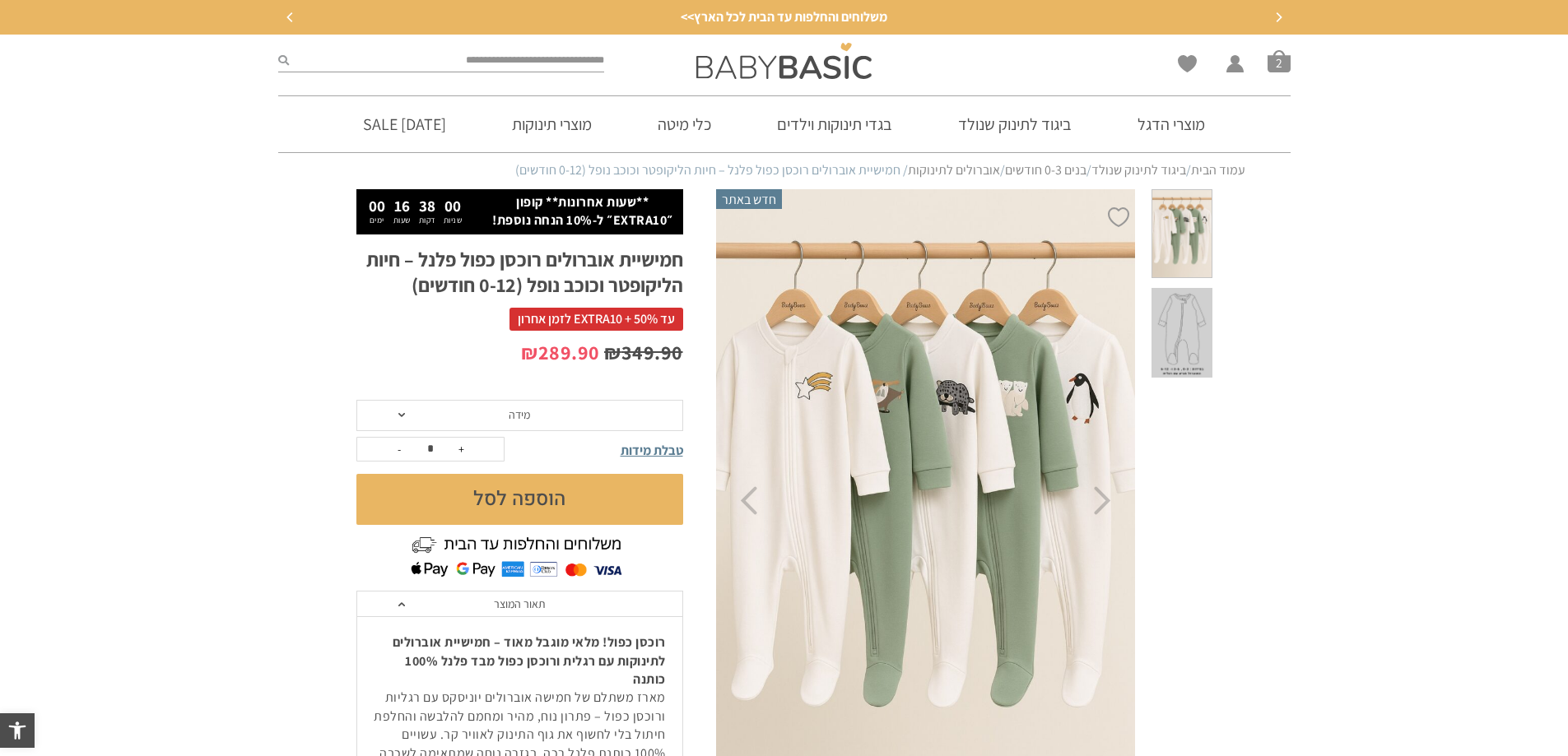
click at [538, 500] on button "הוספה לסל" at bounding box center [520, 500] width 327 height 51
click at [405, 416] on span "מידה" at bounding box center [520, 415] width 327 height 32
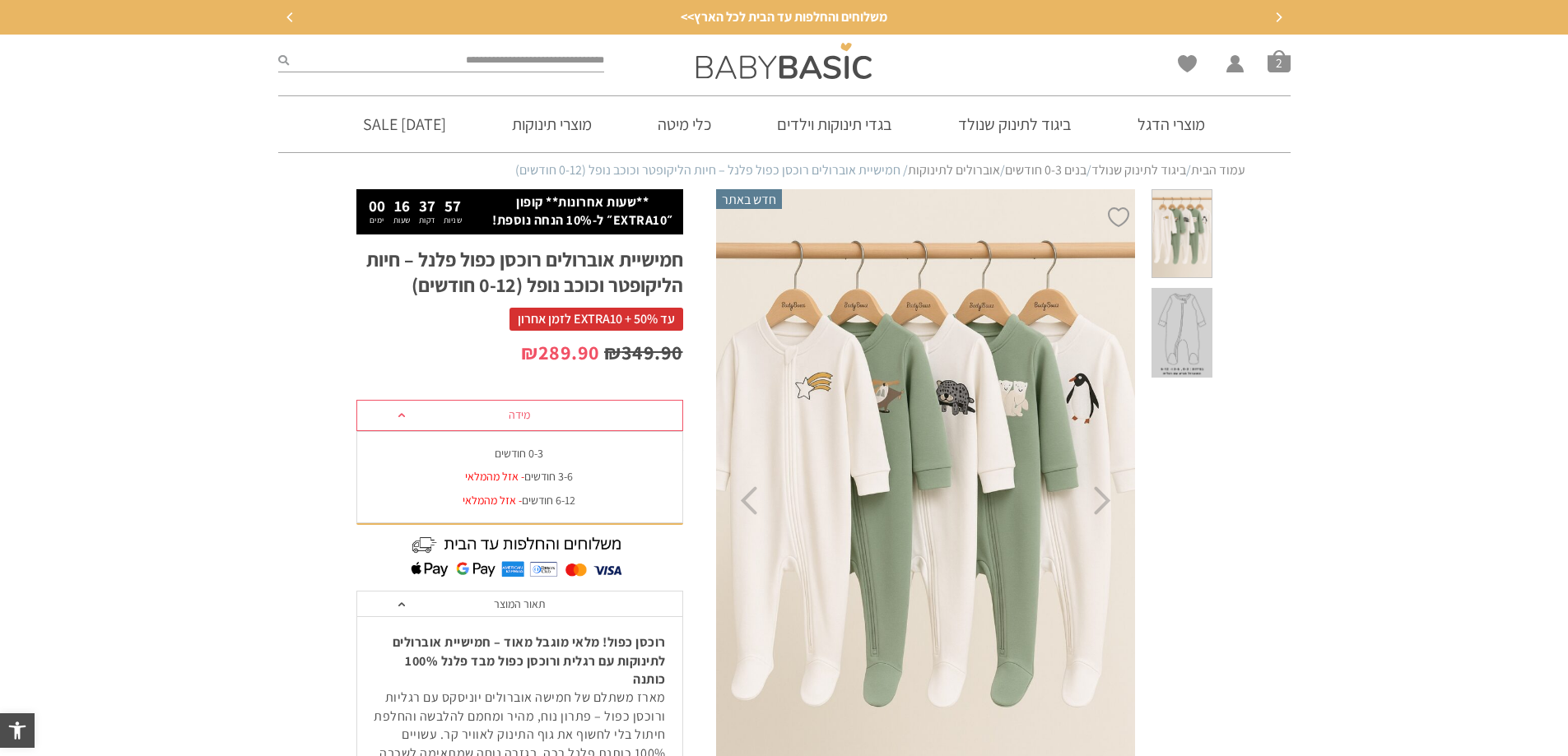
click at [509, 454] on div "0-3 חודשים" at bounding box center [519, 454] width 327 height 14
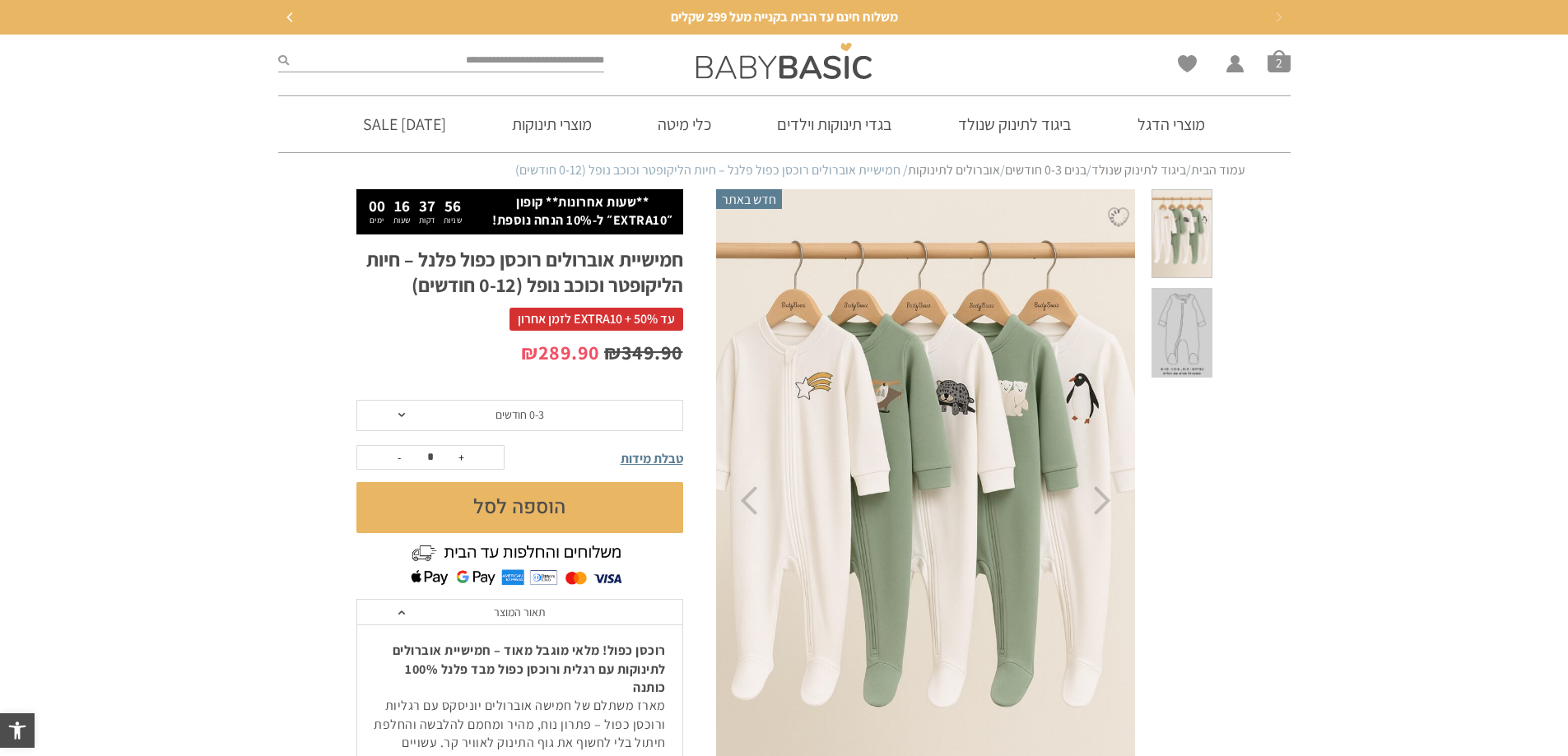
click at [522, 504] on button "הוספה לסל" at bounding box center [520, 508] width 327 height 51
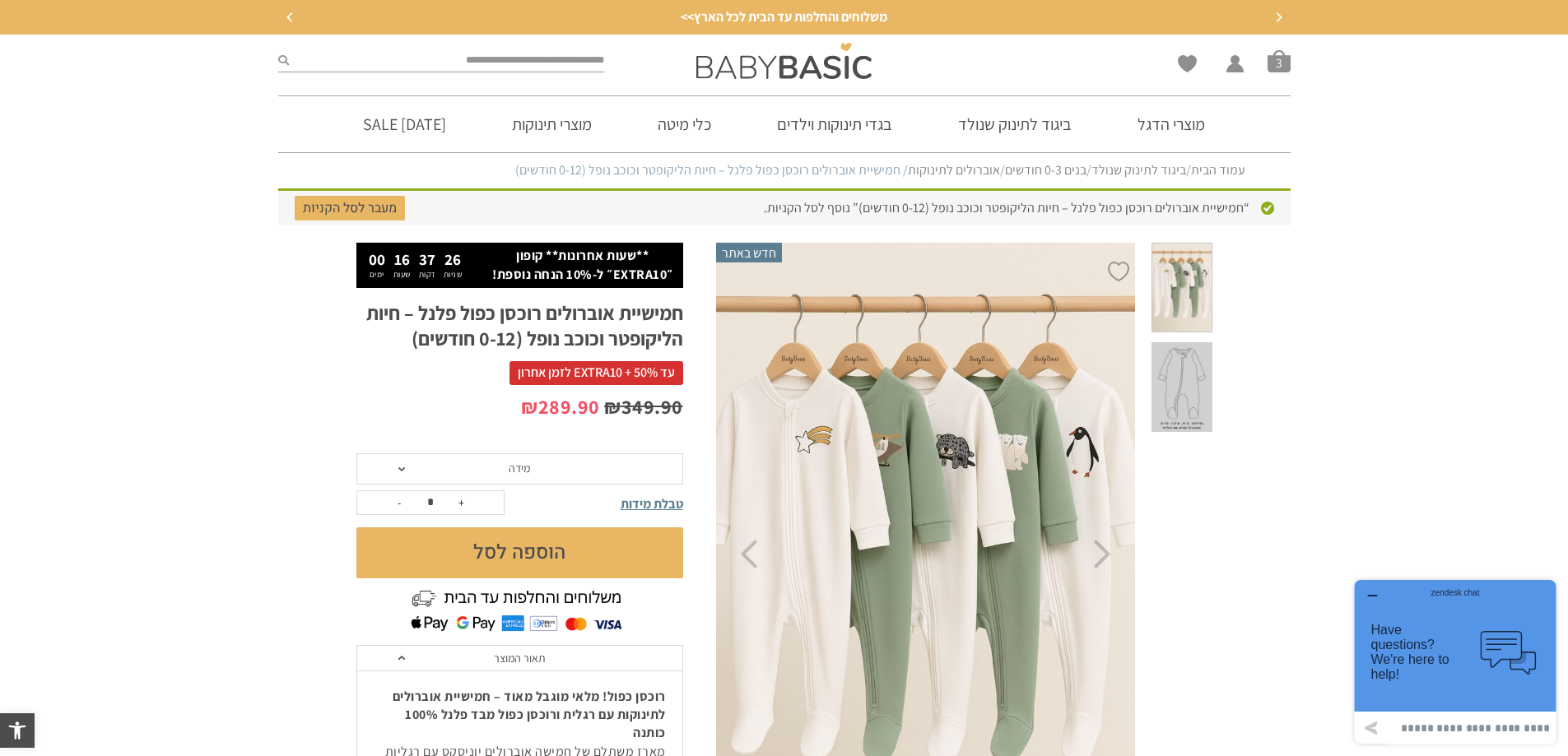
click at [546, 550] on button "הוספה לסל" at bounding box center [520, 552] width 327 height 51
click at [403, 467] on span at bounding box center [401, 469] width 6 height 4
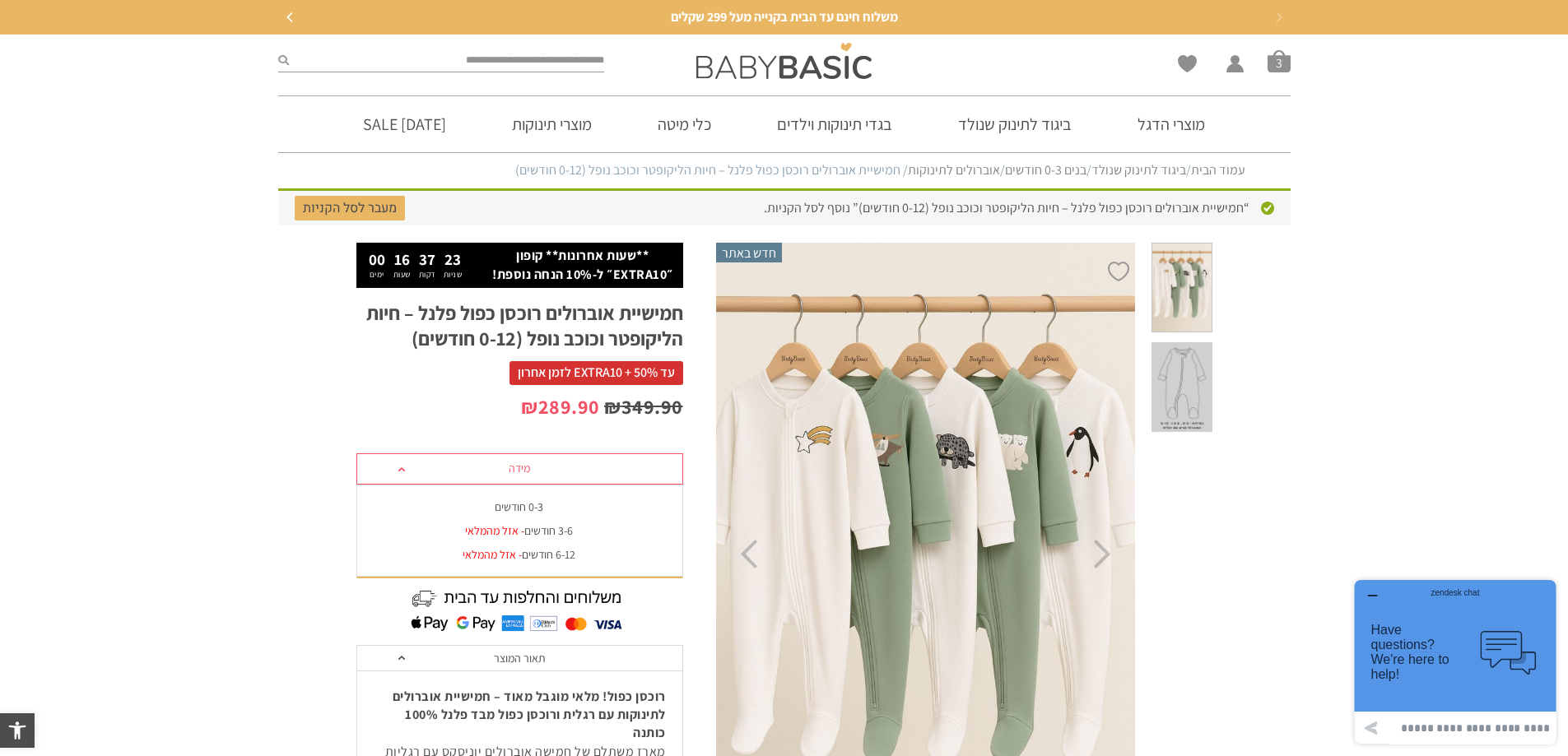
click at [531, 505] on div "0-3 חודשים" at bounding box center [519, 508] width 327 height 14
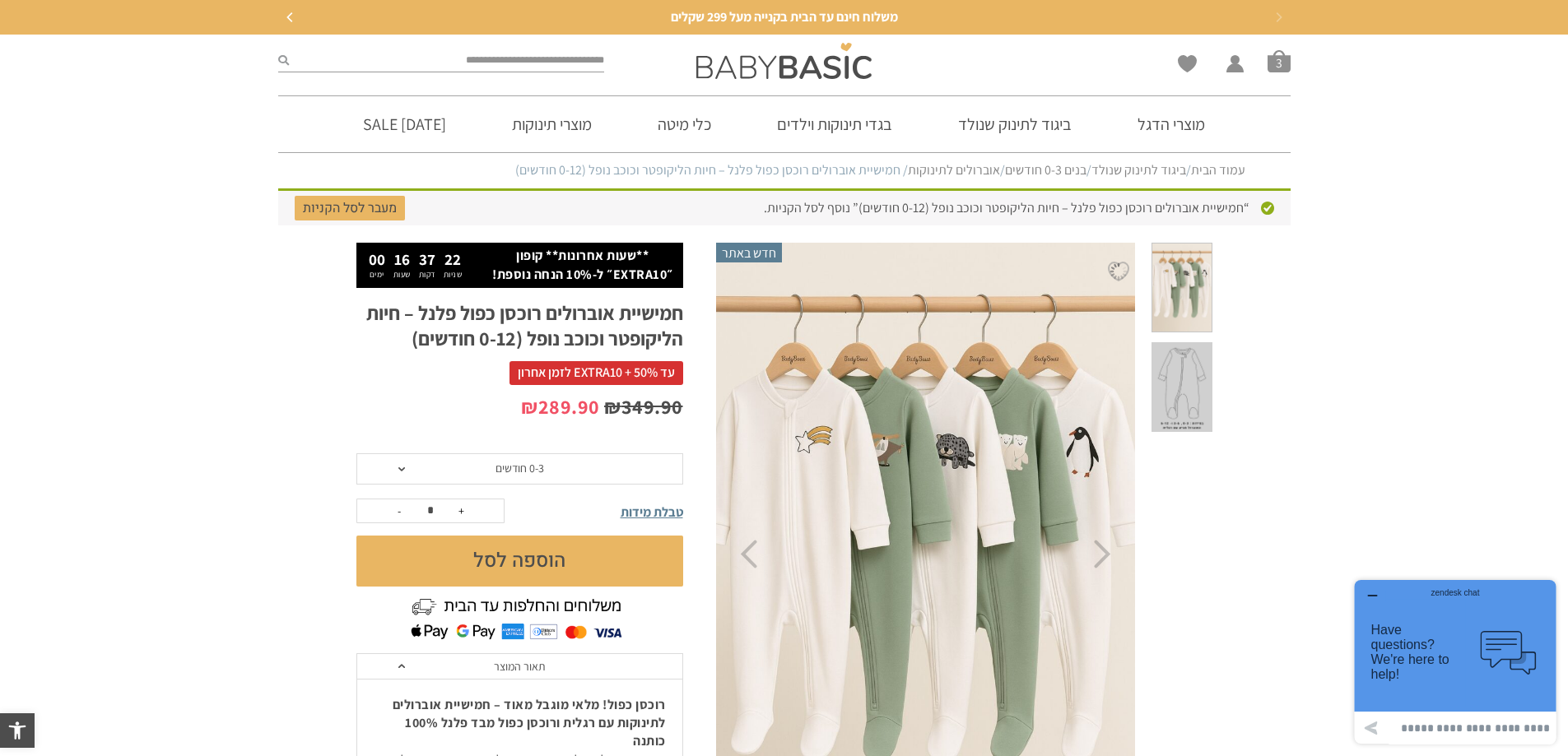
click at [530, 568] on button "הוספה לסל" at bounding box center [520, 561] width 327 height 51
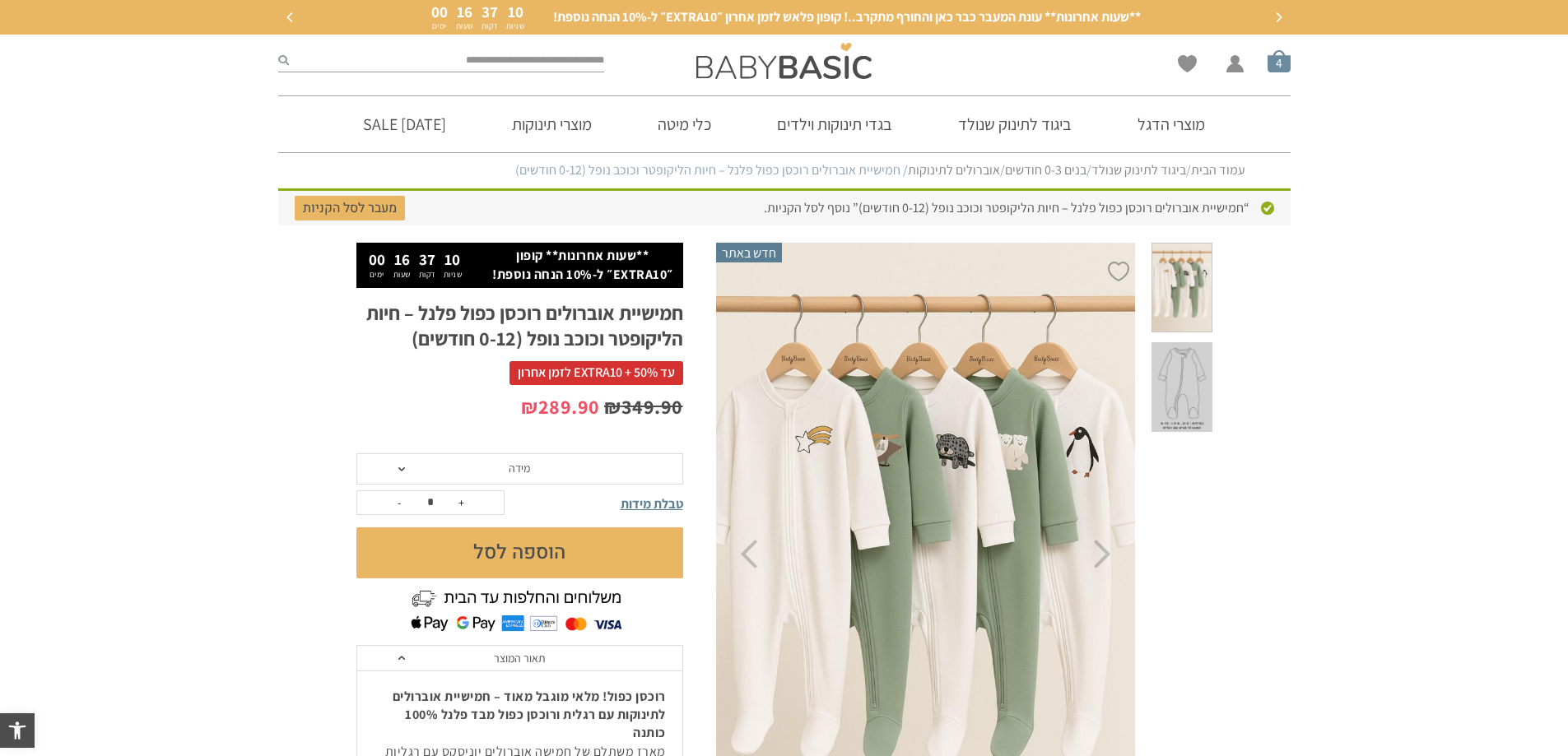
click at [1271, 68] on span "סל קניות" at bounding box center [1279, 61] width 23 height 23
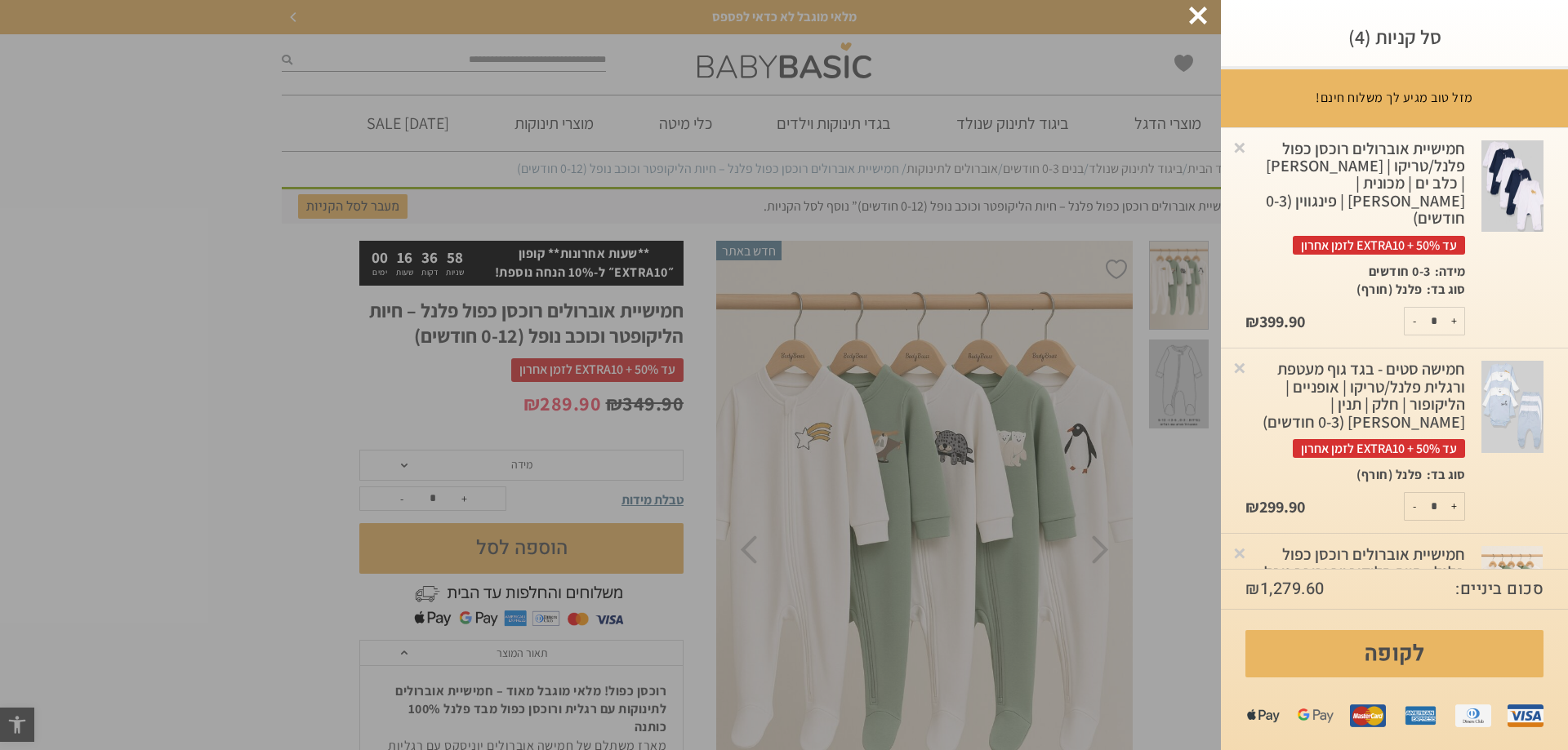
scroll to position [116, 0]
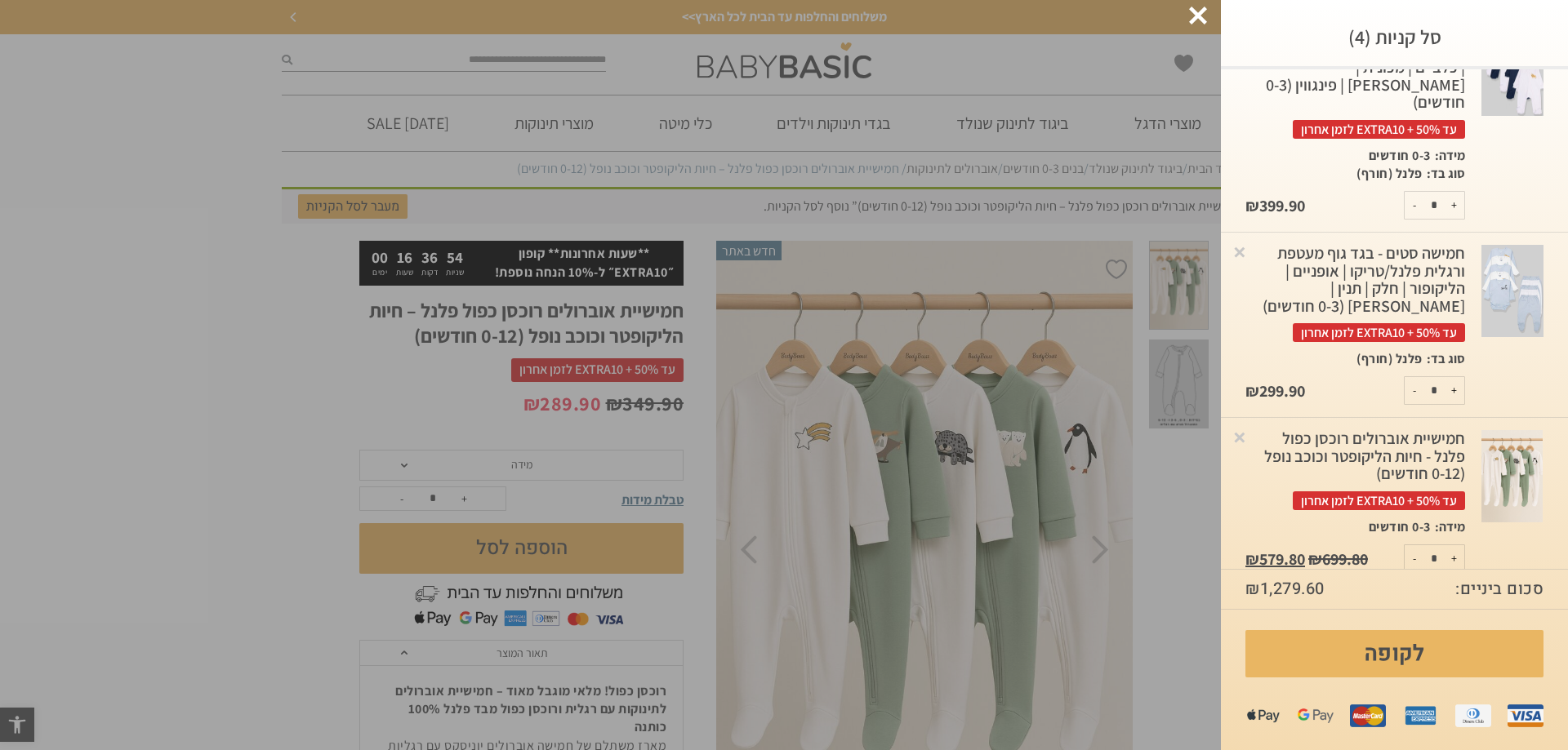
click at [1417, 545] on button "-" at bounding box center [1414, 558] width 20 height 27
type input "*"
